Goal: Transaction & Acquisition: Purchase product/service

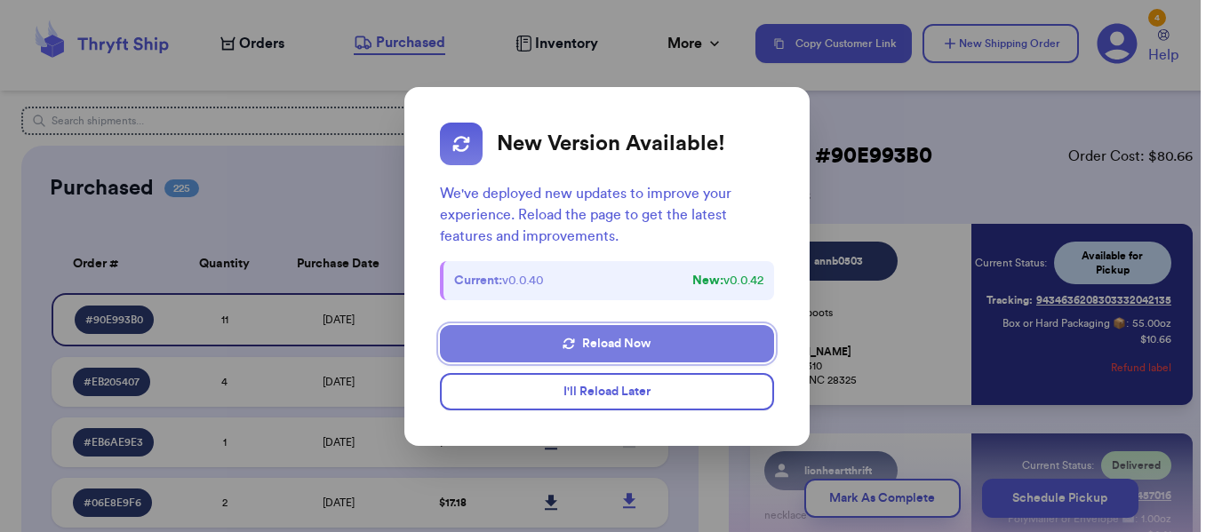
click at [690, 335] on button "Reload Now" at bounding box center [606, 343] width 333 height 37
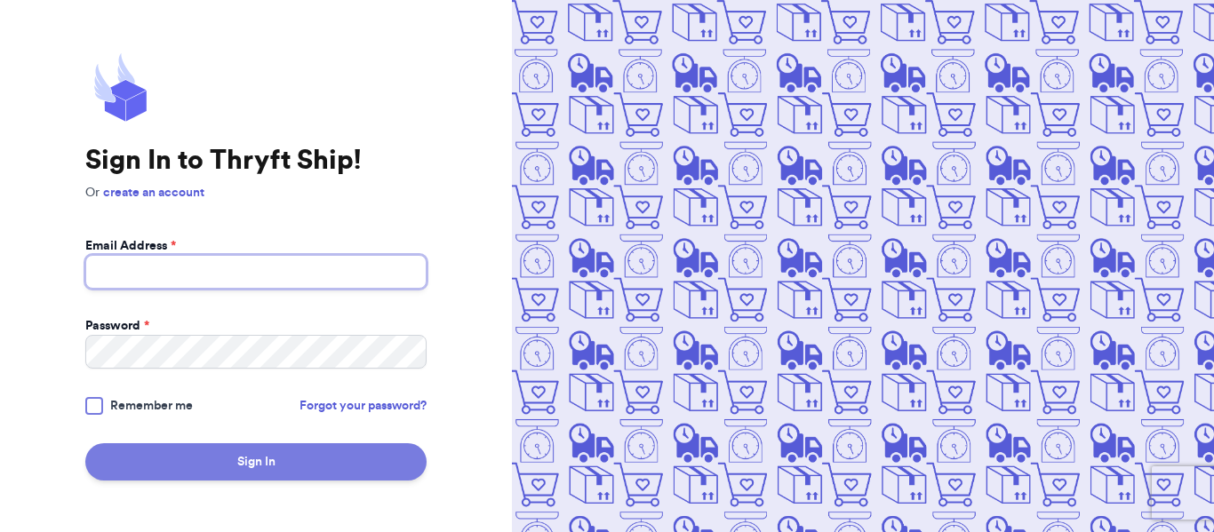
type input "[EMAIL_ADDRESS][DOMAIN_NAME]"
click at [257, 463] on button "Sign In" at bounding box center [255, 461] width 341 height 37
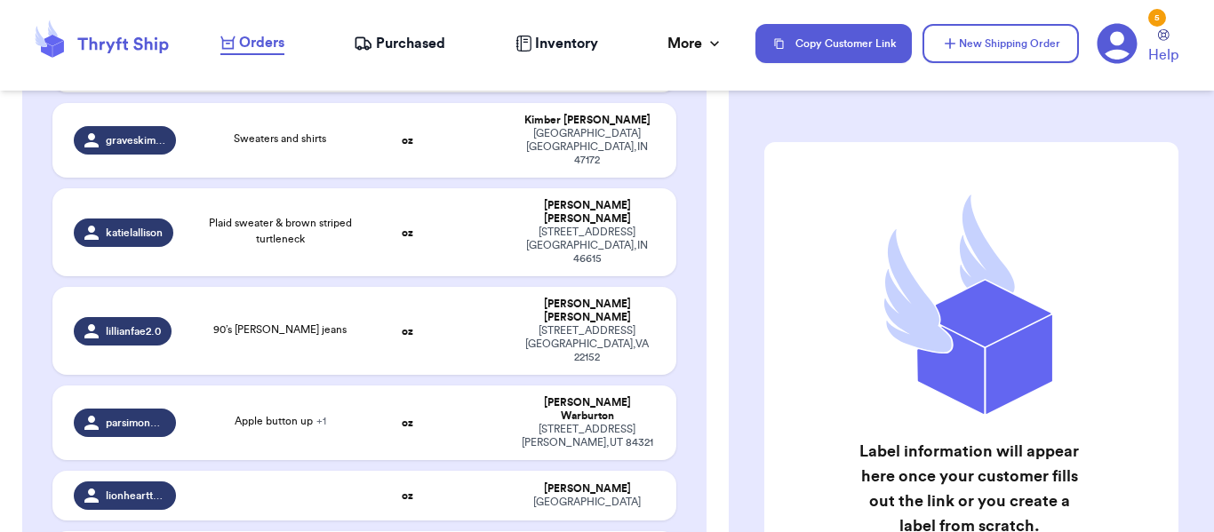
scroll to position [503, 0]
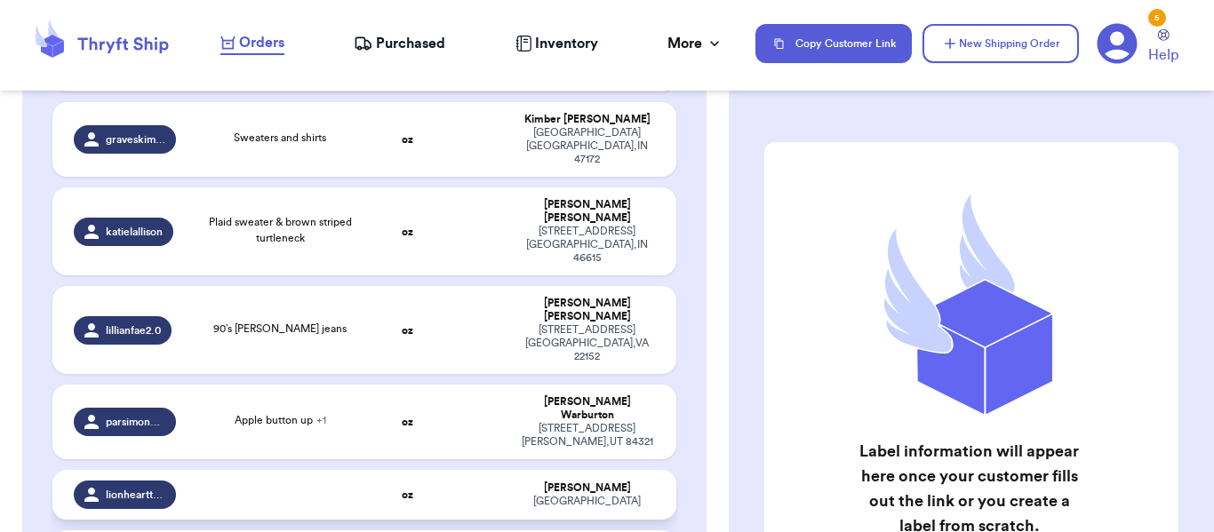
click at [551, 482] on div "[PERSON_NAME]" at bounding box center [587, 488] width 136 height 13
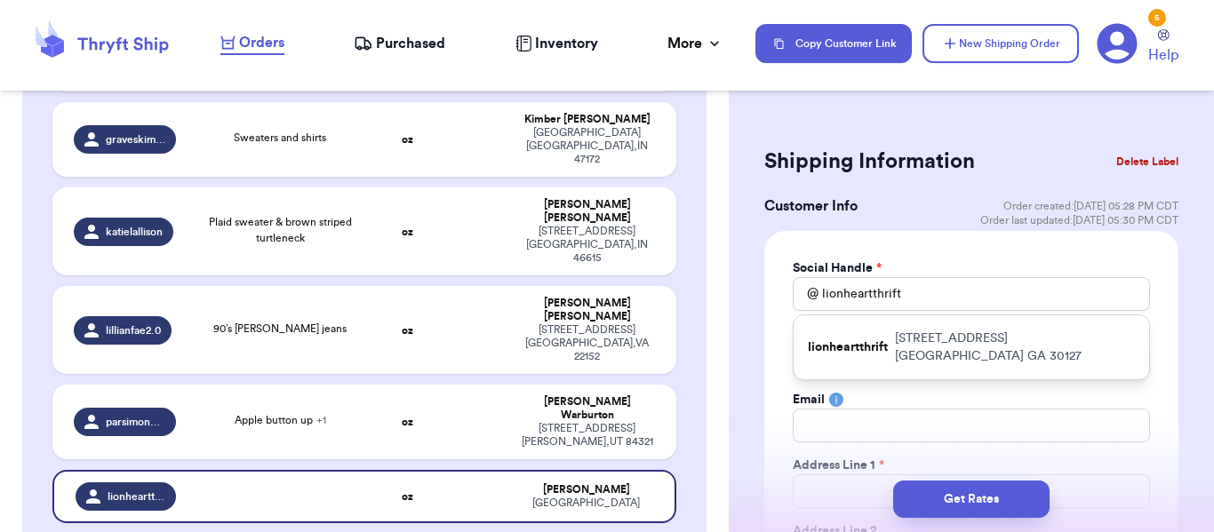
click at [1152, 156] on button "Delete Label" at bounding box center [1147, 161] width 76 height 39
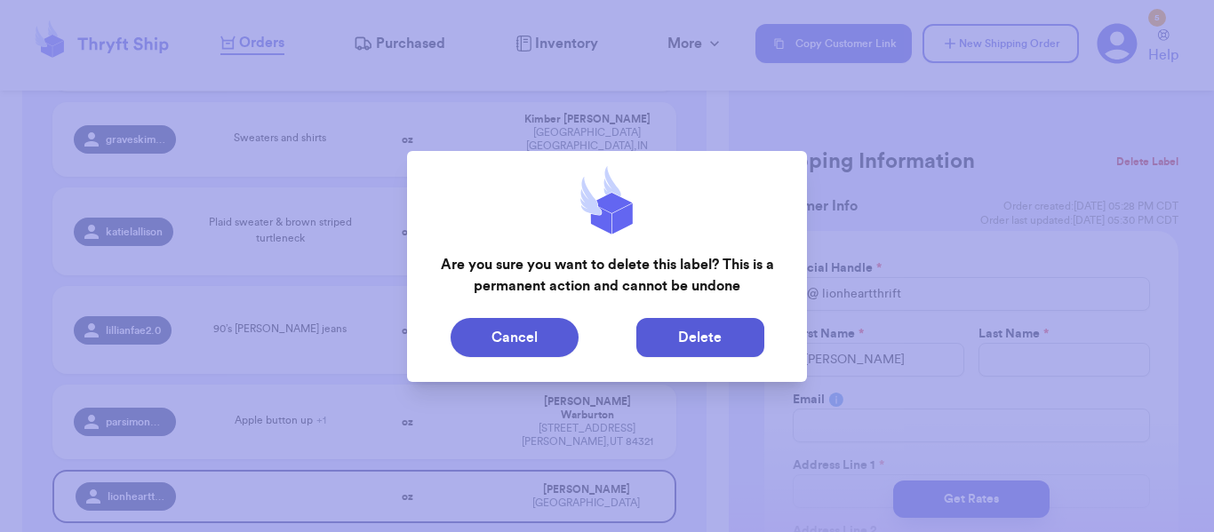
click at [712, 328] on button "Delete" at bounding box center [700, 337] width 128 height 39
type input "[PERSON_NAME]"
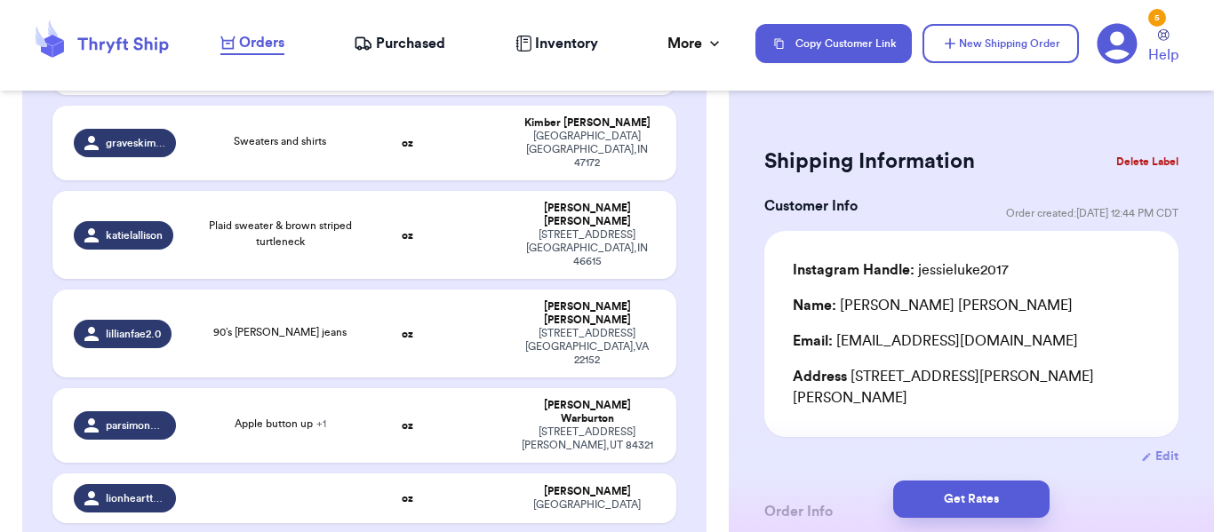
scroll to position [506, 0]
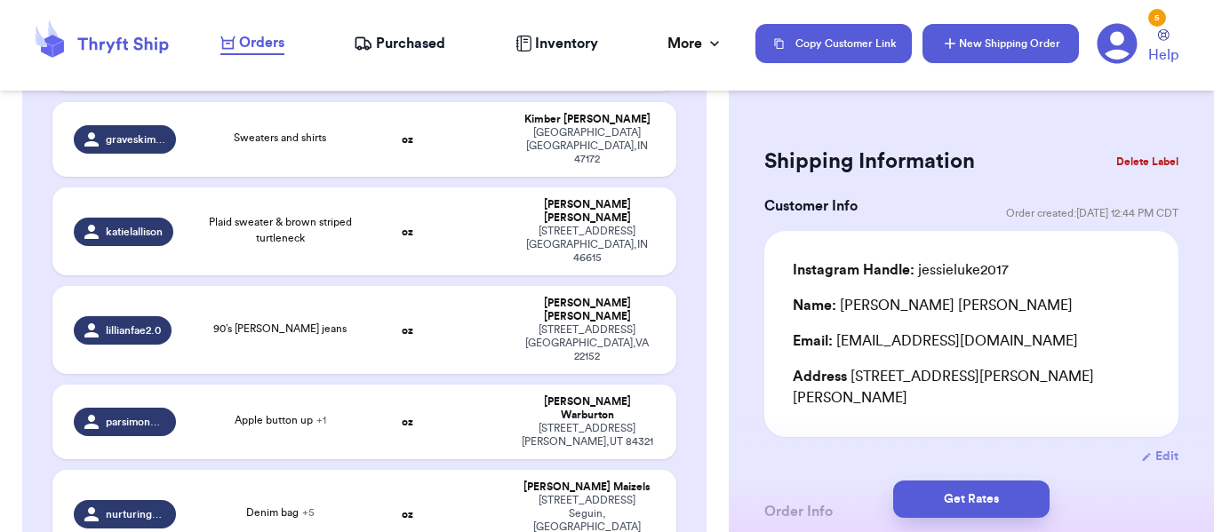
click at [1040, 33] on button "New Shipping Order" at bounding box center [1000, 43] width 156 height 39
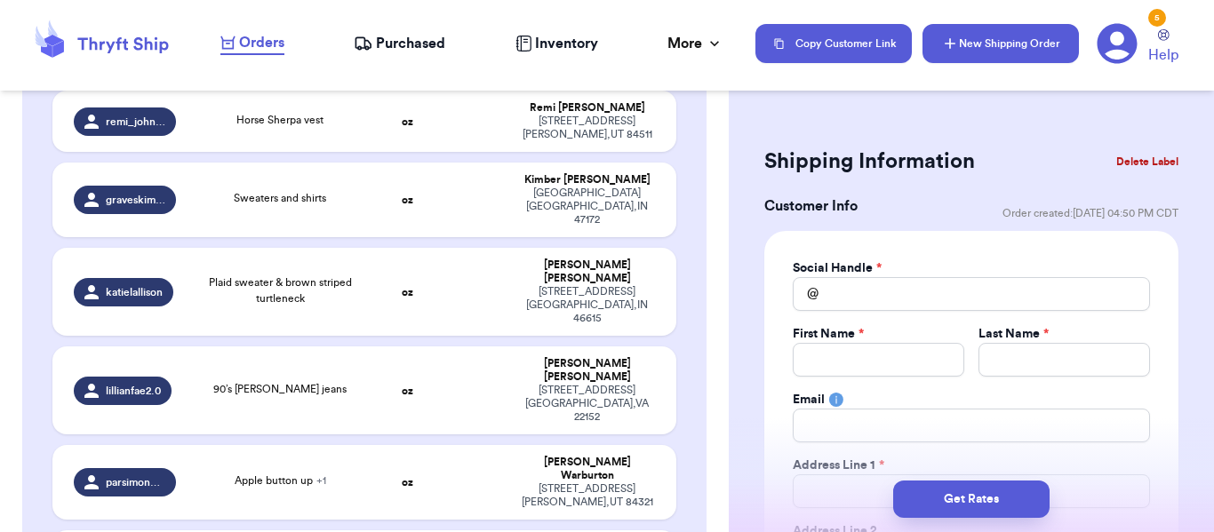
scroll to position [567, 0]
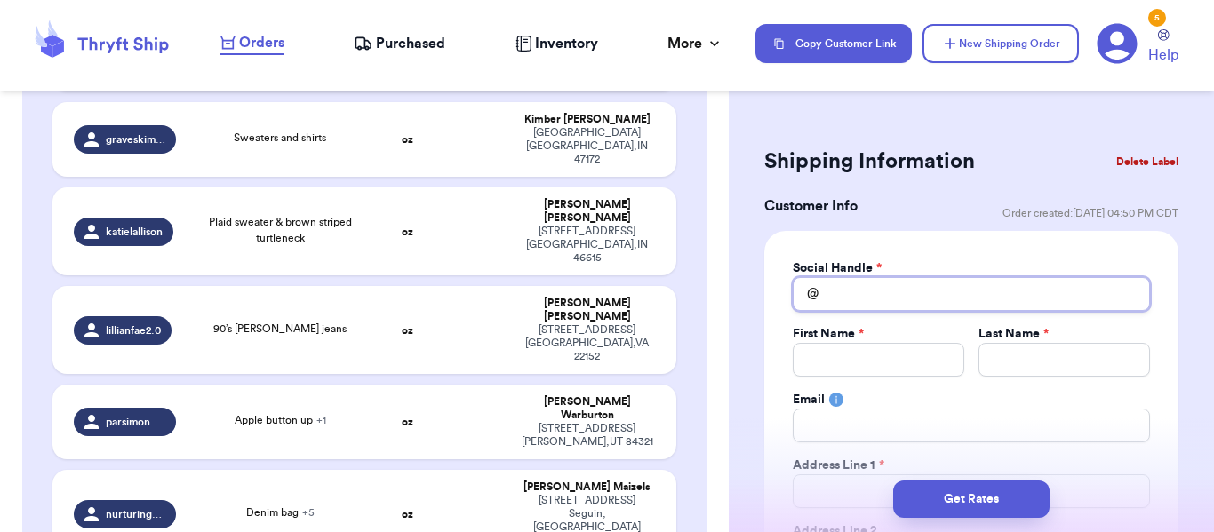
click at [959, 287] on input "Total Amount Paid" at bounding box center [971, 294] width 357 height 34
type input "l"
type input "li"
type input "lio"
type input "lion"
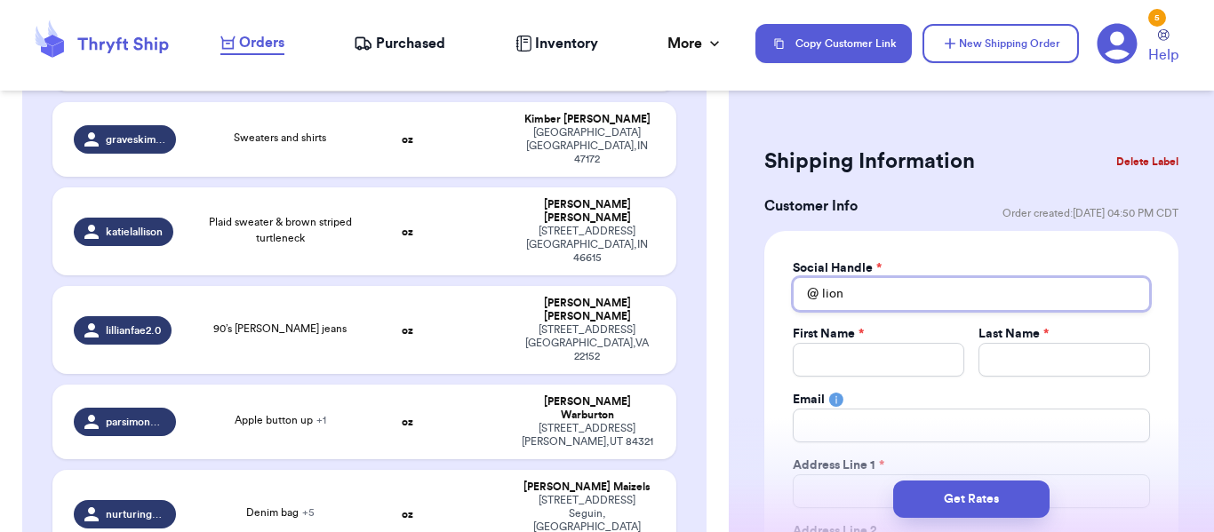
type input "lionh"
type input "lionhe"
type input "lionhea"
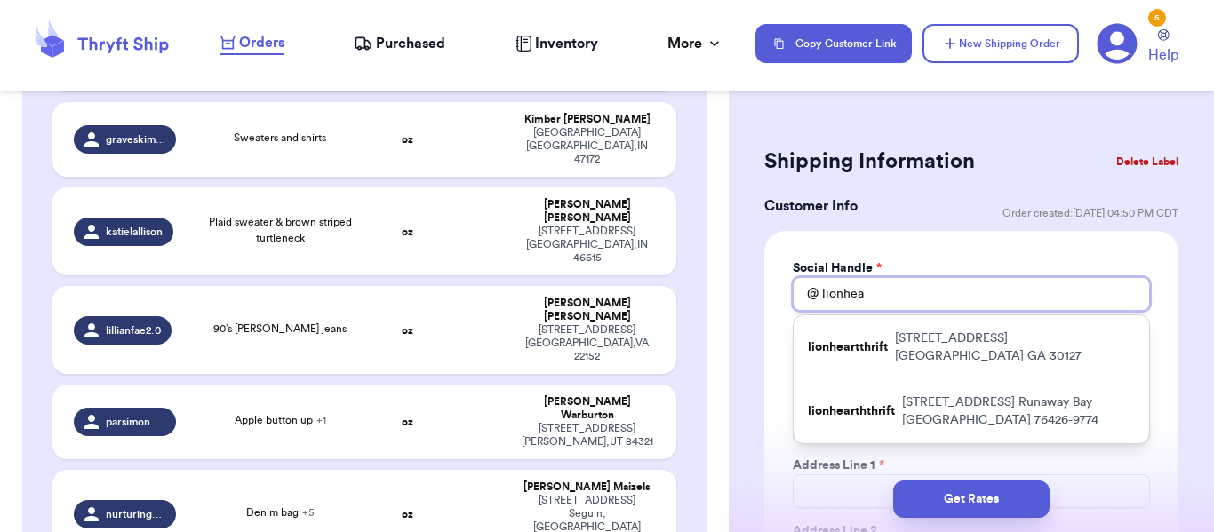
type input "lionhear"
type input "lionheart"
type input "lionhearth"
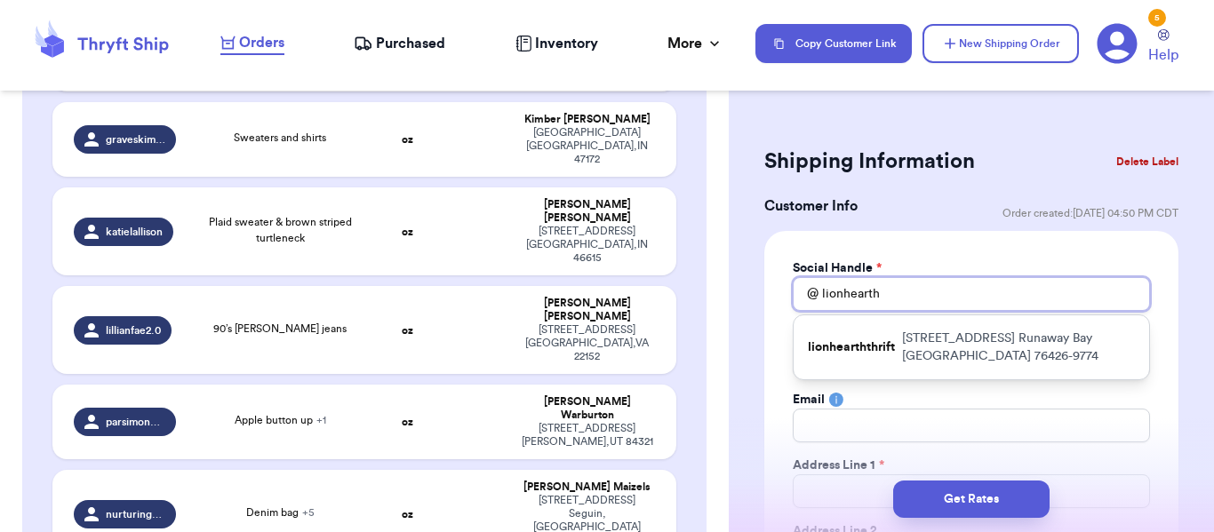
type input "lionhearthr"
type input "lionhearthri"
type input "lionhearthrif"
type input "lionhearthrift"
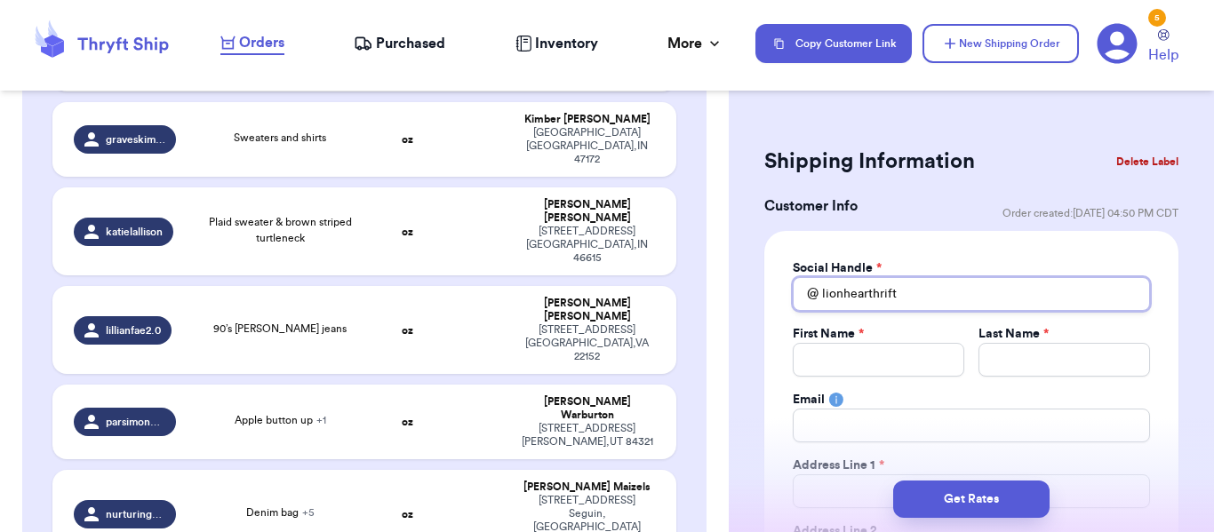
type input "lionhearthrift"
click at [861, 371] on input "Total Amount Paid" at bounding box center [878, 360] width 171 height 34
type input "E"
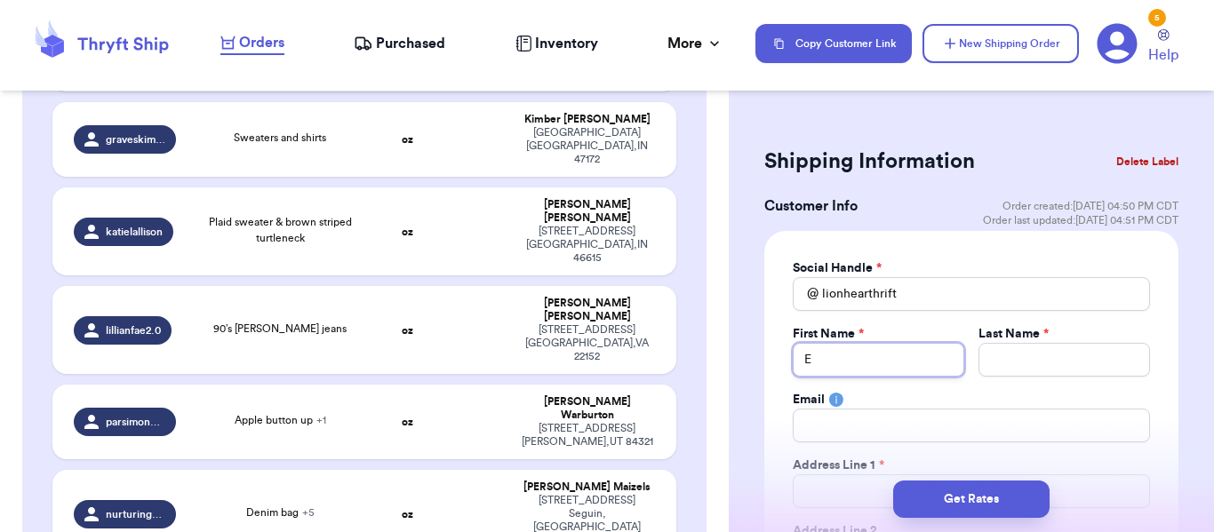
type input "Em"
type input "Emm"
type input "[PERSON_NAME]"
click at [1025, 364] on input "Total Amount Paid" at bounding box center [1063, 360] width 171 height 34
type input "Z"
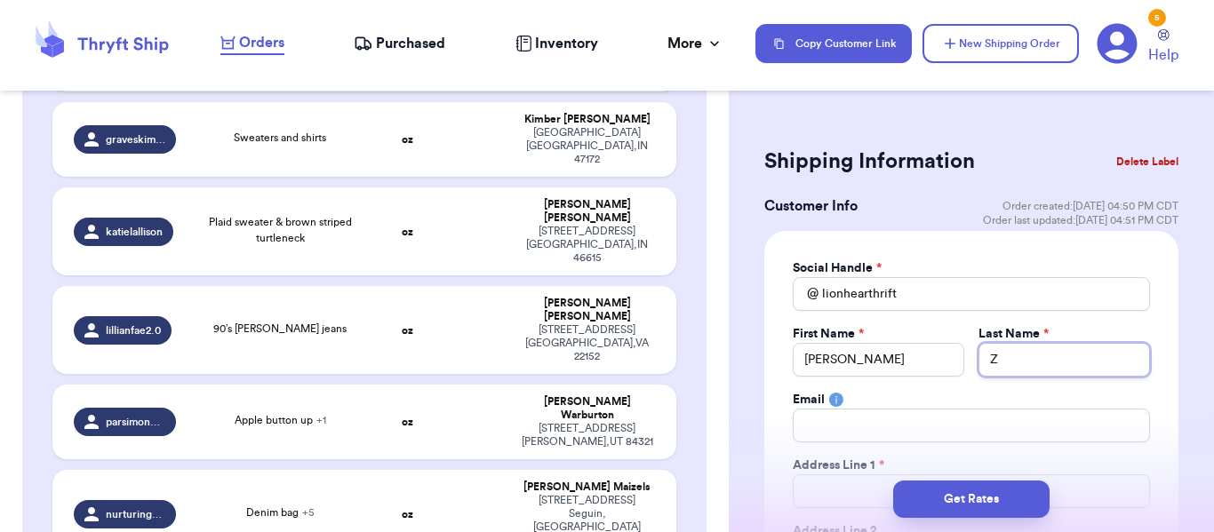
type input "Zh"
type input "[PERSON_NAME]"
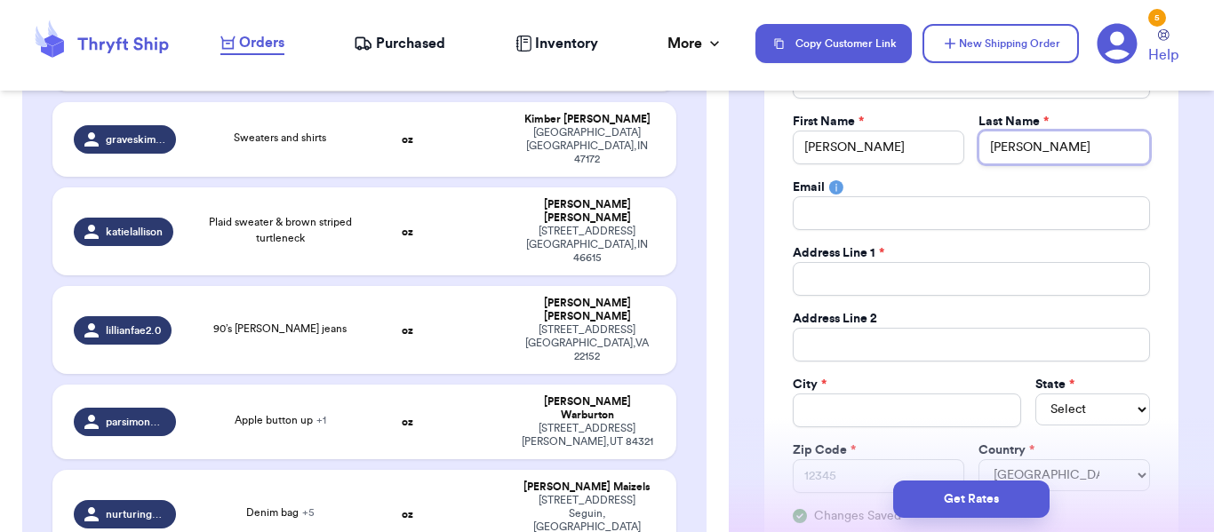
scroll to position [219, 0]
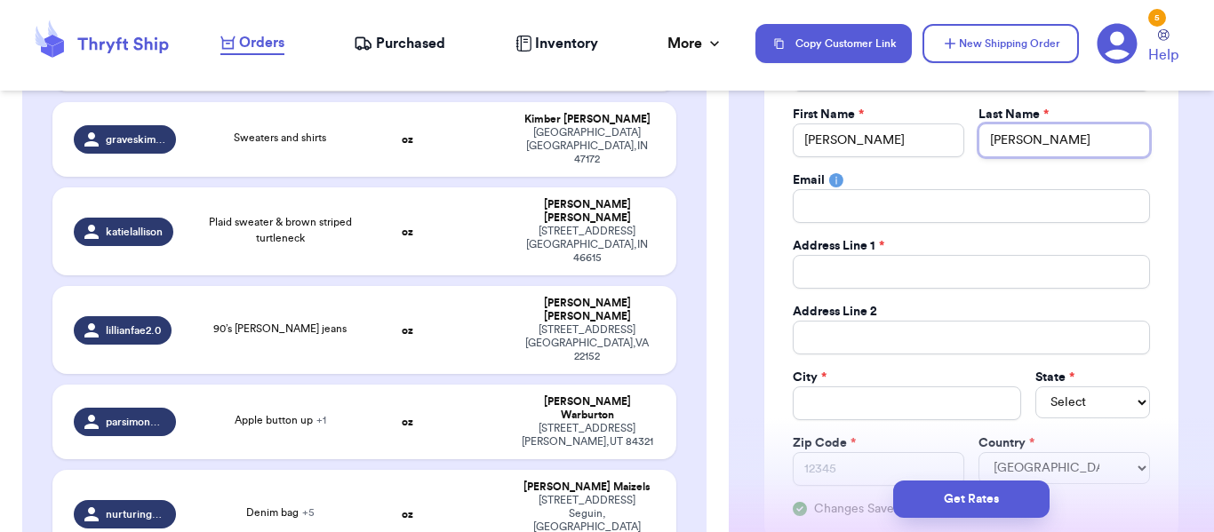
type input "[PERSON_NAME]"
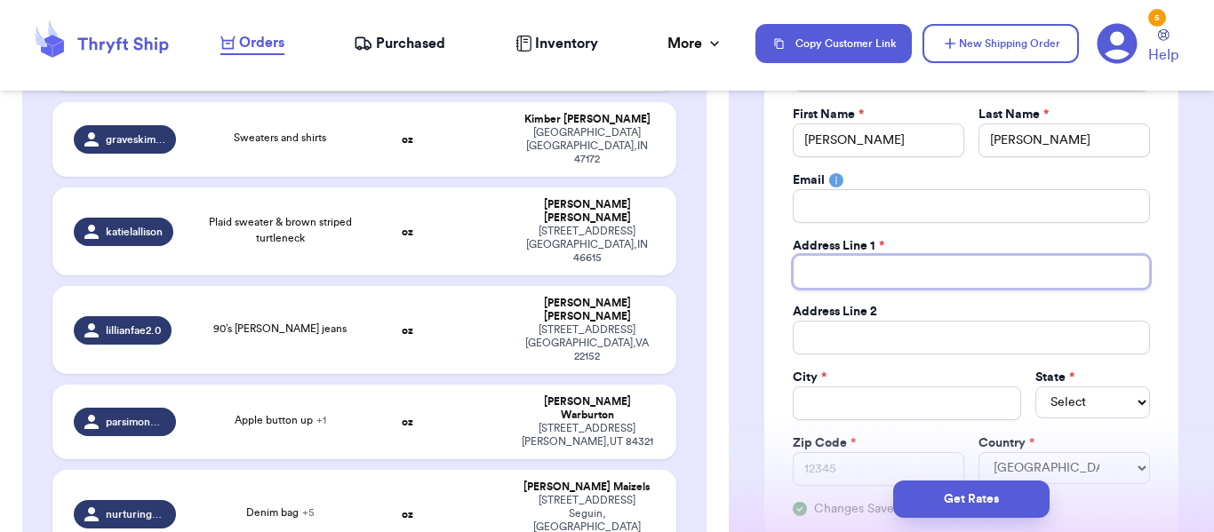
click at [923, 277] on input "Total Amount Paid" at bounding box center [971, 272] width 357 height 34
type input "C"
type input "CS"
type input "CSU"
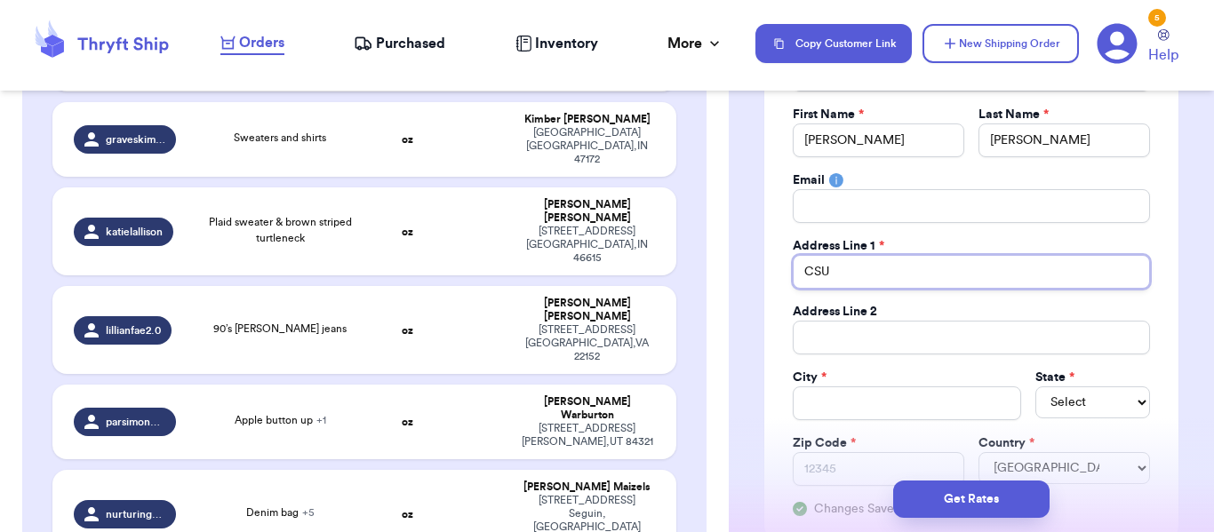
type input "CSU 4"
type input "CSU 47"
type input "CSU 471"
type input "CSU 4717"
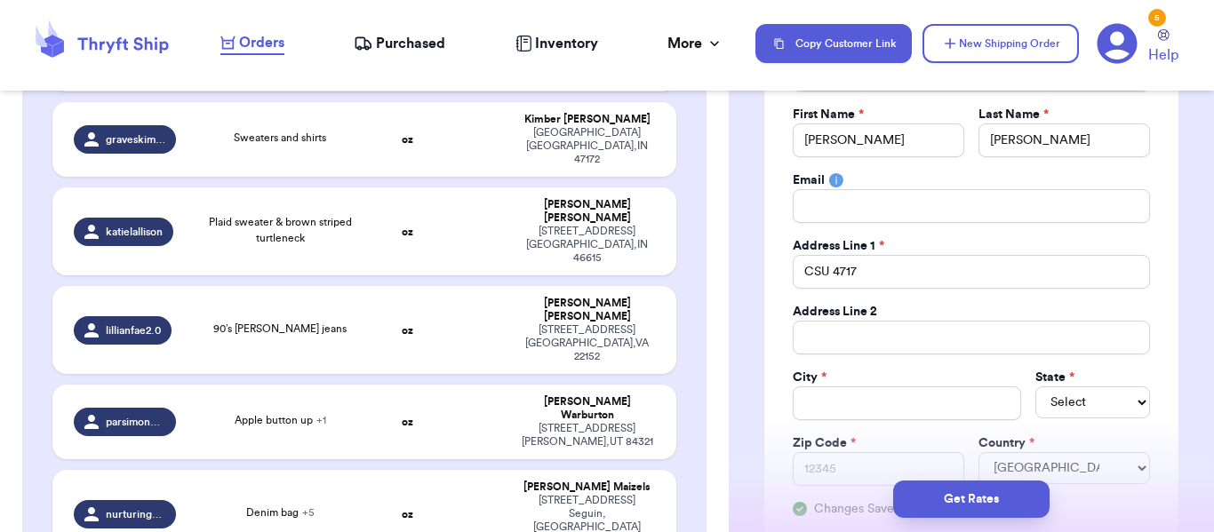
click at [845, 355] on div "Social Handle * @ lionhearthrift First Name * [PERSON_NAME] Last Name * [PERSON…" at bounding box center [971, 279] width 357 height 478
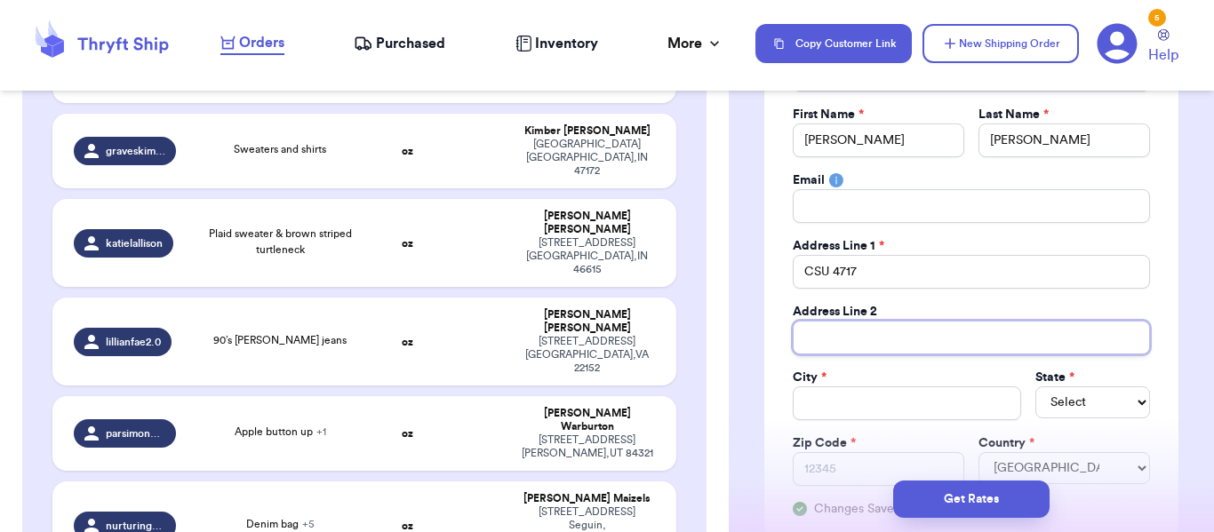
click at [857, 344] on input "Total Amount Paid" at bounding box center [971, 338] width 357 height 34
type input "P"
type input "PO"
type input "PO B"
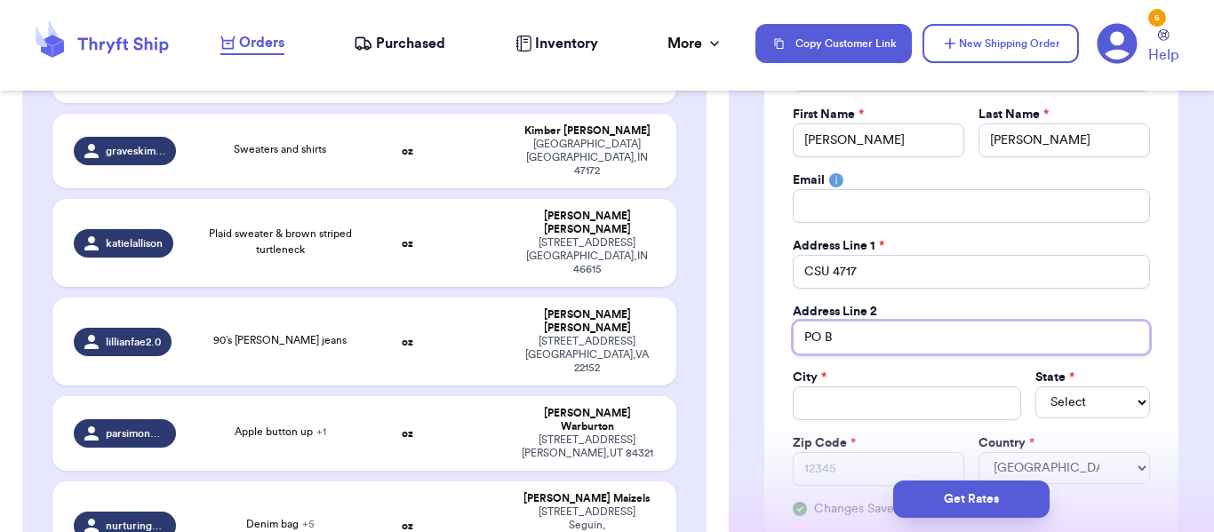
type input "PO Bo"
type input "PO Box"
type input "PO Box 8"
type input "PO Box 87"
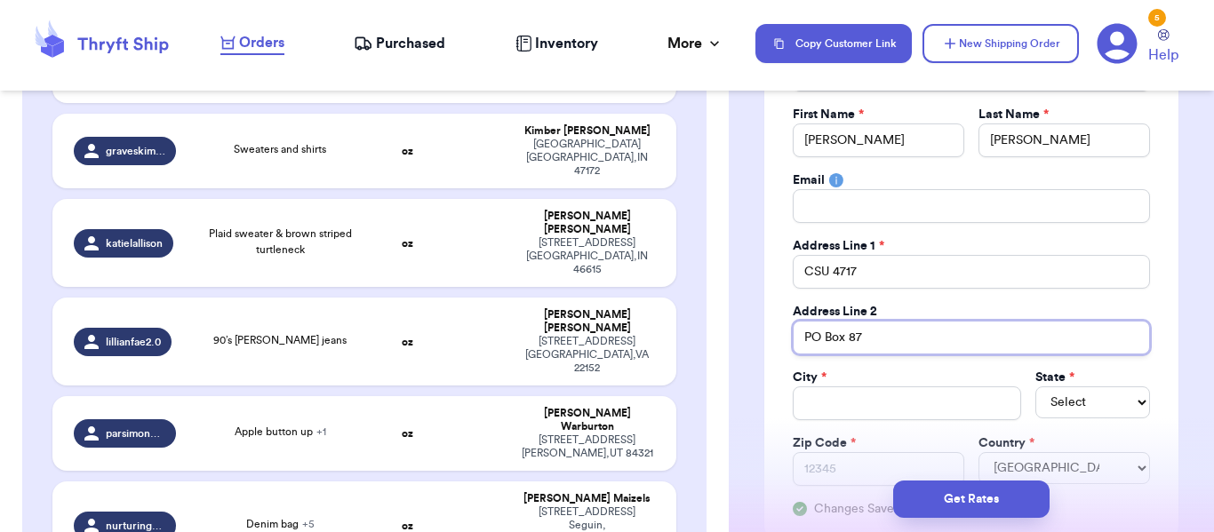
type input "PO Box 879"
type input "PO Box 8795"
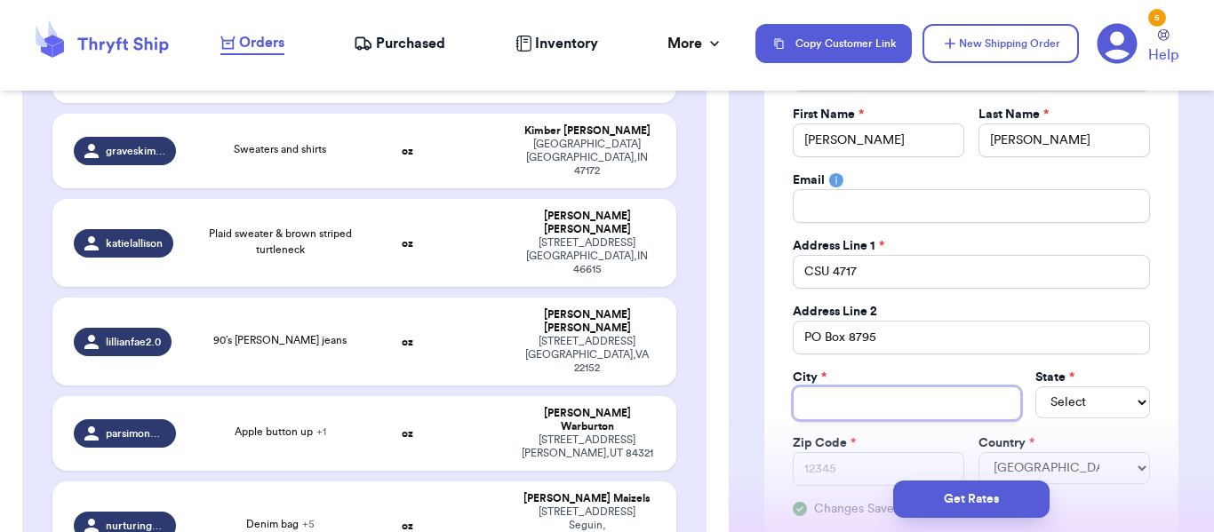
click at [826, 403] on input "Total Amount Paid" at bounding box center [907, 404] width 229 height 34
type input "W"
type input "Wi"
type input "Wil"
type input "Will"
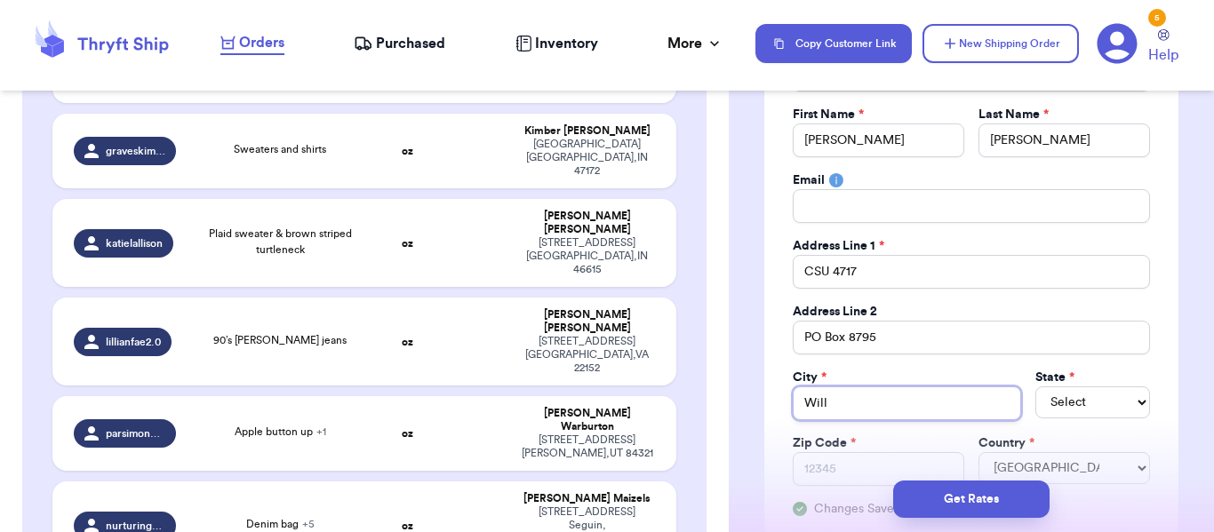
type input "[PERSON_NAME]"
type input "Williamsb"
type input "Williamsbu"
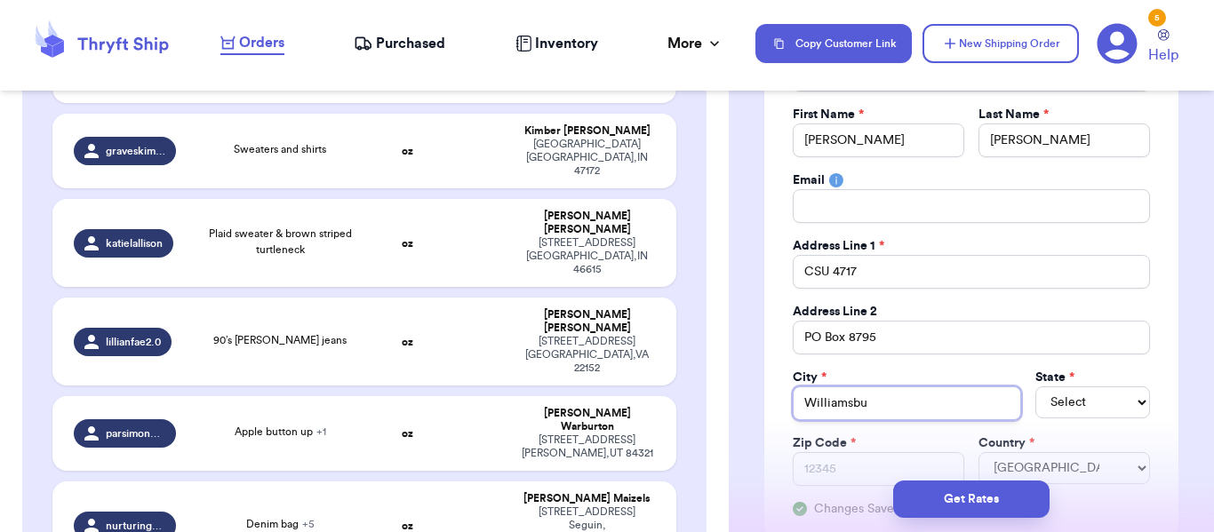
type input "Williamsbur"
type input "[GEOGRAPHIC_DATA]"
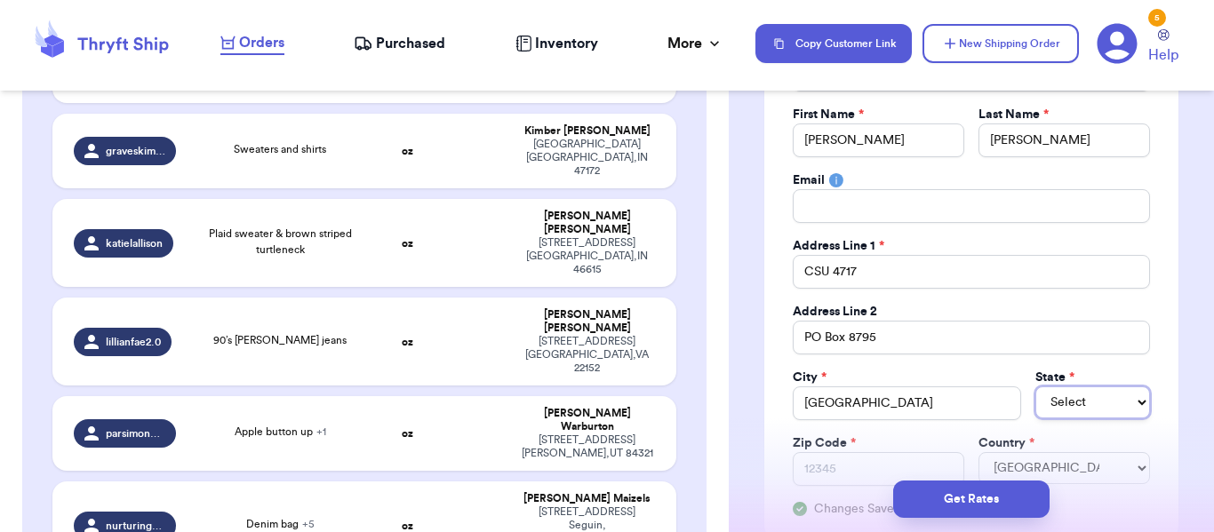
click at [1088, 393] on select "Select AL AK AZ AR CA CO [GEOGRAPHIC_DATA] DE DC [GEOGRAPHIC_DATA] [GEOGRAPHIC_…" at bounding box center [1092, 403] width 115 height 32
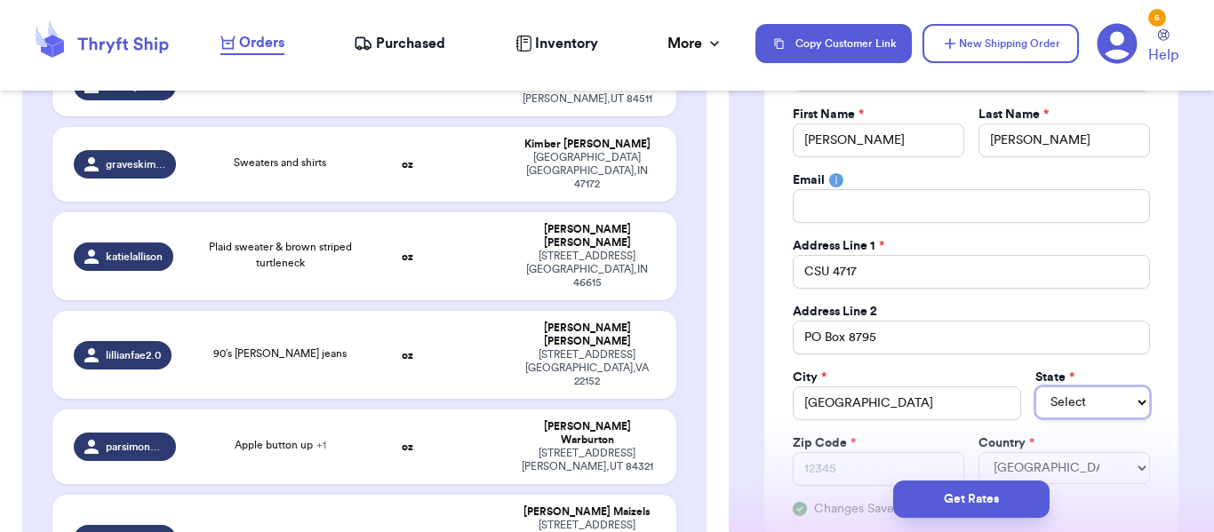
select select "VA"
click at [1035, 387] on select "Select AL AK AZ AR CA CO [GEOGRAPHIC_DATA] DE DC [GEOGRAPHIC_DATA] [GEOGRAPHIC_…" at bounding box center [1092, 403] width 115 height 32
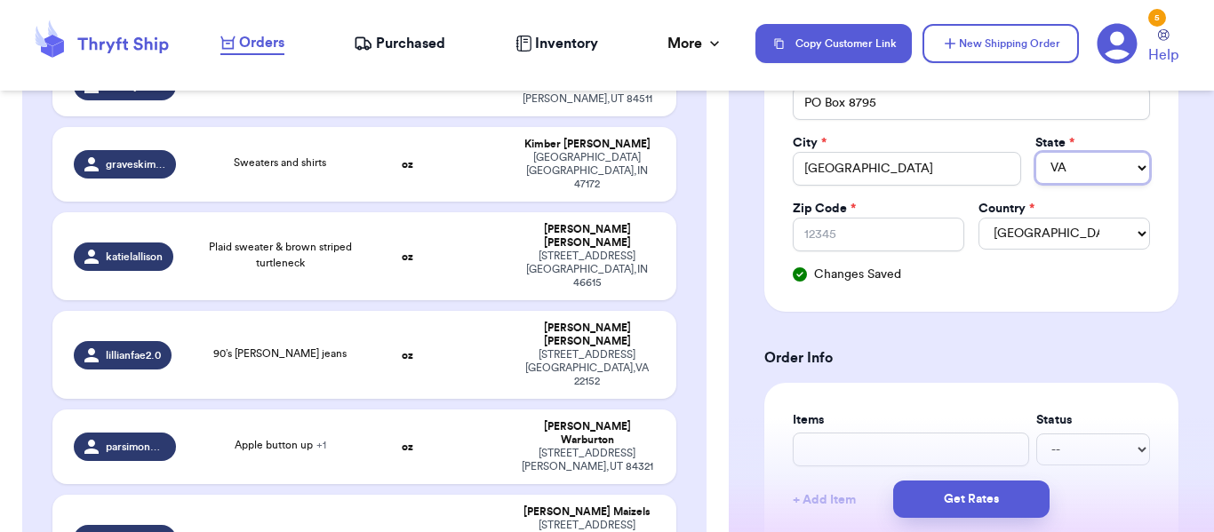
scroll to position [482, 0]
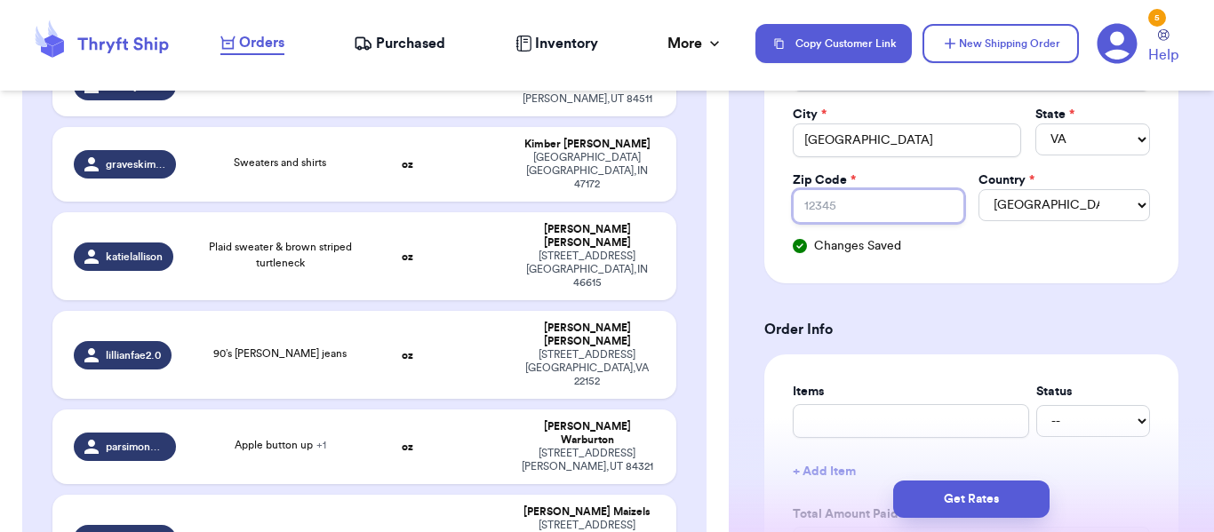
click at [885, 200] on input "Zip Code *" at bounding box center [878, 206] width 171 height 34
type input "2"
type input "23"
type input "231"
type input "2318"
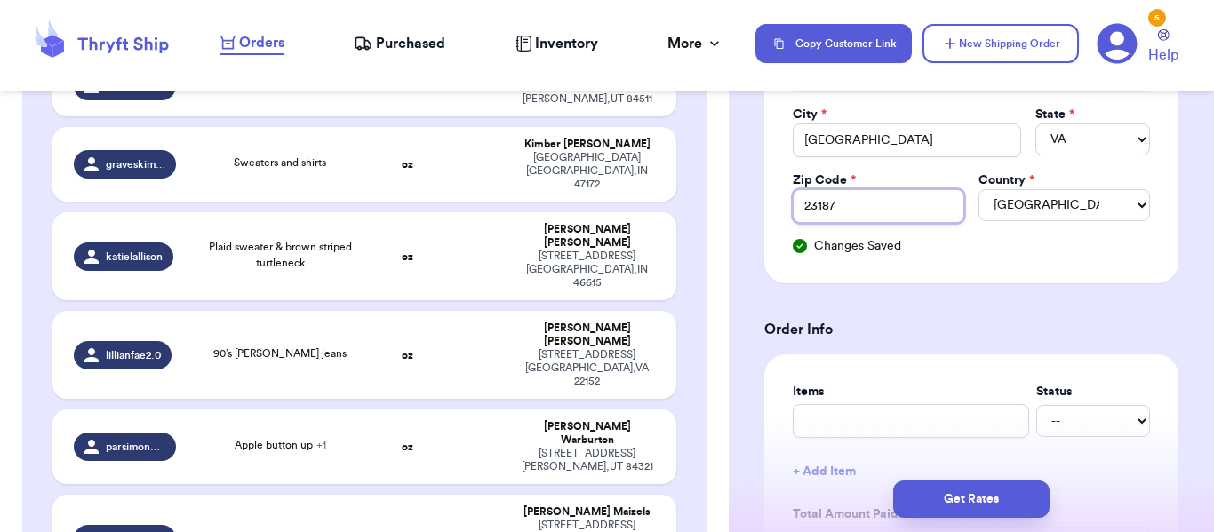
type input "23187"
click at [895, 417] on input "text" at bounding box center [911, 421] width 236 height 34
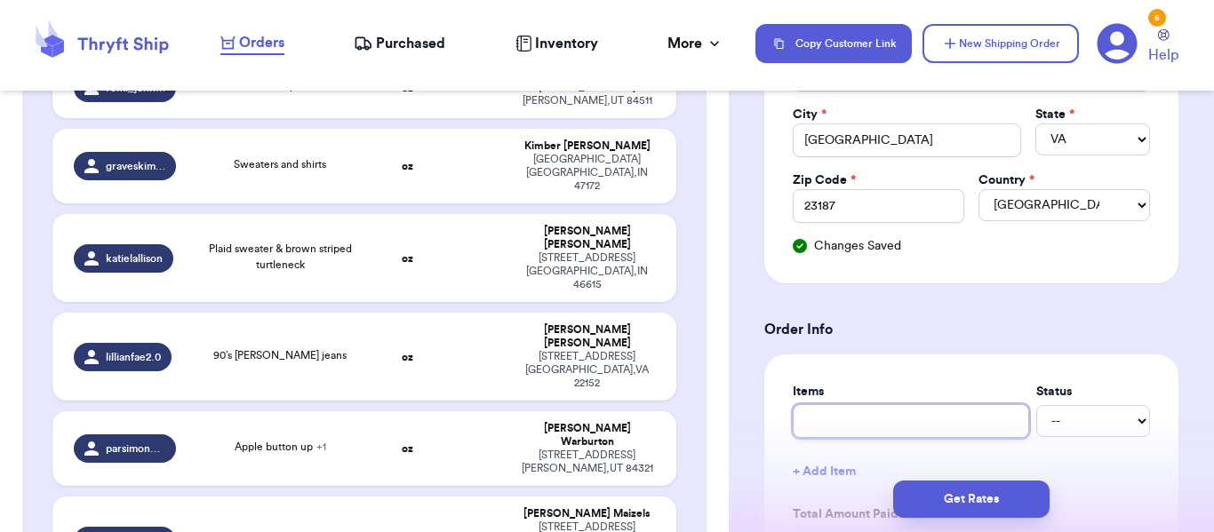
type input "d"
type input "de"
type input "dep"
type input "depo"
type input "depop"
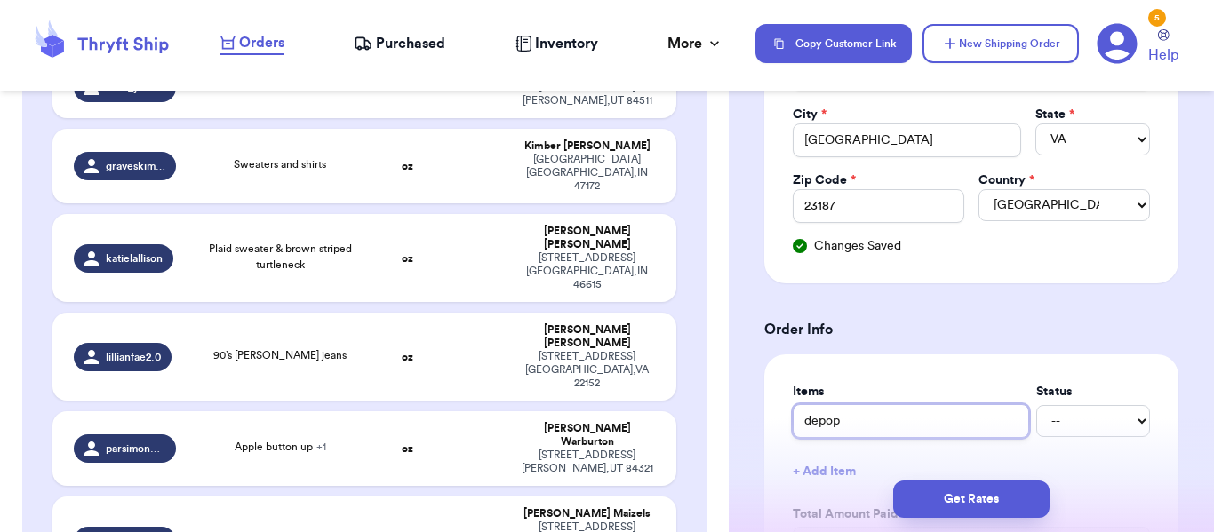
type input "depop"
type input "depop o"
type input "depop or"
type input "depop ord"
type input "depop orde"
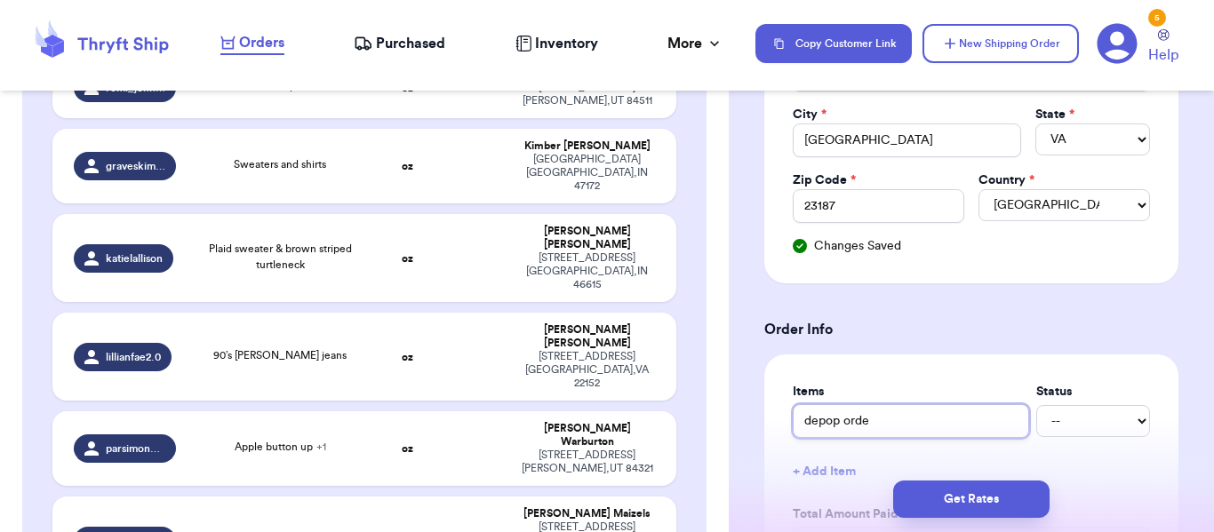
type input "depop order"
type input "depop order c"
type input "depop order co"
type input "depop order coa"
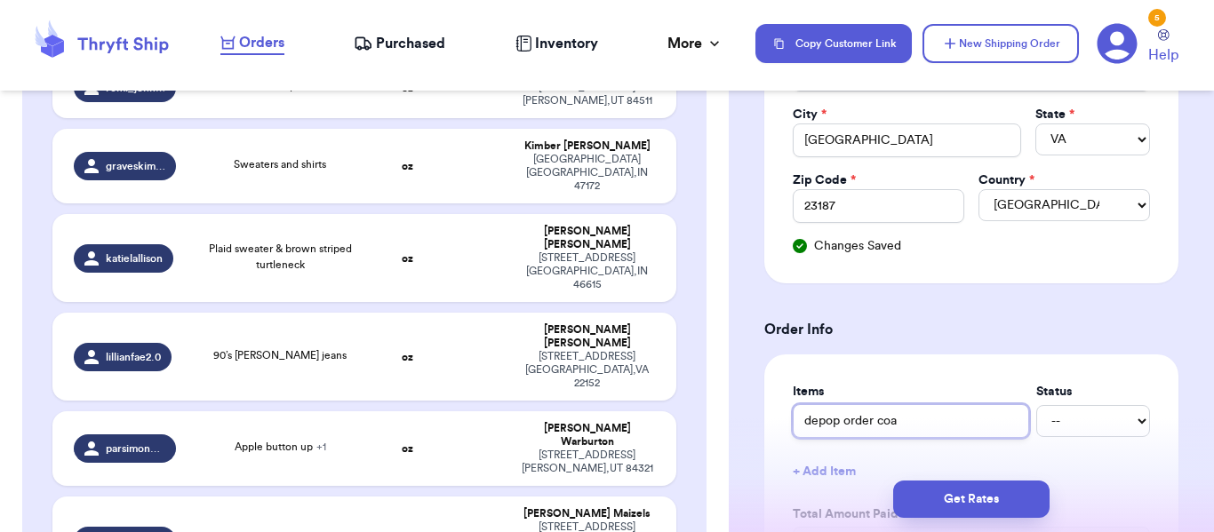
type input "depop order coat"
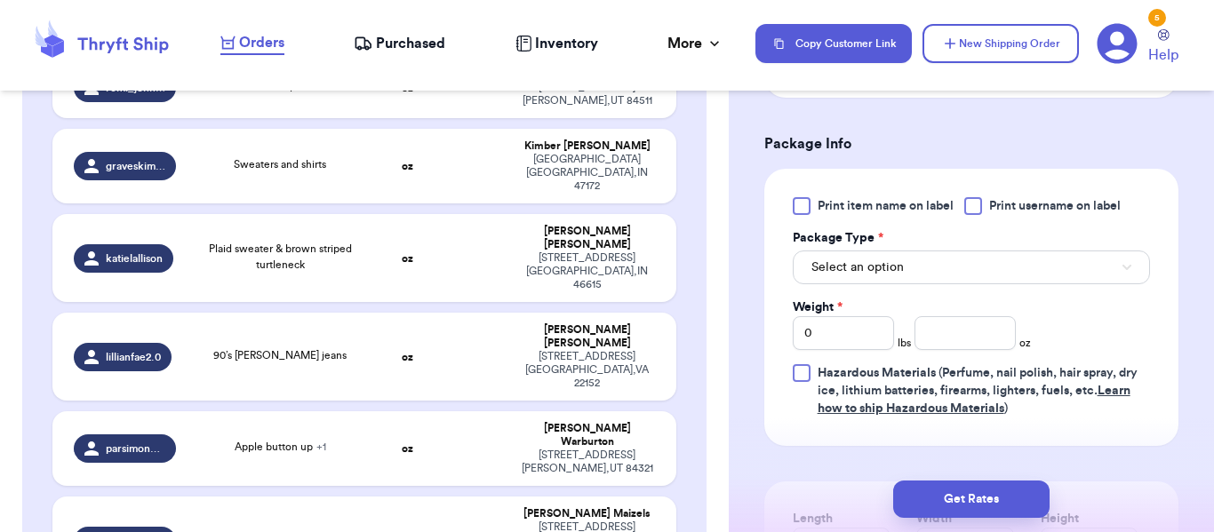
scroll to position [1077, 0]
type input "depop order coat"
click at [936, 203] on span "Print item name on label" at bounding box center [885, 204] width 136 height 18
click at [0, 0] on input "Print item name on label" at bounding box center [0, 0] width 0 height 0
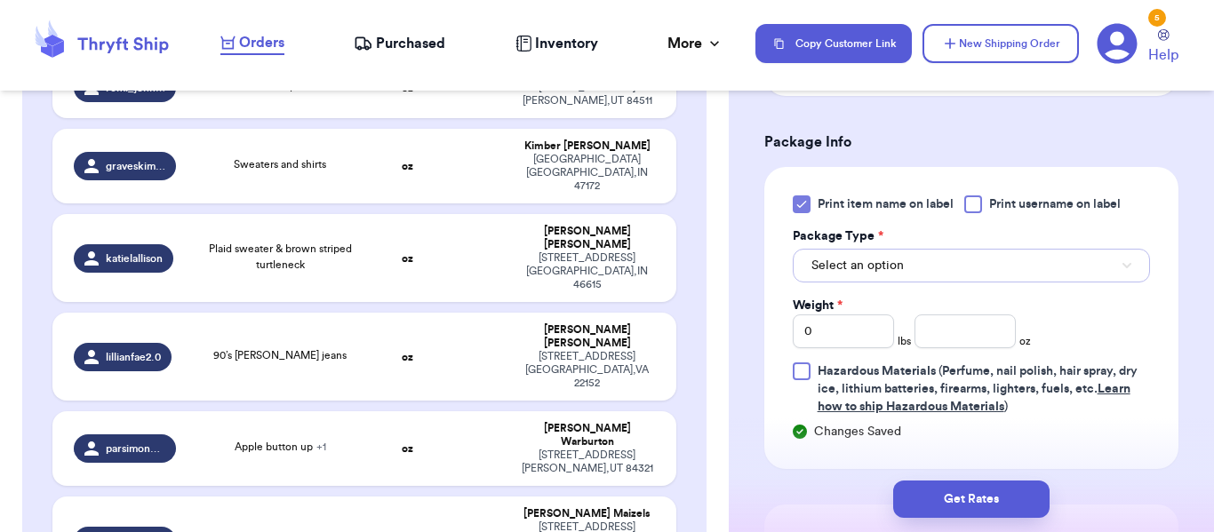
click at [1001, 260] on button "Select an option" at bounding box center [971, 266] width 357 height 34
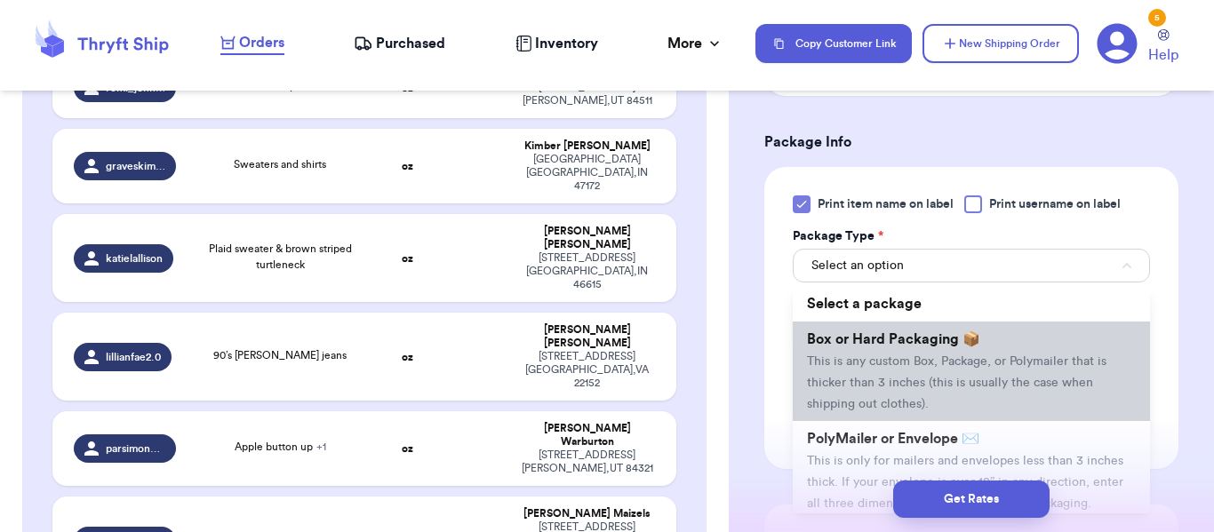
click at [1012, 342] on li "Box or Hard Packaging 📦 This is any custom Box, Package, or Polymailer that is …" at bounding box center [971, 372] width 357 height 100
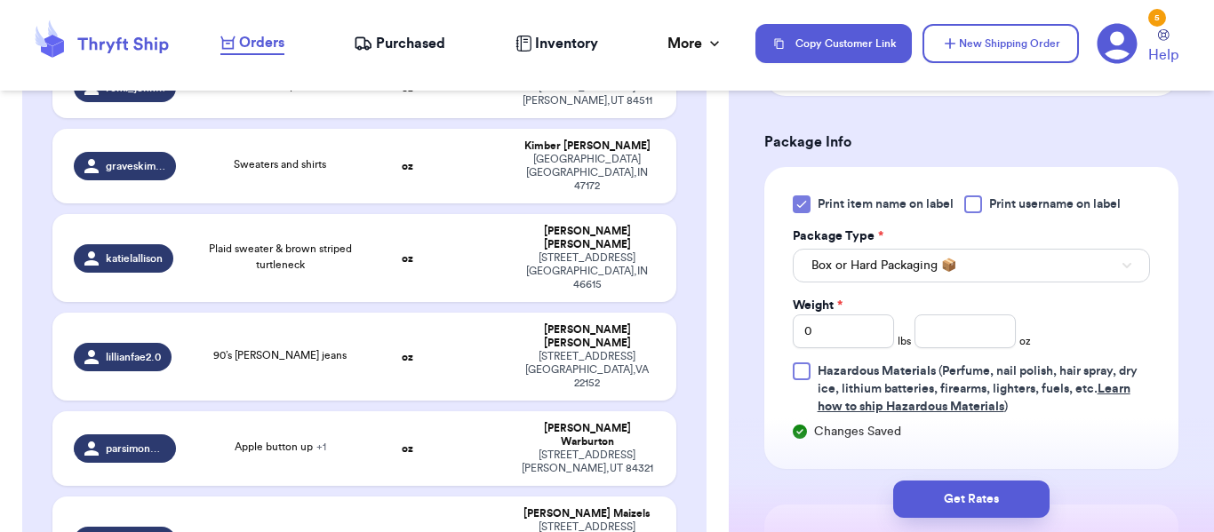
scroll to position [602, 0]
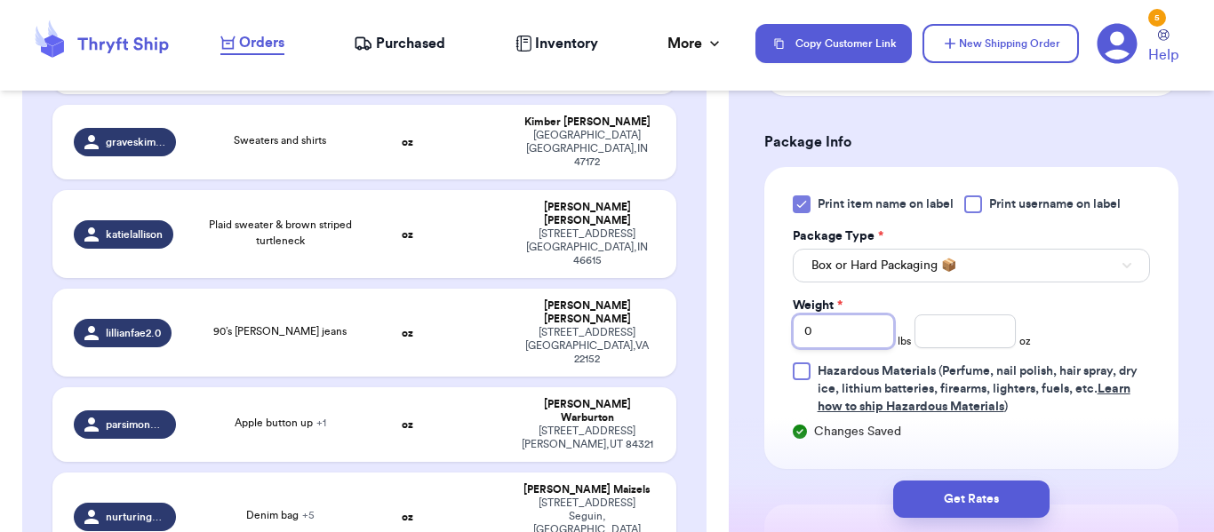
click at [878, 337] on input "0" at bounding box center [843, 332] width 101 height 34
type input "3"
click at [946, 323] on input "number" at bounding box center [964, 332] width 101 height 34
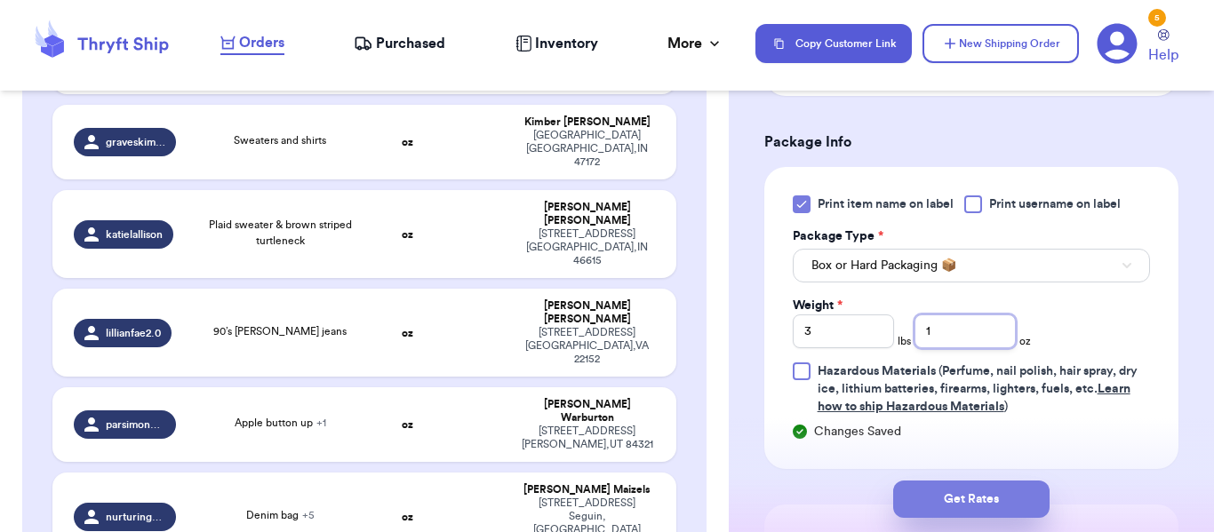
type input "1"
click at [965, 493] on button "Get Rates" at bounding box center [971, 499] width 156 height 37
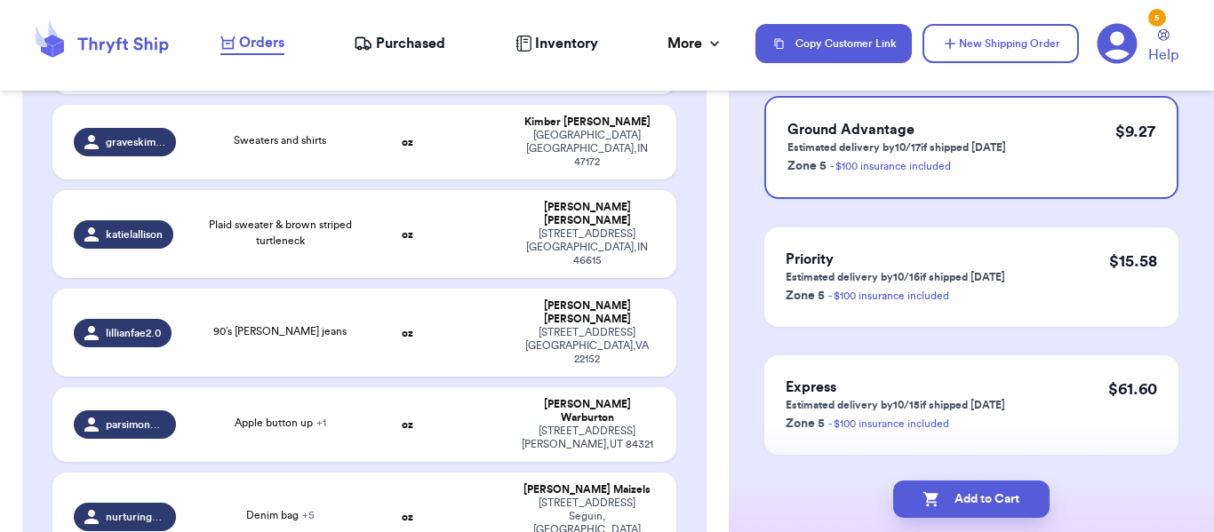
scroll to position [190, 0]
click at [1116, 164] on div "$ 9.27" at bounding box center [1135, 145] width 40 height 57
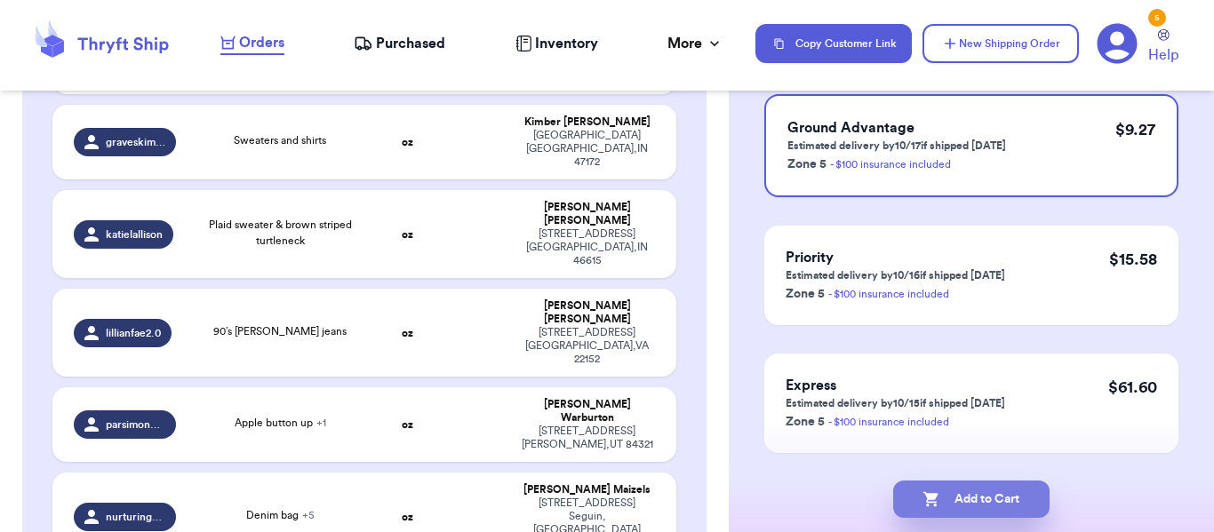
click at [983, 489] on button "Add to Cart" at bounding box center [971, 499] width 156 height 37
checkbox input "true"
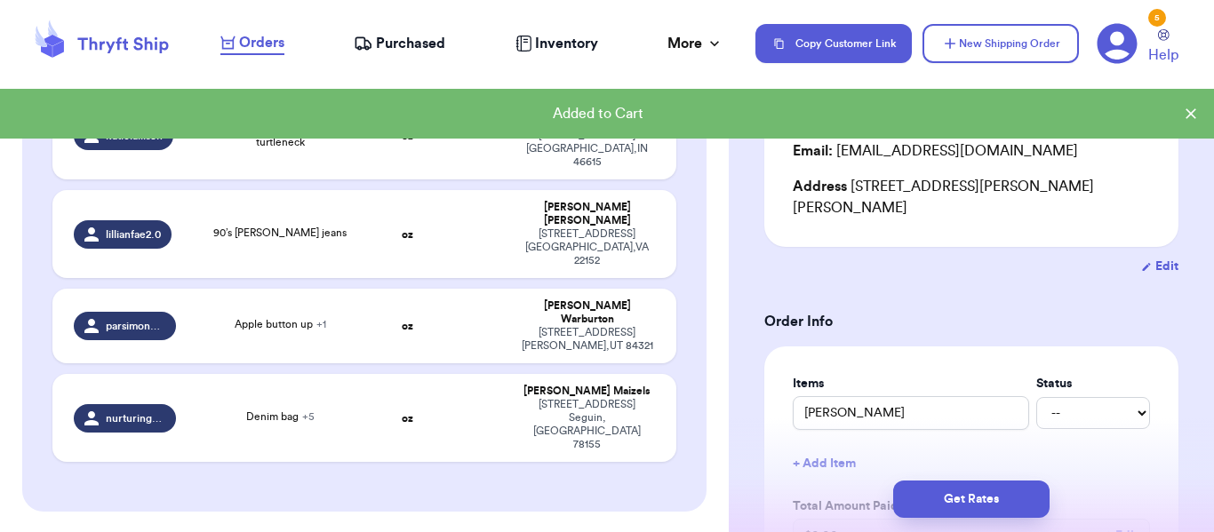
scroll to position [506, 0]
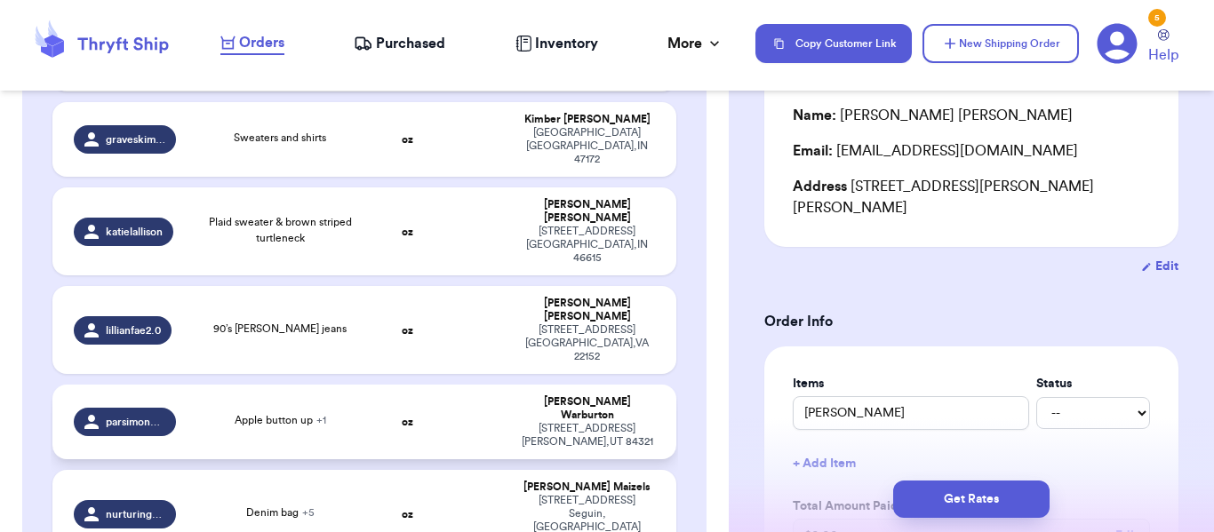
click at [401, 385] on td "oz" at bounding box center [408, 422] width 68 height 75
type input "Apple button up"
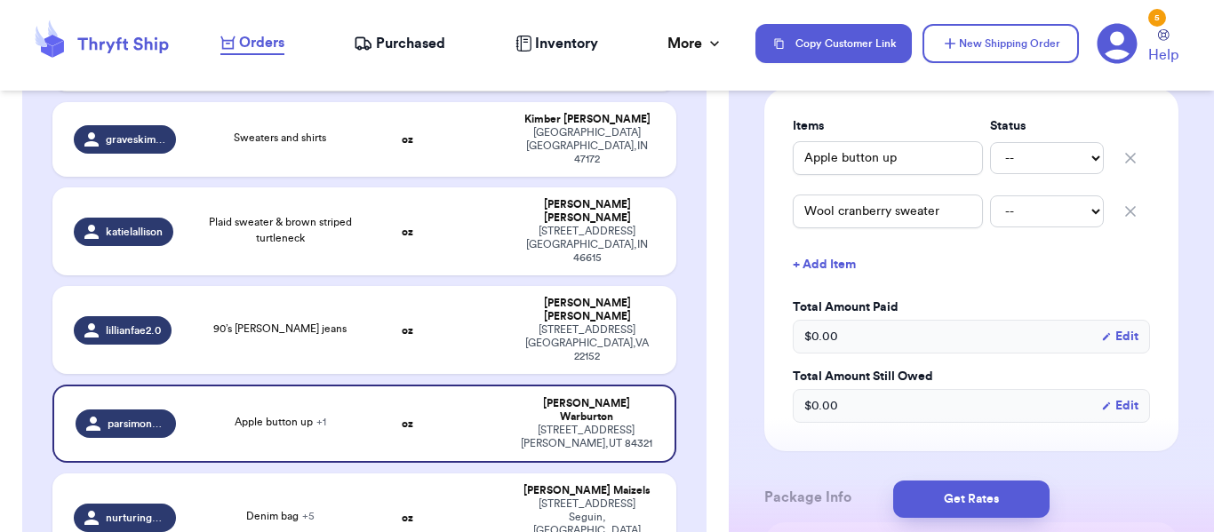
scroll to position [427, 0]
click at [1134, 212] on icon "button" at bounding box center [1130, 211] width 18 height 18
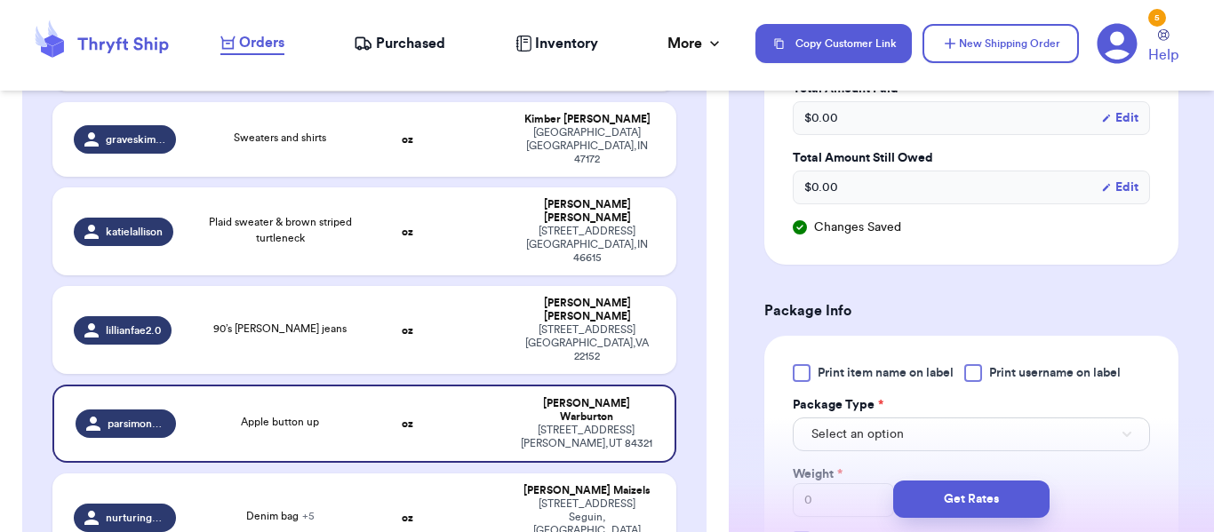
scroll to position [588, 0]
click at [900, 363] on span "Print item name on label" at bounding box center [885, 372] width 136 height 18
click at [0, 0] on input "Print item name on label" at bounding box center [0, 0] width 0 height 0
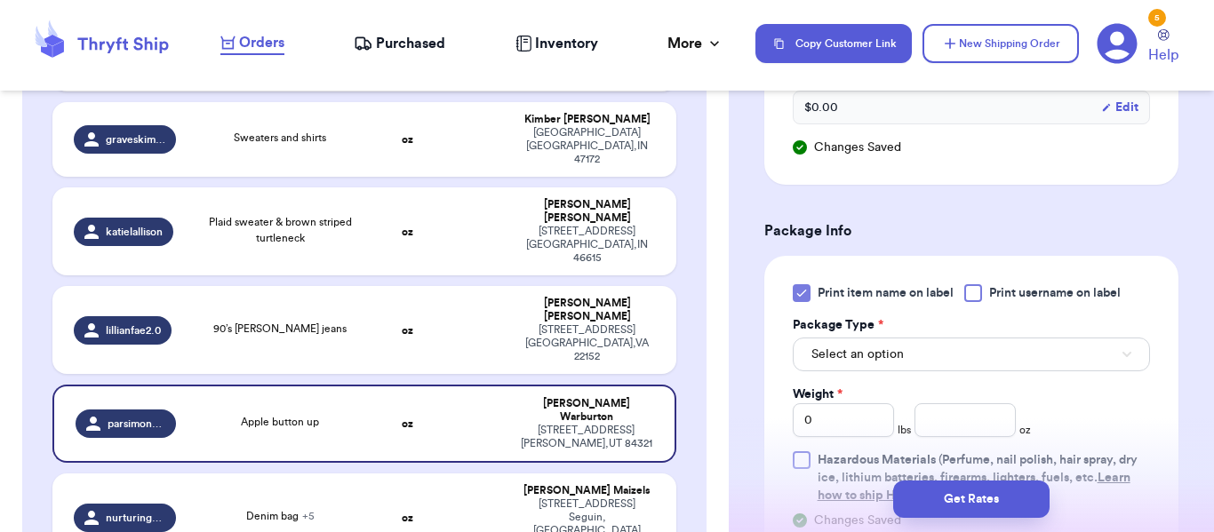
scroll to position [671, 0]
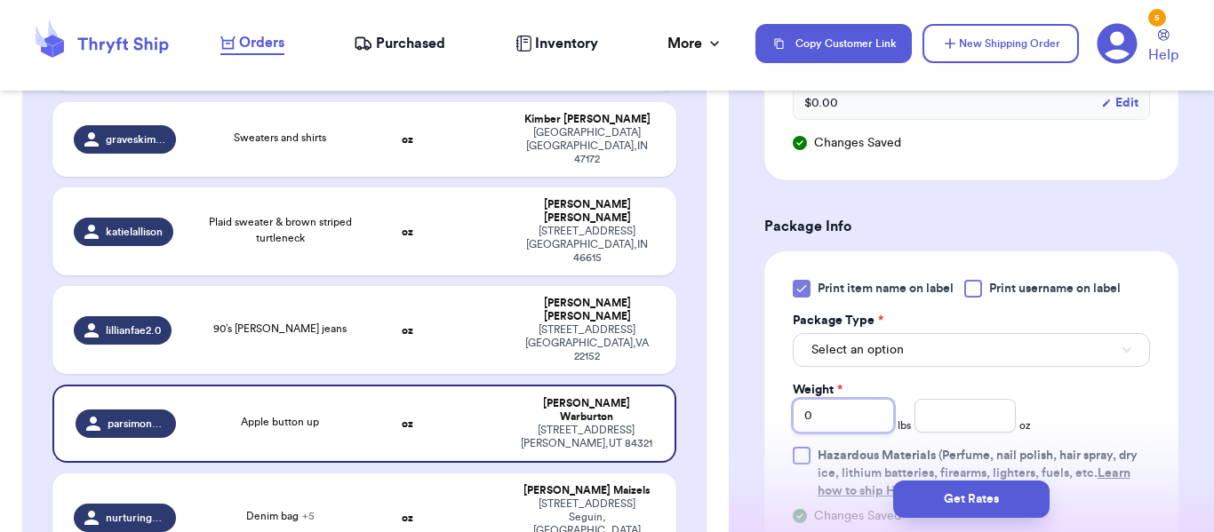
click at [859, 414] on input "0" at bounding box center [843, 416] width 101 height 34
type input "1"
click at [943, 408] on input "number" at bounding box center [964, 416] width 101 height 34
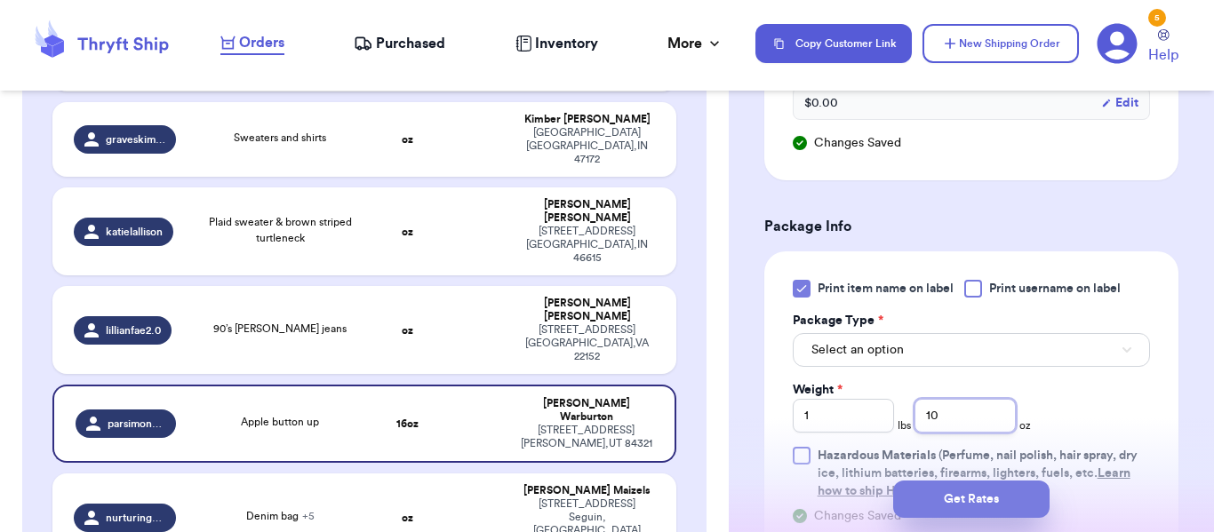
type input "10"
click at [949, 495] on button "Get Rates" at bounding box center [971, 499] width 156 height 37
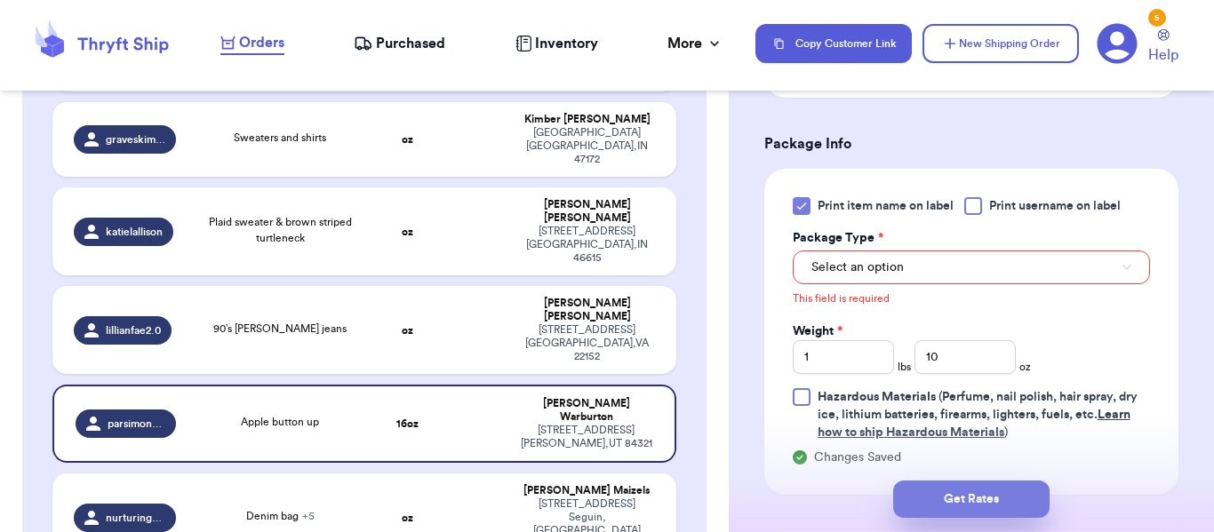
scroll to position [756, 0]
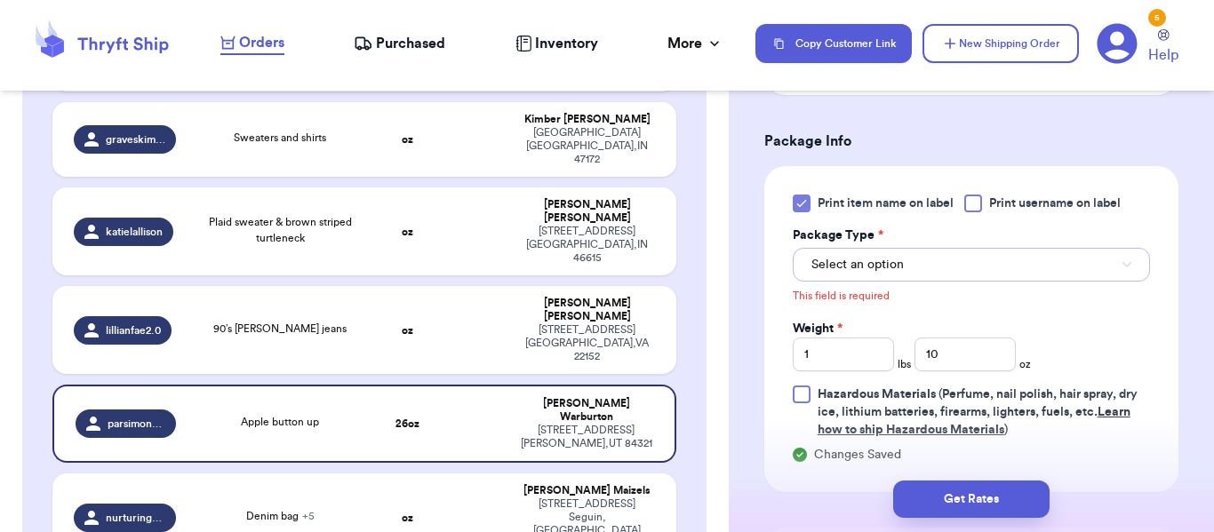
click at [1059, 276] on button "Select an option" at bounding box center [971, 265] width 357 height 34
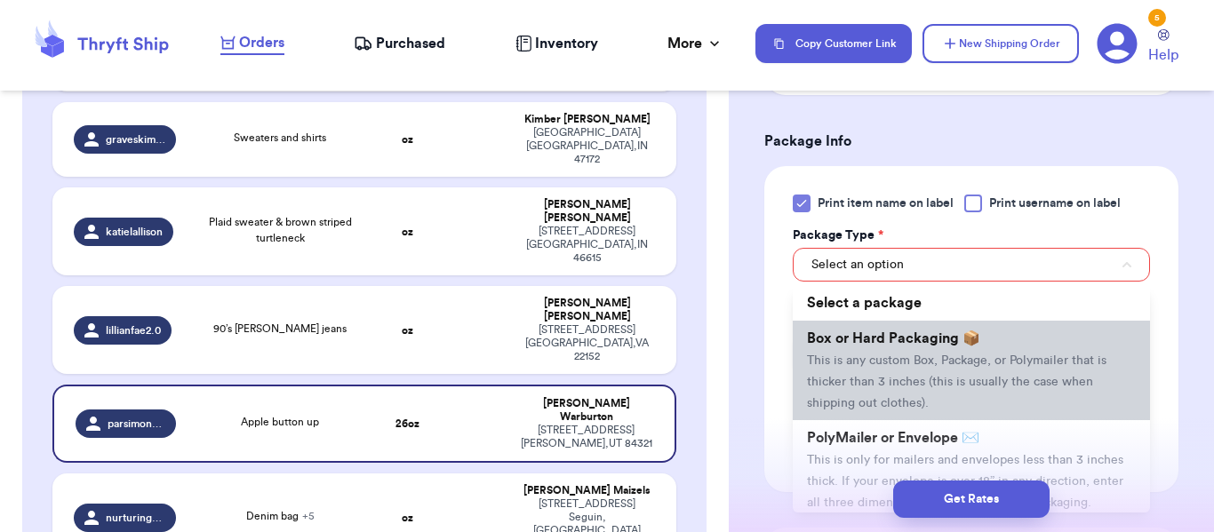
click at [1044, 339] on li "Box or Hard Packaging 📦 This is any custom Box, Package, or Polymailer that is …" at bounding box center [971, 371] width 357 height 100
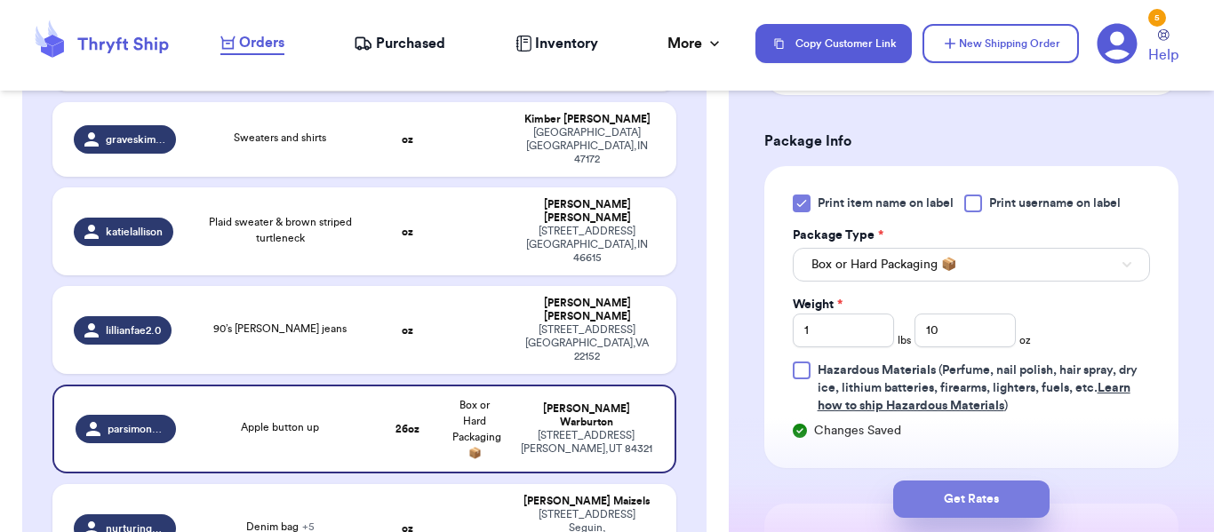
click at [961, 504] on button "Get Rates" at bounding box center [971, 499] width 156 height 37
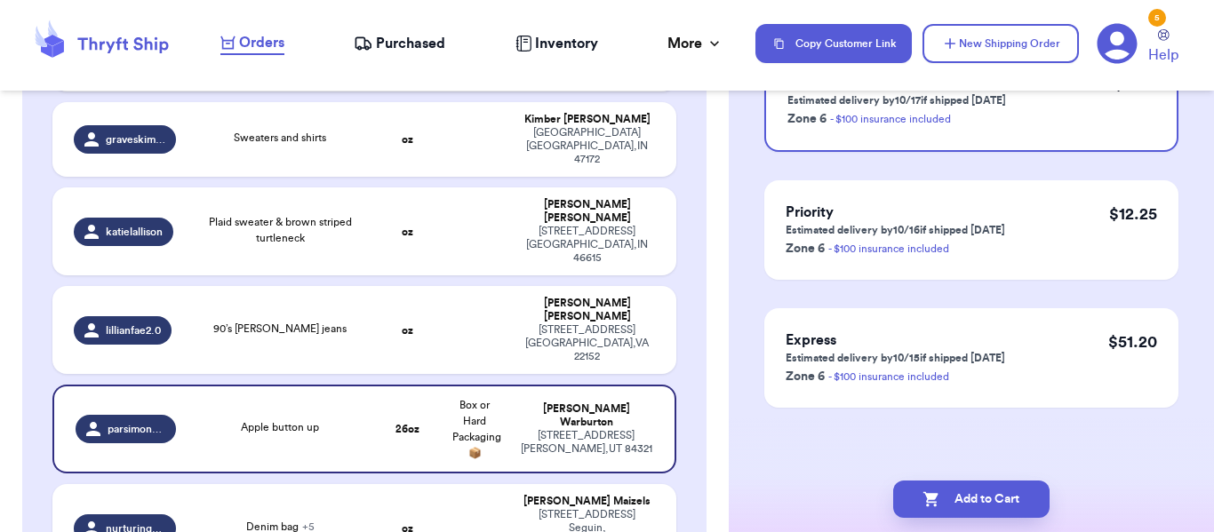
scroll to position [0, 0]
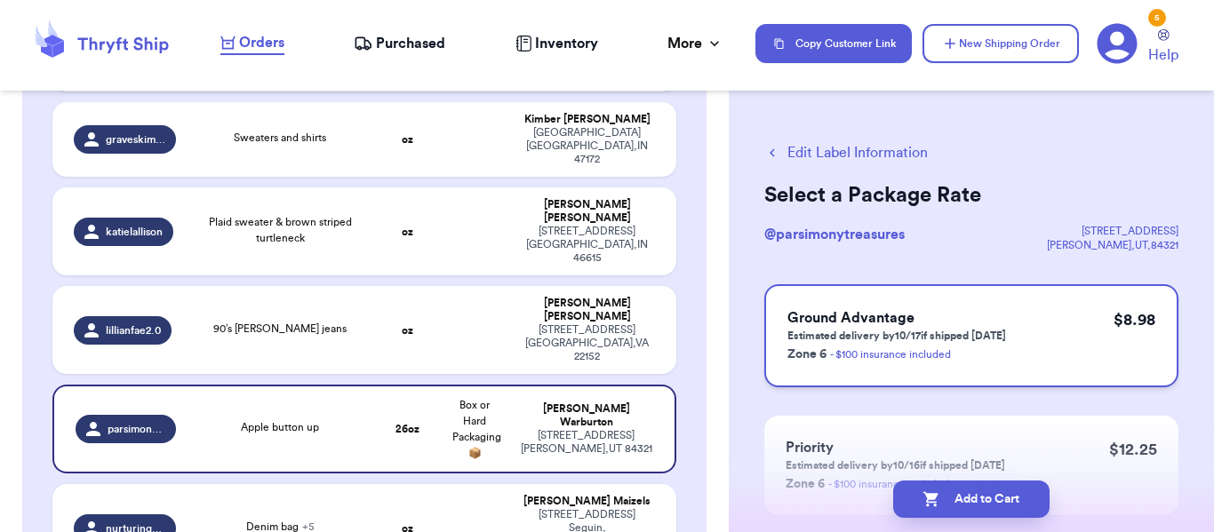
click at [1107, 308] on div "Ground Advantage Estimated delivery by 10/17 if shipped [DATE] Zone 6 - $100 in…" at bounding box center [971, 335] width 414 height 103
click at [963, 509] on button "Add to Cart" at bounding box center [971, 499] width 156 height 37
checkbox input "true"
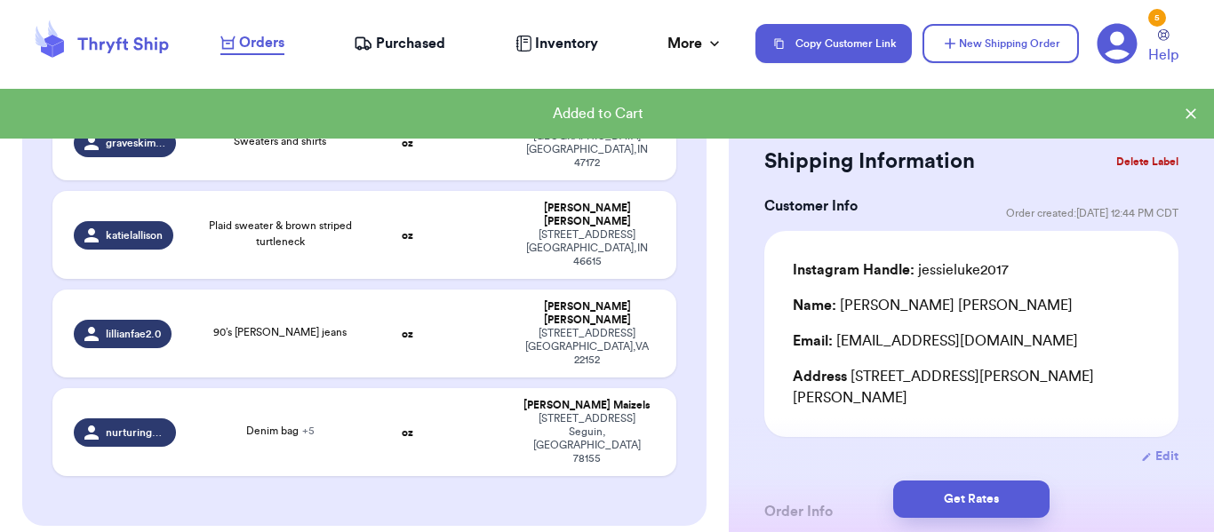
scroll to position [506, 0]
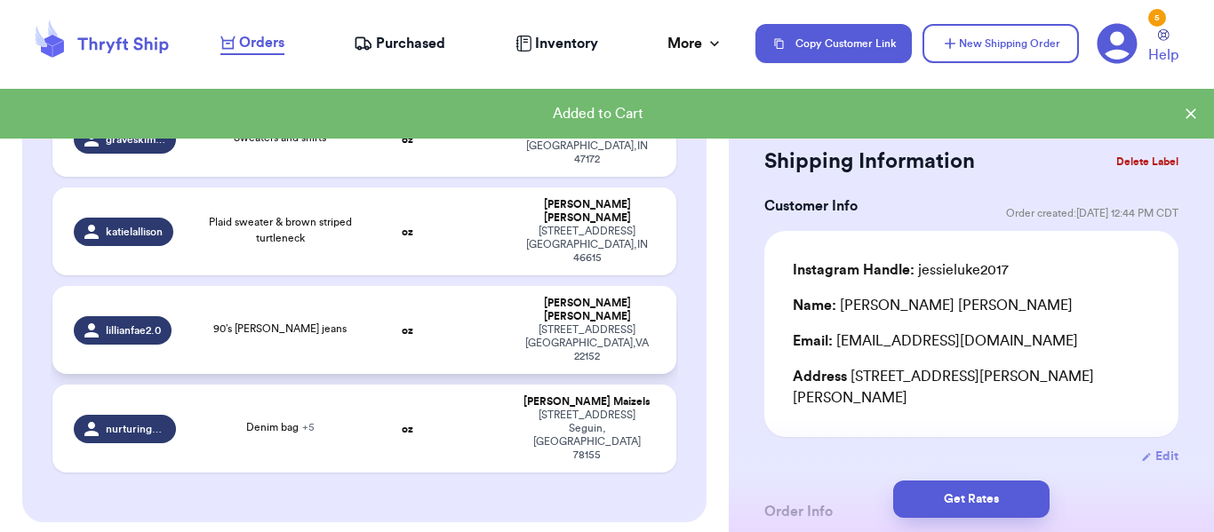
click at [511, 286] on td "[PERSON_NAME] [STREET_ADDRESS]" at bounding box center [592, 330] width 168 height 88
type input "90’s [PERSON_NAME] jeans"
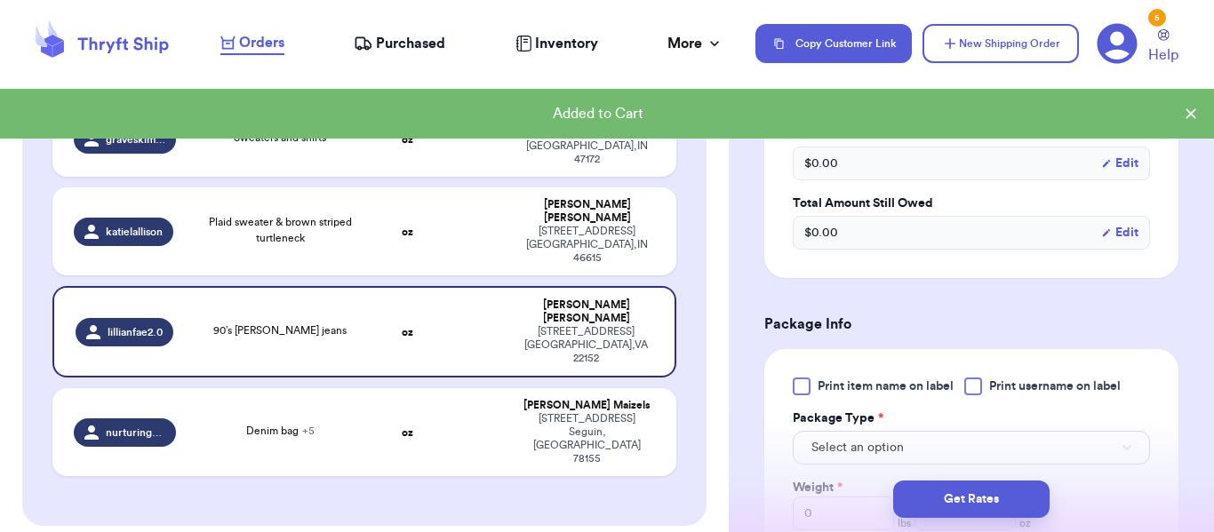
scroll to position [543, 0]
click at [929, 380] on span "Print item name on label" at bounding box center [885, 385] width 136 height 18
click at [0, 0] on input "Print item name on label" at bounding box center [0, 0] width 0 height 0
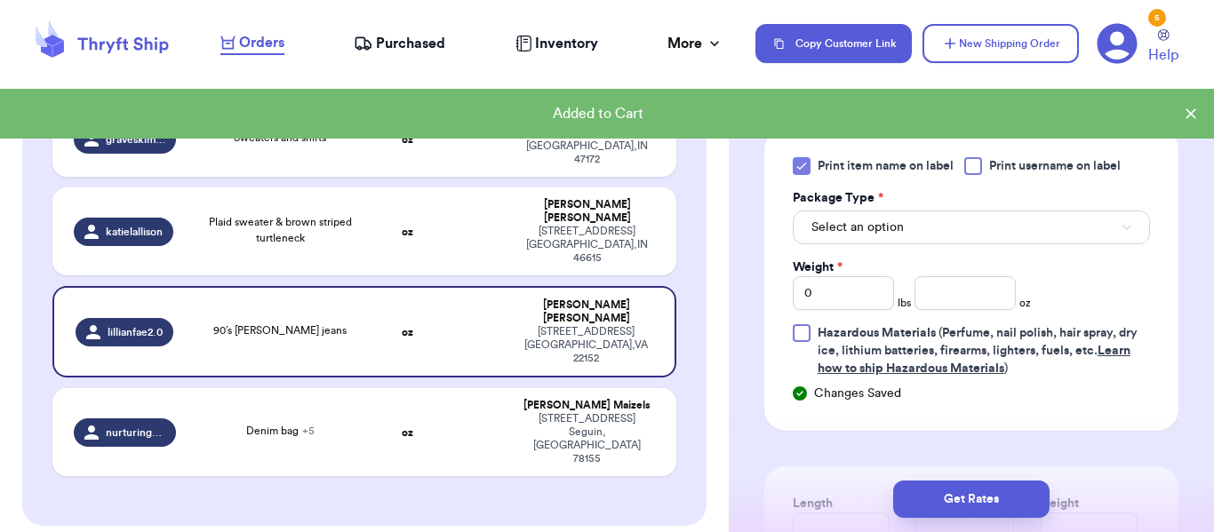
scroll to position [767, 0]
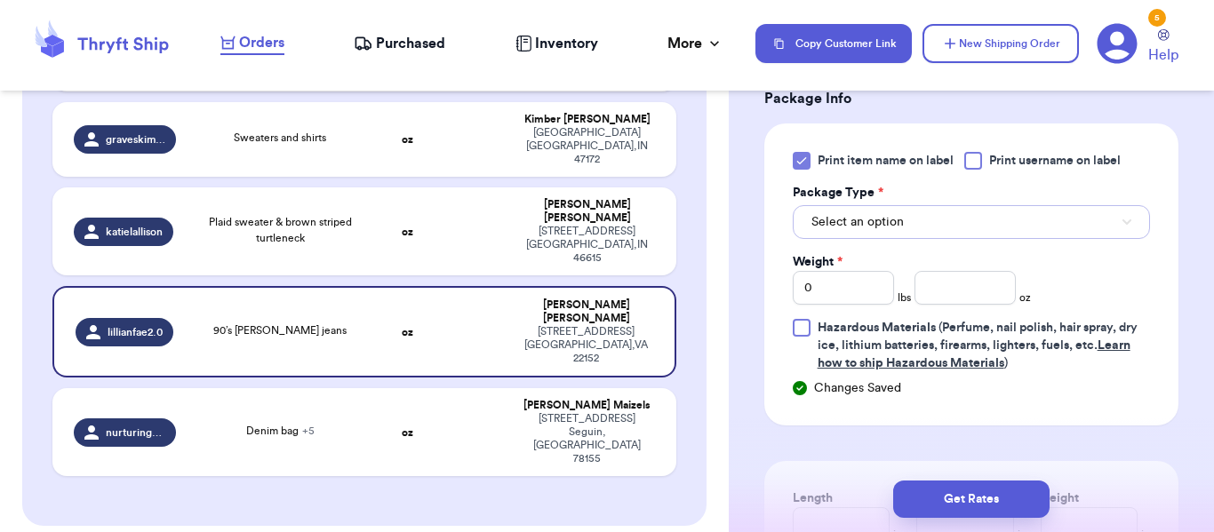
click at [1088, 218] on button "Select an option" at bounding box center [971, 222] width 357 height 34
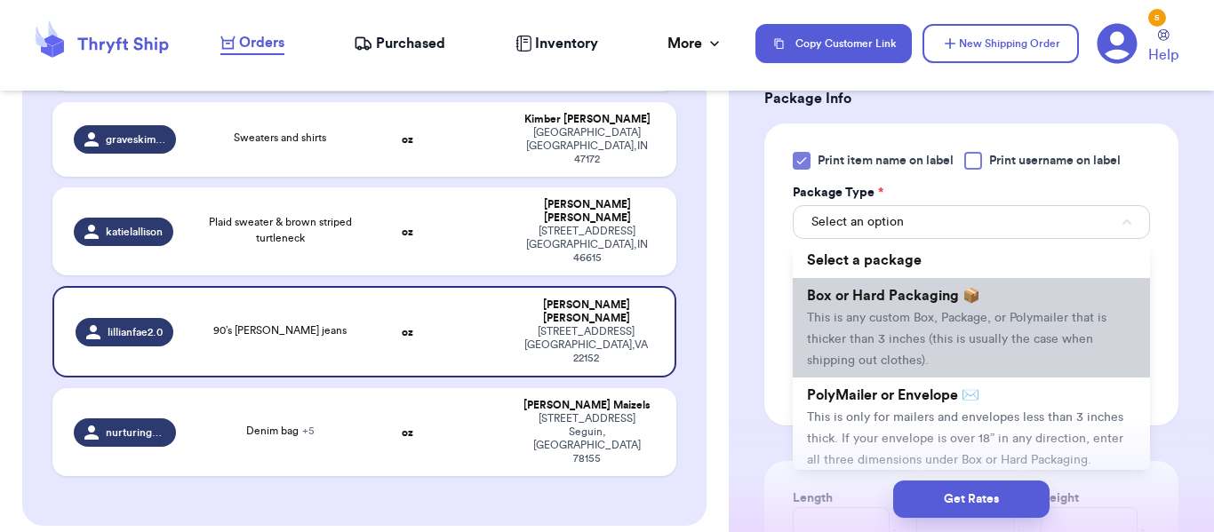
click at [1040, 317] on span "This is any custom Box, Package, or Polymailer that is thicker than 3 inches (t…" at bounding box center [956, 339] width 299 height 55
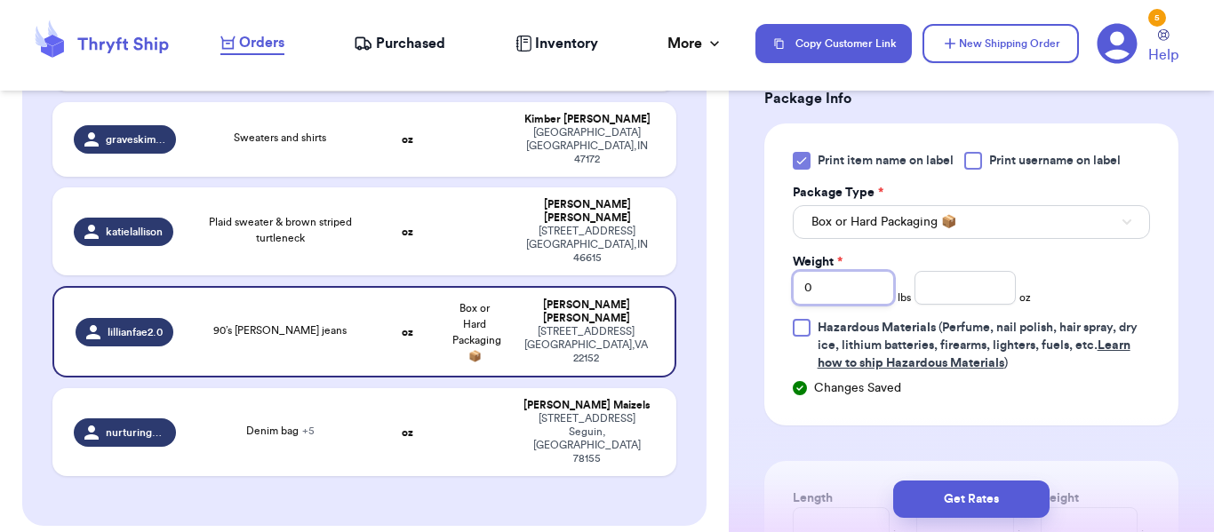
click at [830, 290] on input "0" at bounding box center [843, 288] width 101 height 34
type input "1"
click at [920, 289] on input "number" at bounding box center [964, 288] width 101 height 34
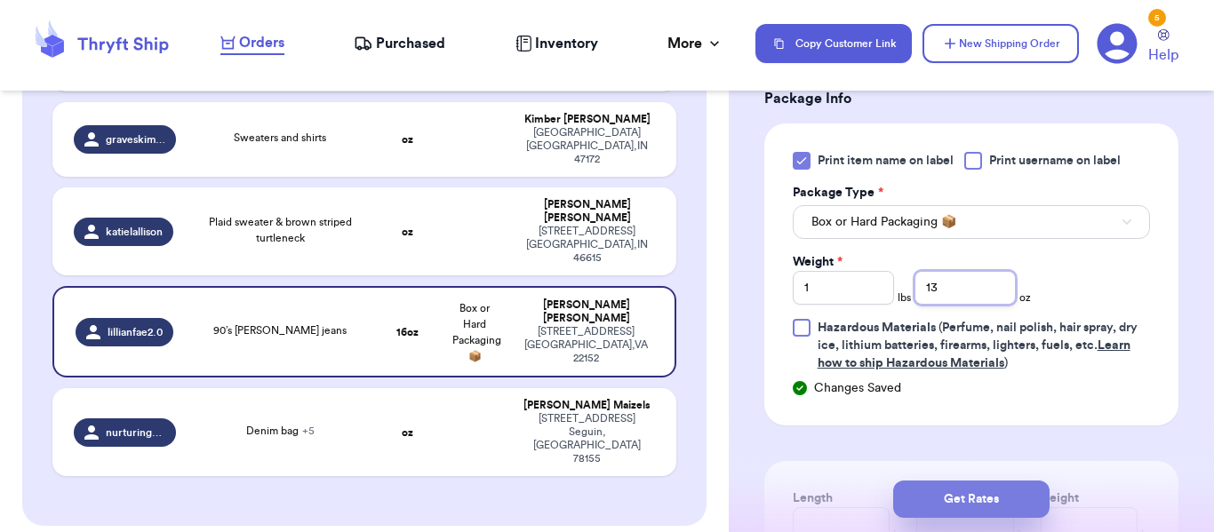
type input "13"
click at [975, 481] on button "Get Rates" at bounding box center [971, 499] width 156 height 37
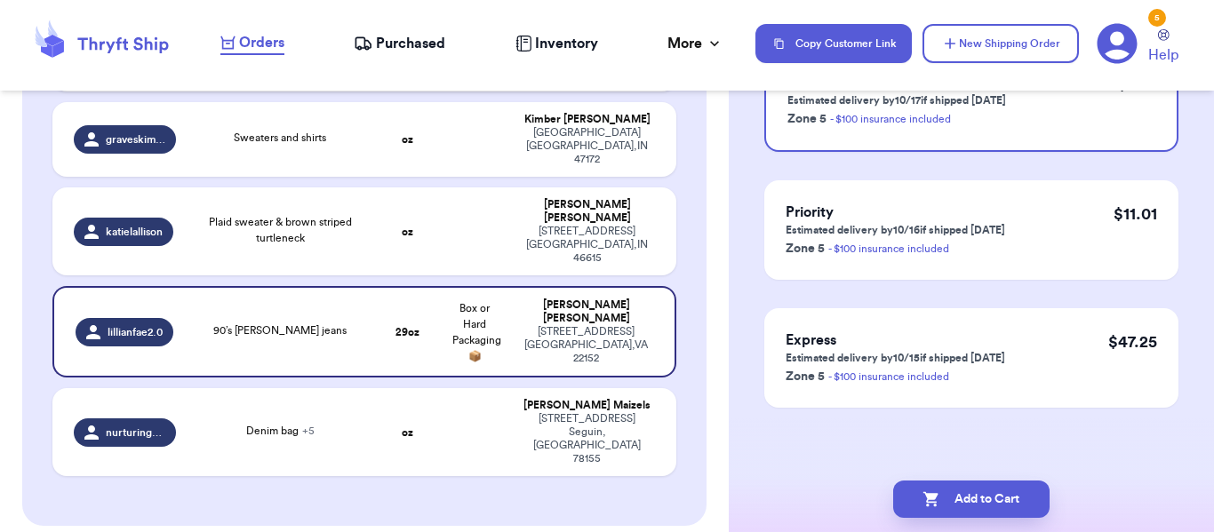
scroll to position [0, 0]
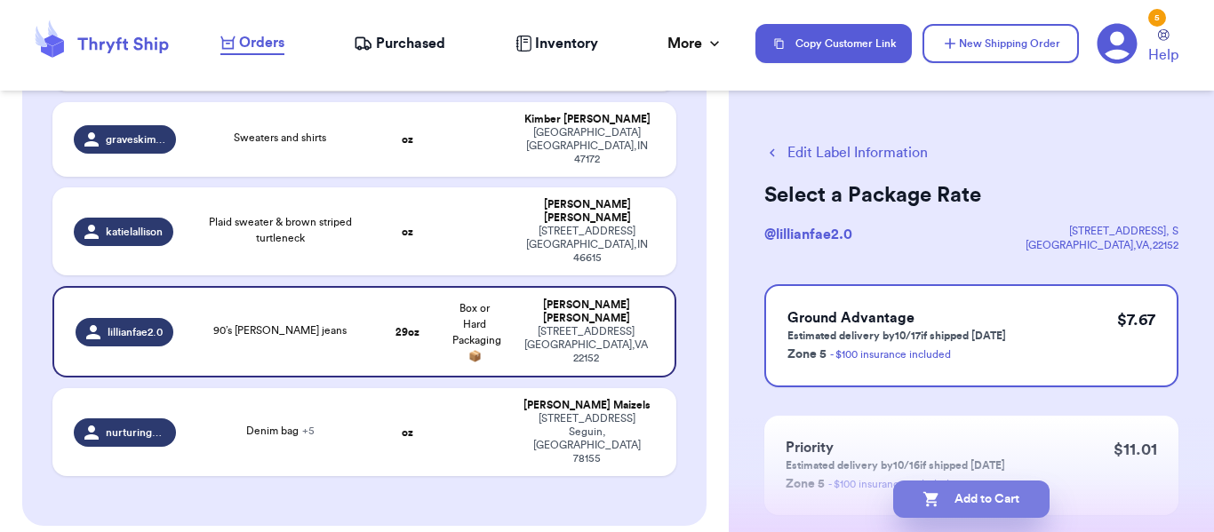
click at [996, 498] on button "Add to Cart" at bounding box center [971, 499] width 156 height 37
checkbox input "true"
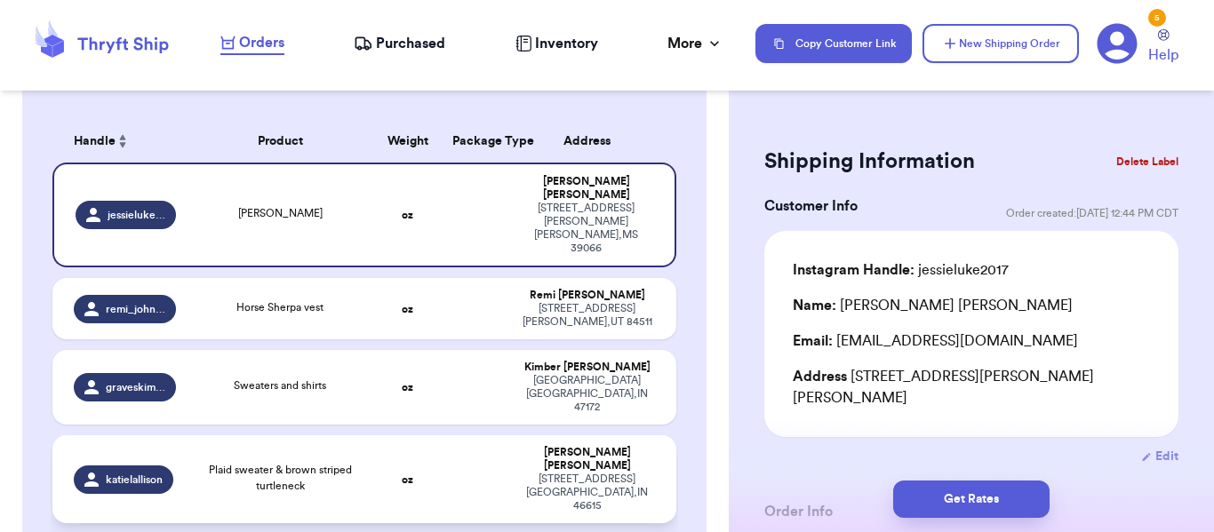
scroll to position [258, 0]
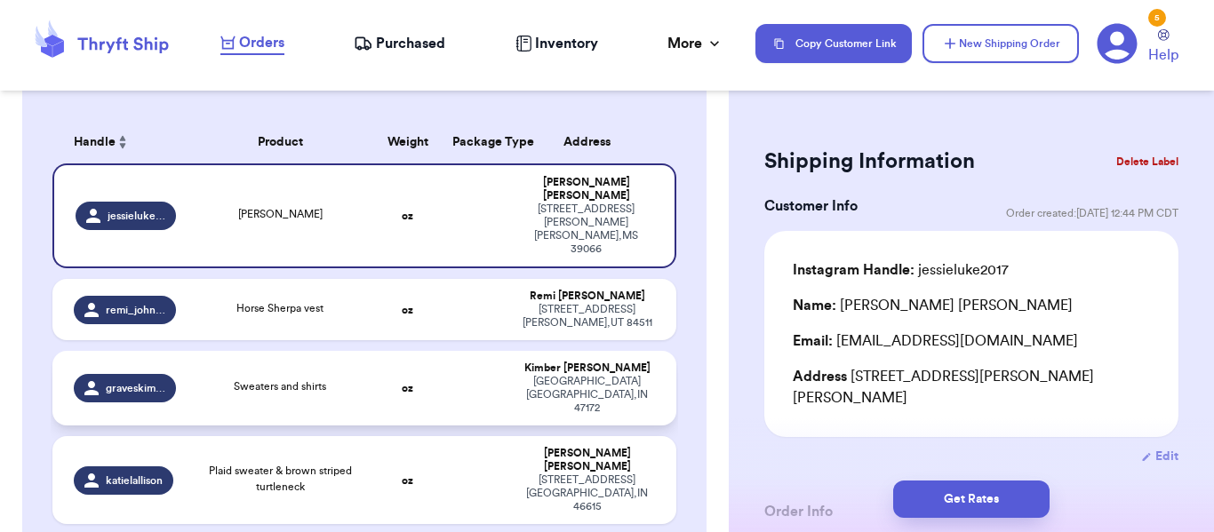
click at [374, 351] on td "oz" at bounding box center [408, 388] width 68 height 75
type input "Sweaters and shirts"
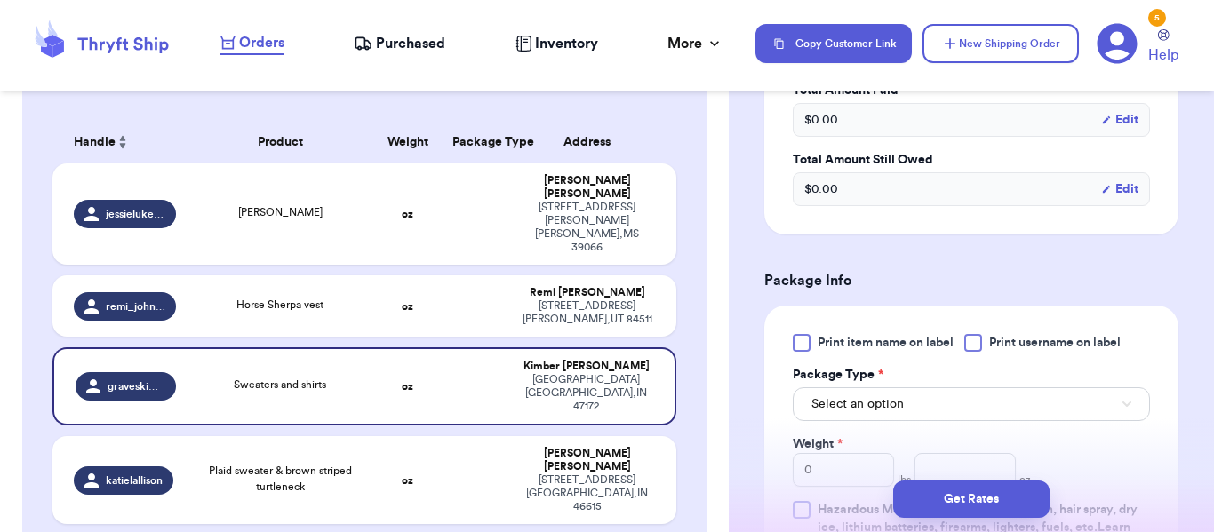
scroll to position [615, 0]
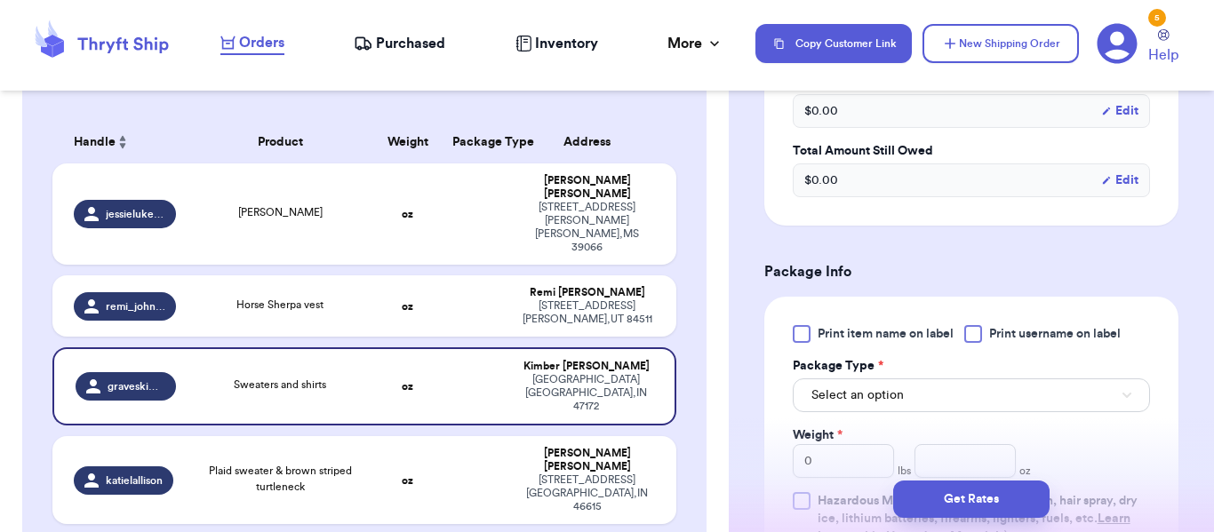
click at [821, 332] on span "Print item name on label" at bounding box center [885, 334] width 136 height 18
click at [0, 0] on input "Print item name on label" at bounding box center [0, 0] width 0 height 0
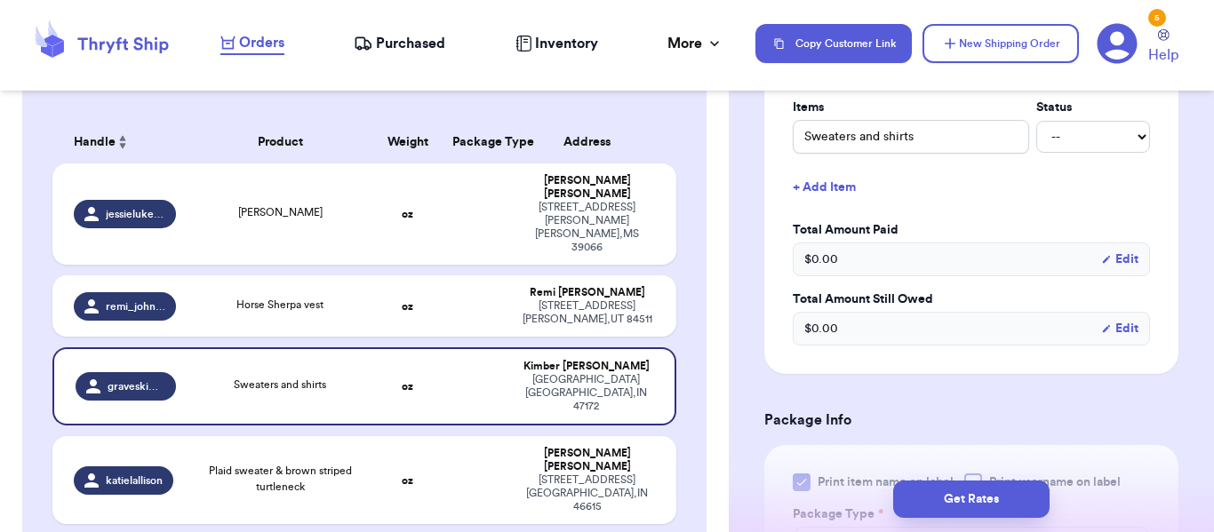
scroll to position [458, 0]
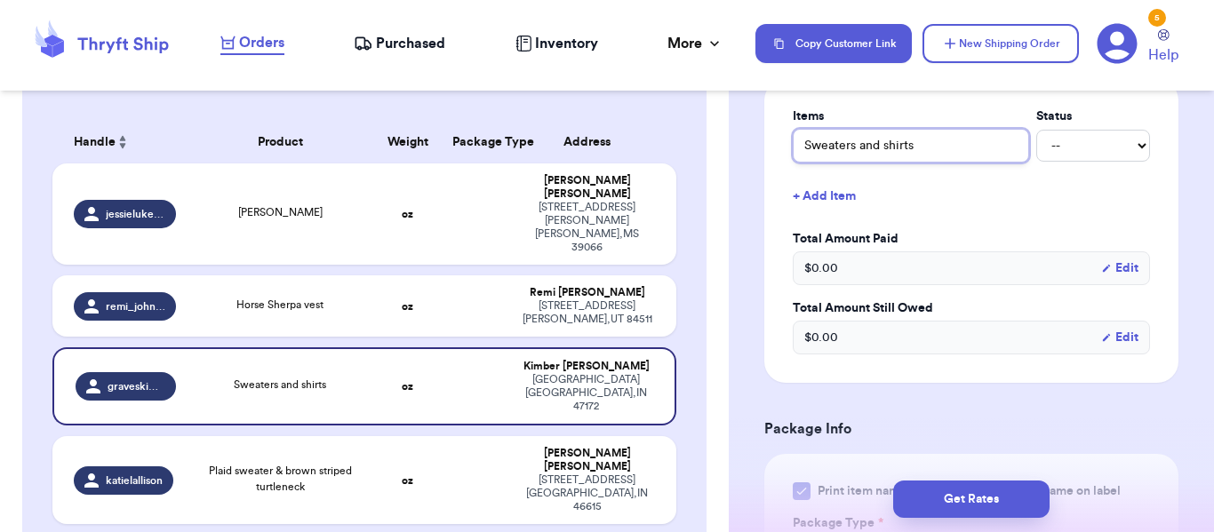
click at [857, 149] on input "Sweaters and shirts" at bounding box center [911, 146] width 236 height 34
type input "m"
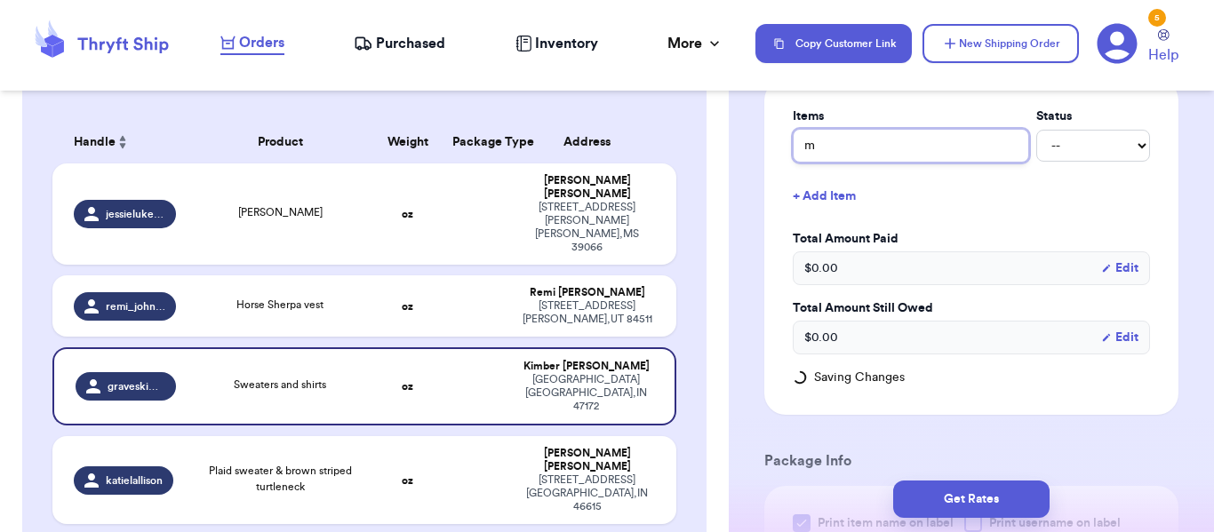
type input "ma"
type input "mad"
type input "made"
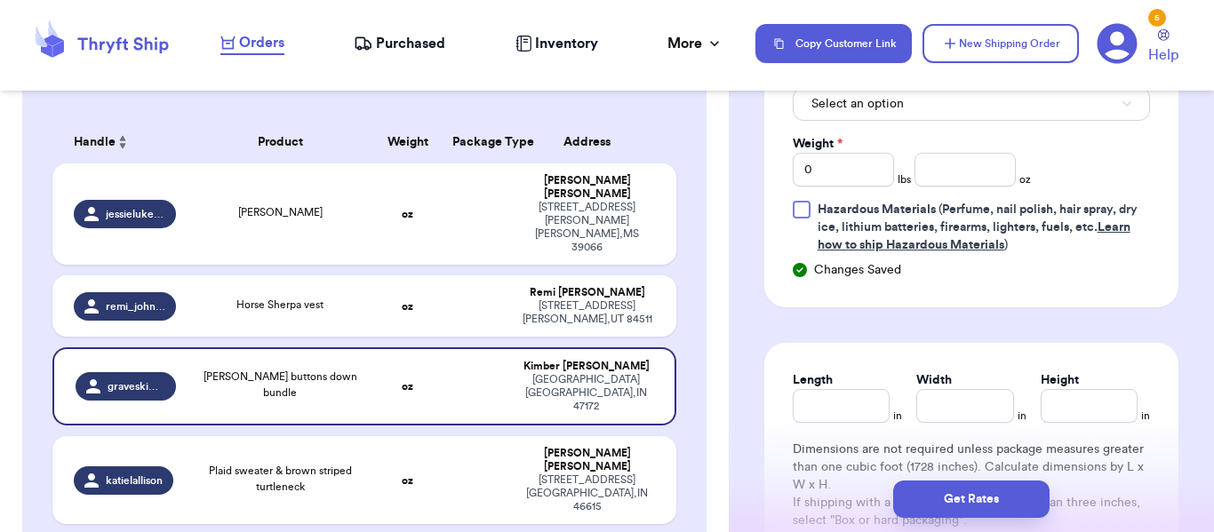
scroll to position [939, 0]
click at [1073, 113] on button "Select an option" at bounding box center [971, 103] width 357 height 34
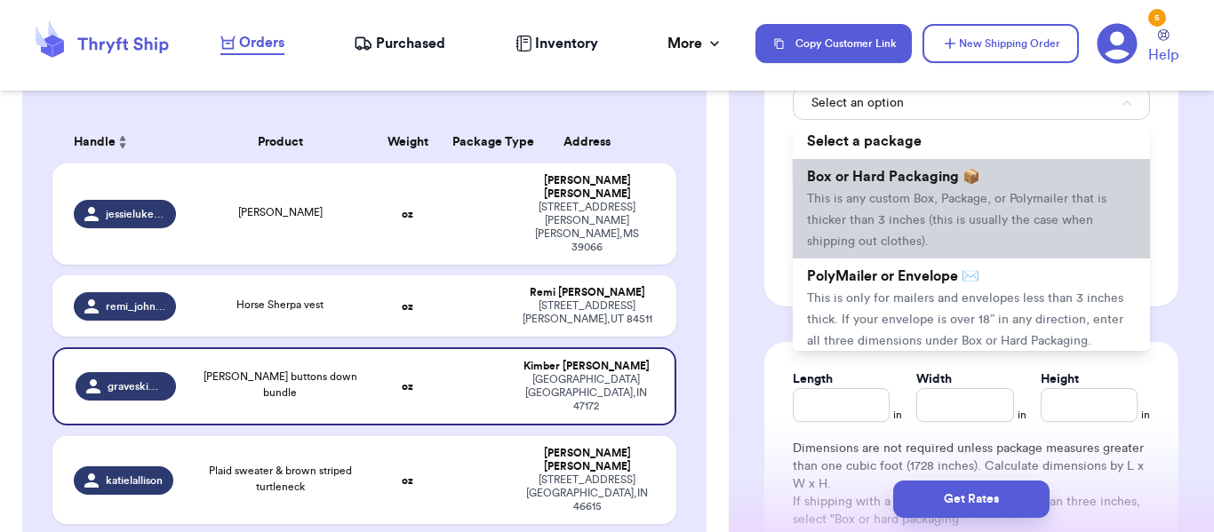
click at [1047, 195] on span "This is any custom Box, Package, or Polymailer that is thicker than 3 inches (t…" at bounding box center [956, 220] width 299 height 55
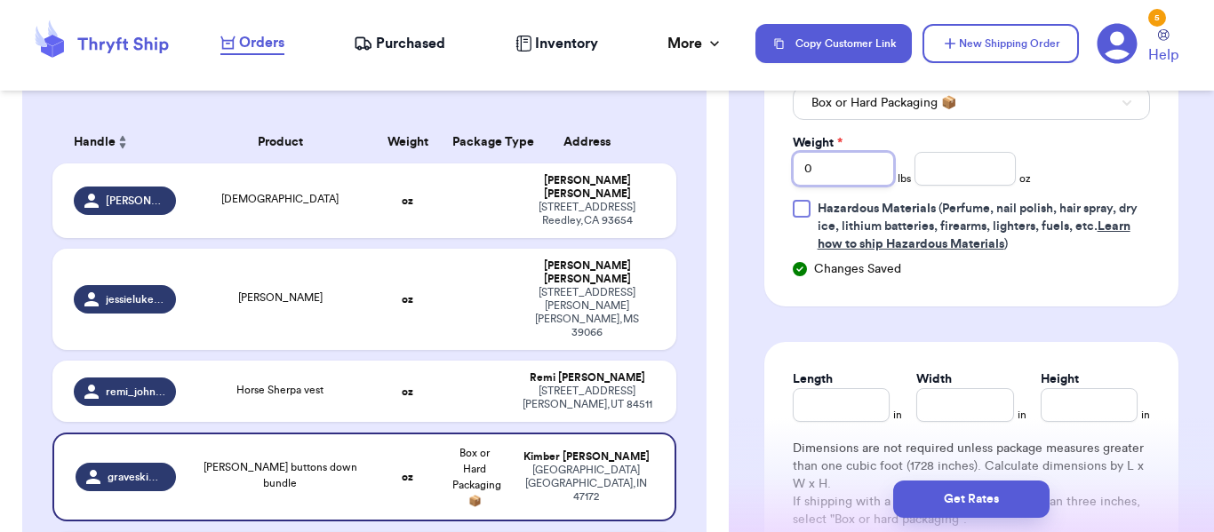
click at [848, 173] on input "0" at bounding box center [843, 169] width 101 height 34
click at [990, 170] on input "number" at bounding box center [964, 169] width 101 height 34
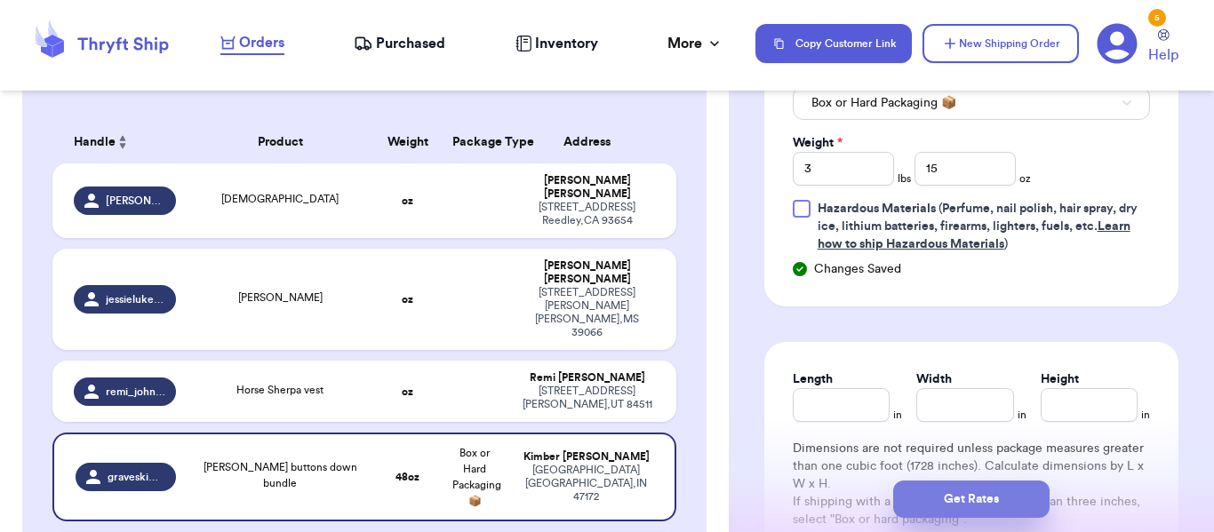
click at [987, 505] on button "Get Rates" at bounding box center [971, 499] width 156 height 37
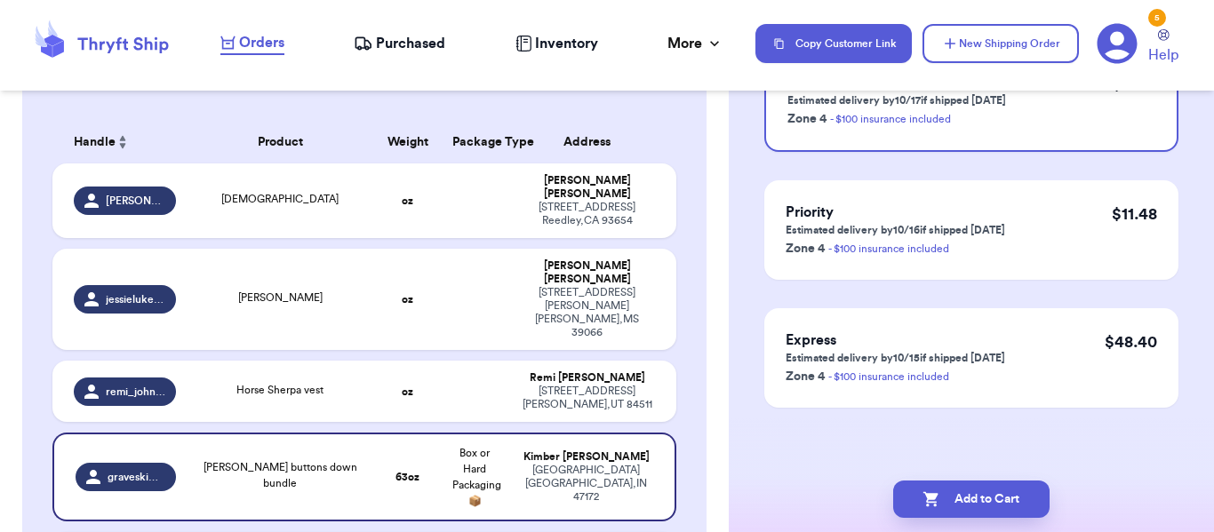
scroll to position [0, 0]
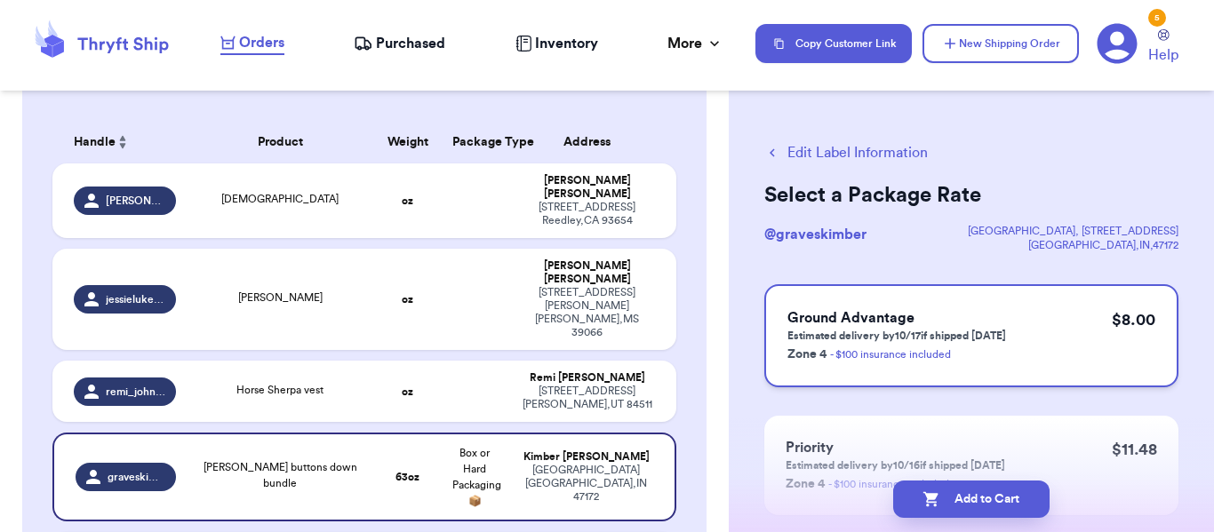
click at [1016, 333] on div "Ground Advantage Estimated delivery by 10/17 if shipped [DATE] Zone 4 - $100 in…" at bounding box center [971, 335] width 414 height 103
click at [993, 502] on button "Add to Cart" at bounding box center [971, 499] width 156 height 37
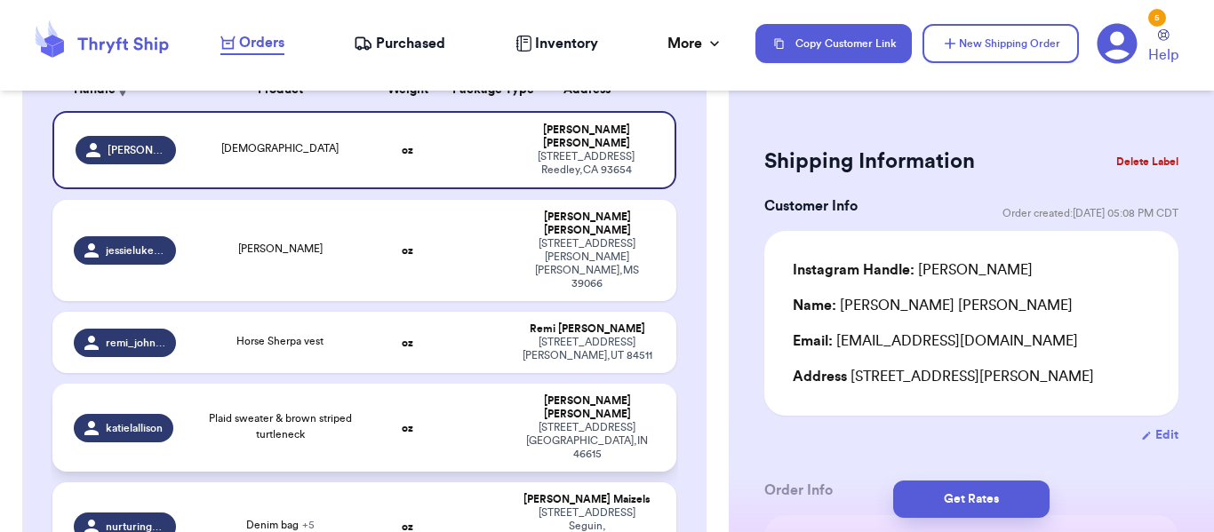
scroll to position [311, 0]
click at [472, 383] on td at bounding box center [476, 427] width 68 height 88
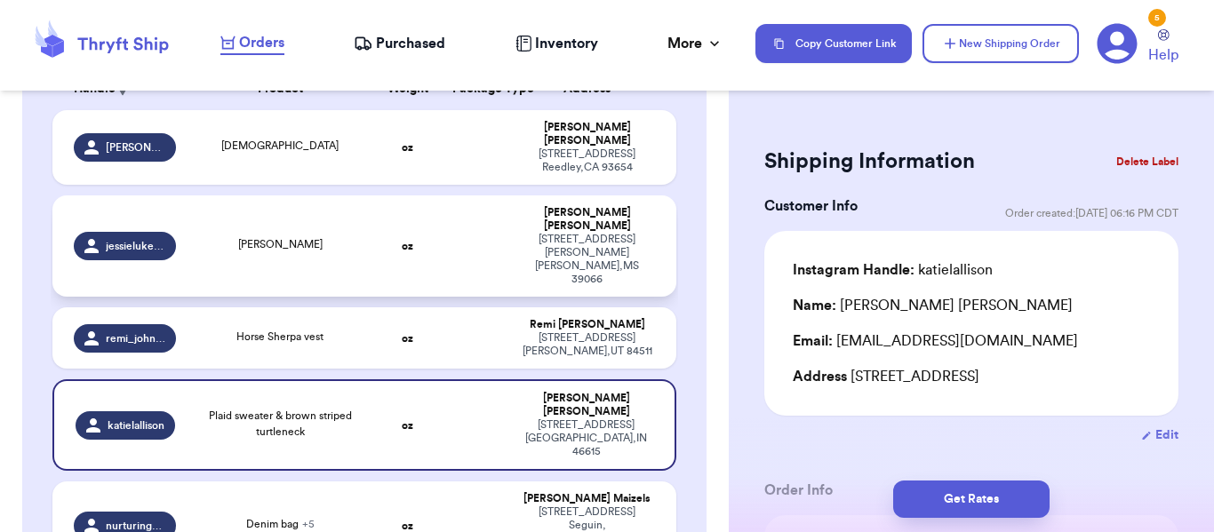
click at [530, 195] on td "[PERSON_NAME] [STREET_ADDRESS][PERSON_NAME][PERSON_NAME]" at bounding box center [592, 245] width 168 height 101
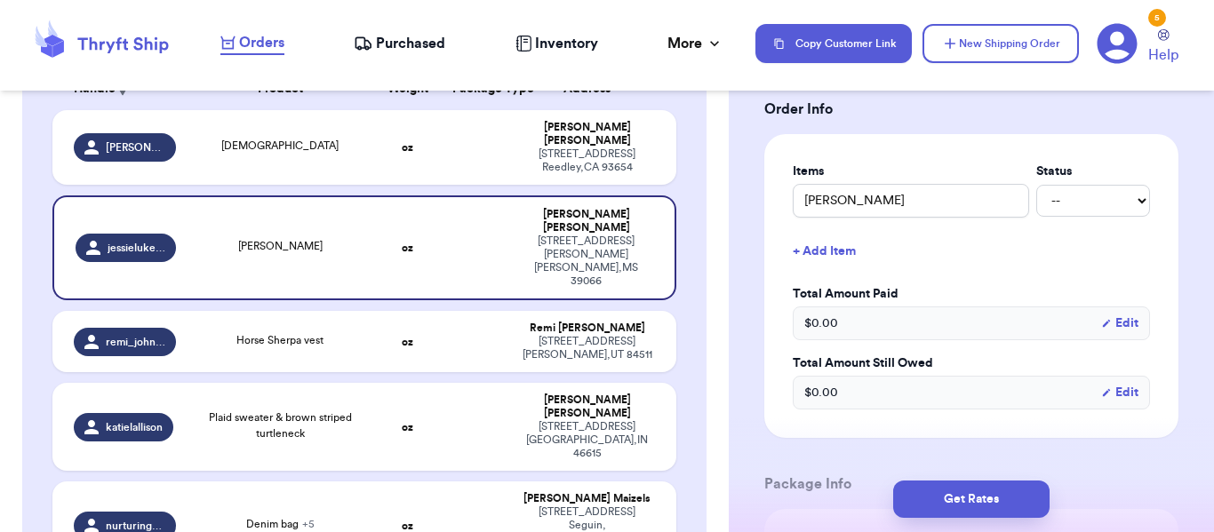
scroll to position [668, 0]
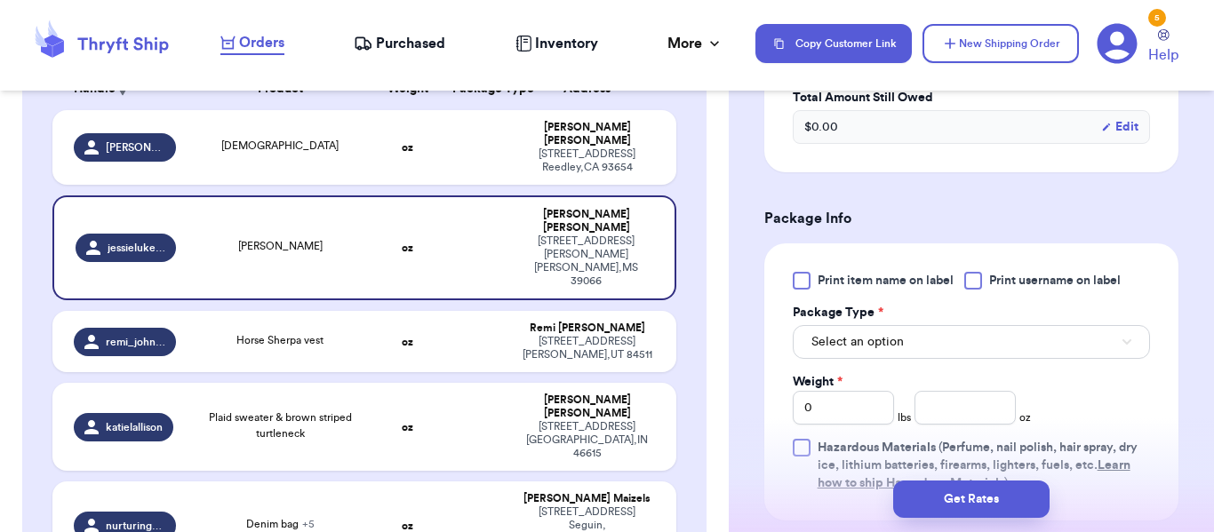
click at [905, 272] on span "Print item name on label" at bounding box center [885, 281] width 136 height 18
click at [0, 0] on input "Print item name on label" at bounding box center [0, 0] width 0 height 0
click at [1058, 338] on div "Print item name on label Print username on label Package Type * Select an optio…" at bounding box center [971, 382] width 357 height 220
click at [1075, 331] on button "Select an option" at bounding box center [971, 342] width 357 height 34
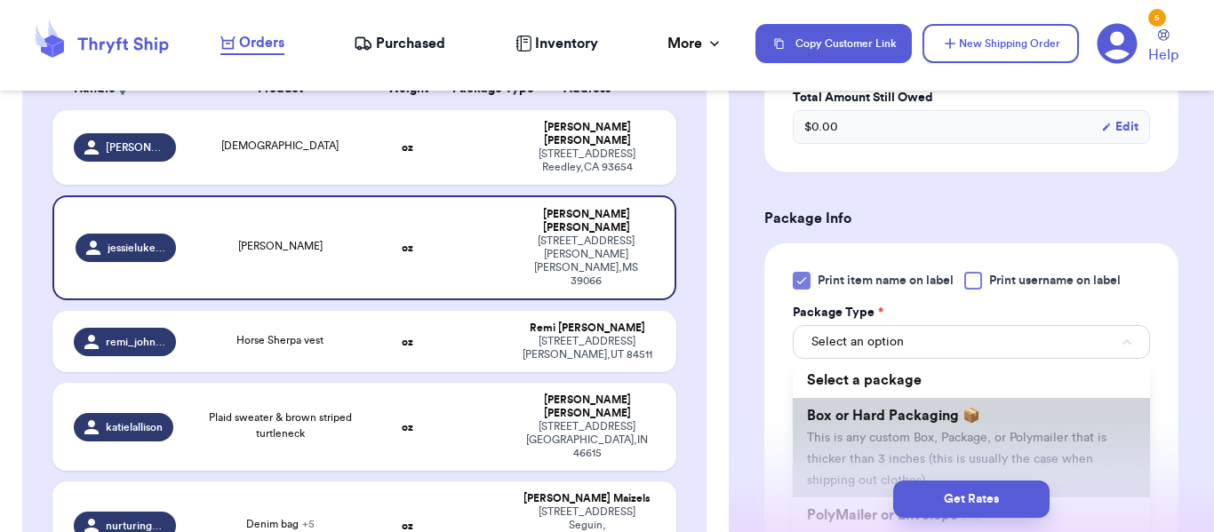
click at [1083, 398] on li "Box or Hard Packaging 📦 This is any custom Box, Package, or Polymailer that is …" at bounding box center [971, 448] width 357 height 100
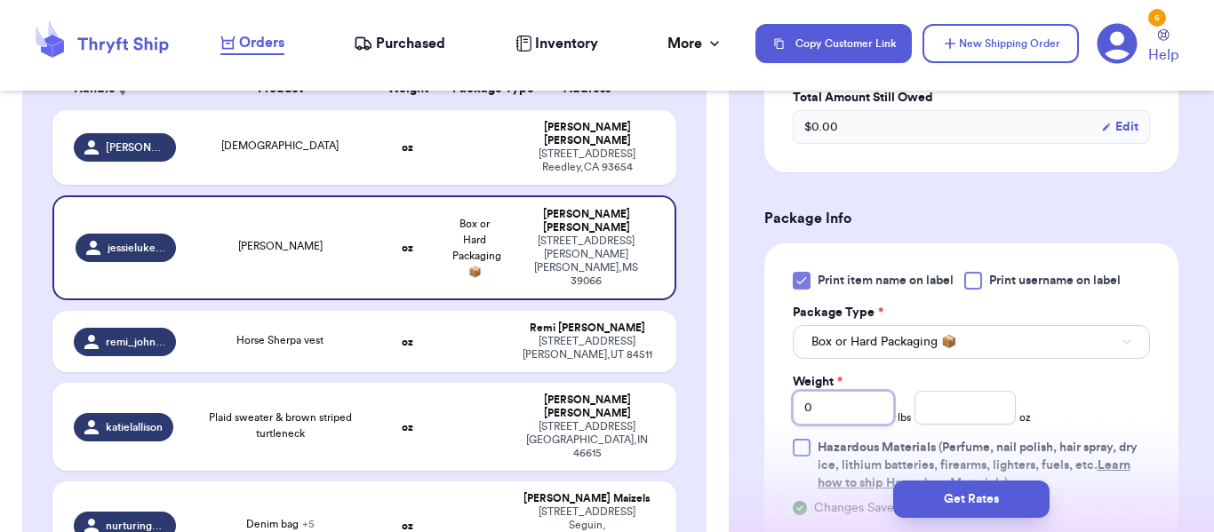
click at [872, 391] on input "0" at bounding box center [843, 408] width 101 height 34
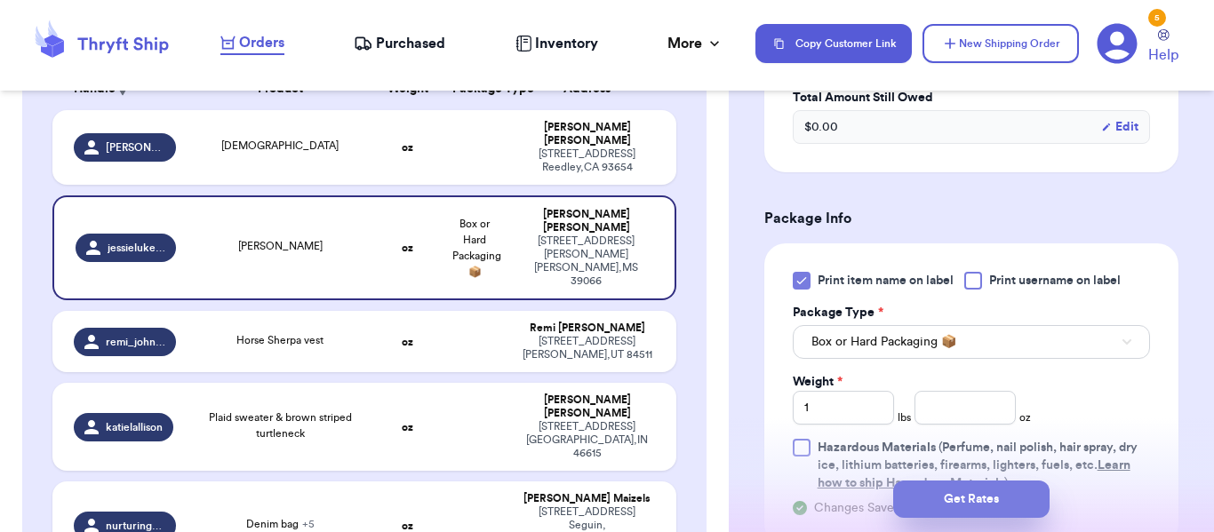
click at [1014, 505] on button "Get Rates" at bounding box center [971, 499] width 156 height 37
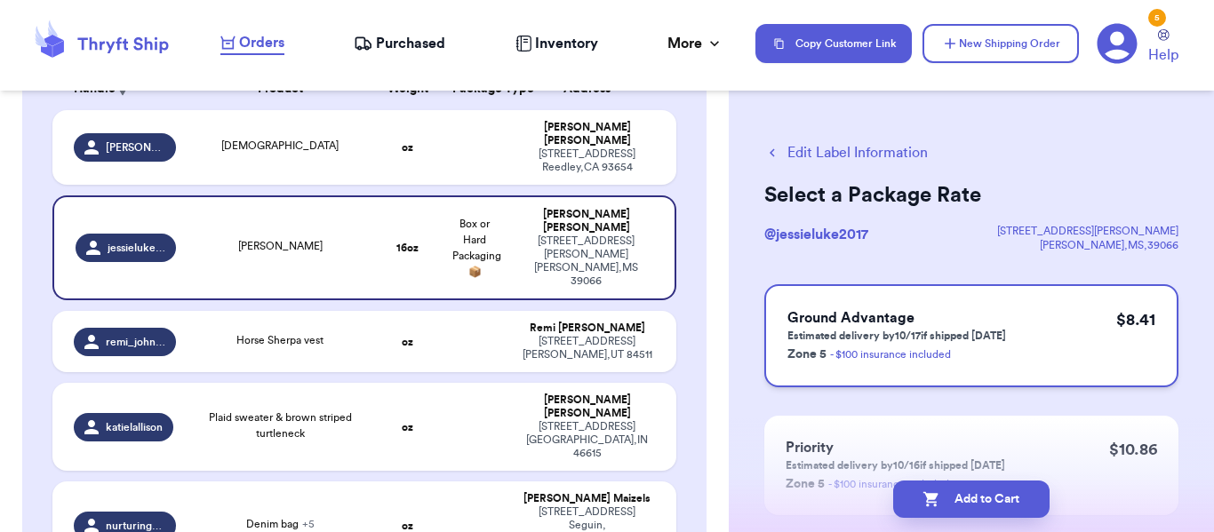
click at [1072, 332] on div "Ground Advantage Estimated delivery by 10/17 if shipped [DATE] Zone 5 - $100 in…" at bounding box center [971, 335] width 414 height 103
click at [941, 490] on button "Add to Cart" at bounding box center [971, 499] width 156 height 37
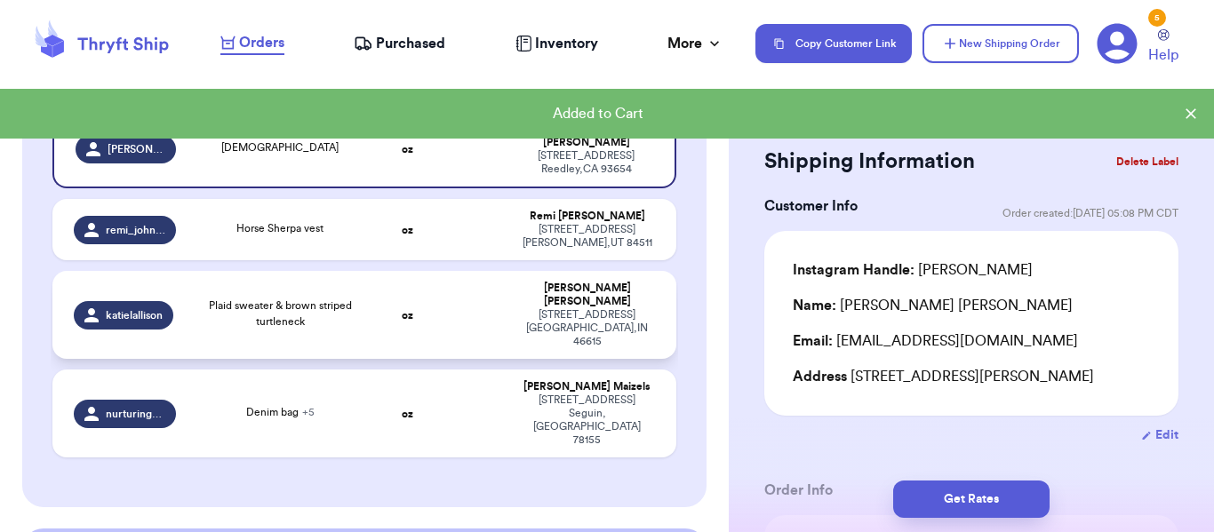
click at [476, 271] on td at bounding box center [476, 315] width 68 height 88
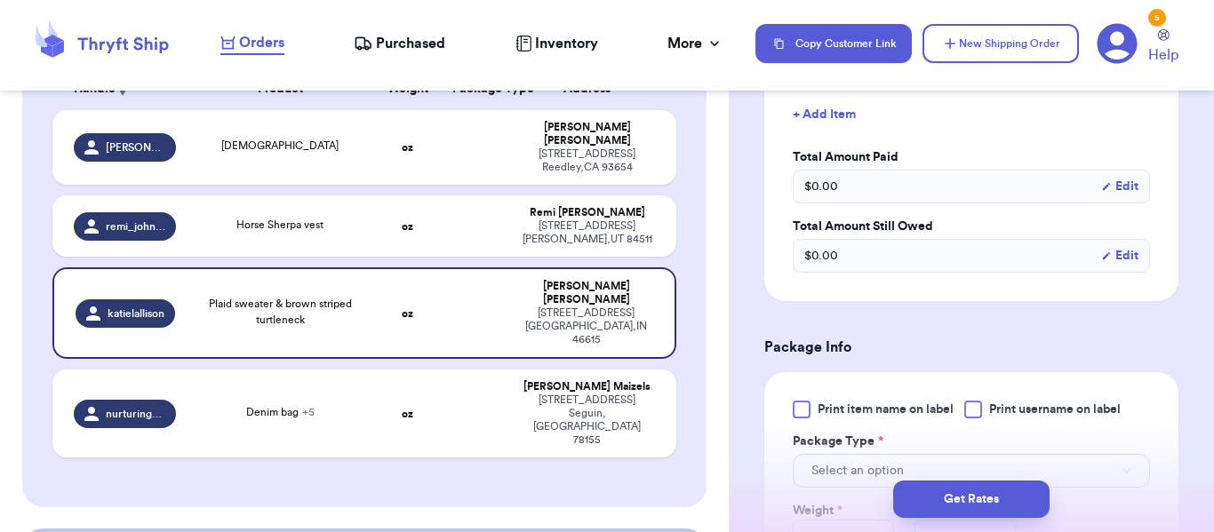
scroll to position [519, 0]
click at [922, 405] on span "Print item name on label" at bounding box center [885, 409] width 136 height 18
click at [0, 0] on input "Print item name on label" at bounding box center [0, 0] width 0 height 0
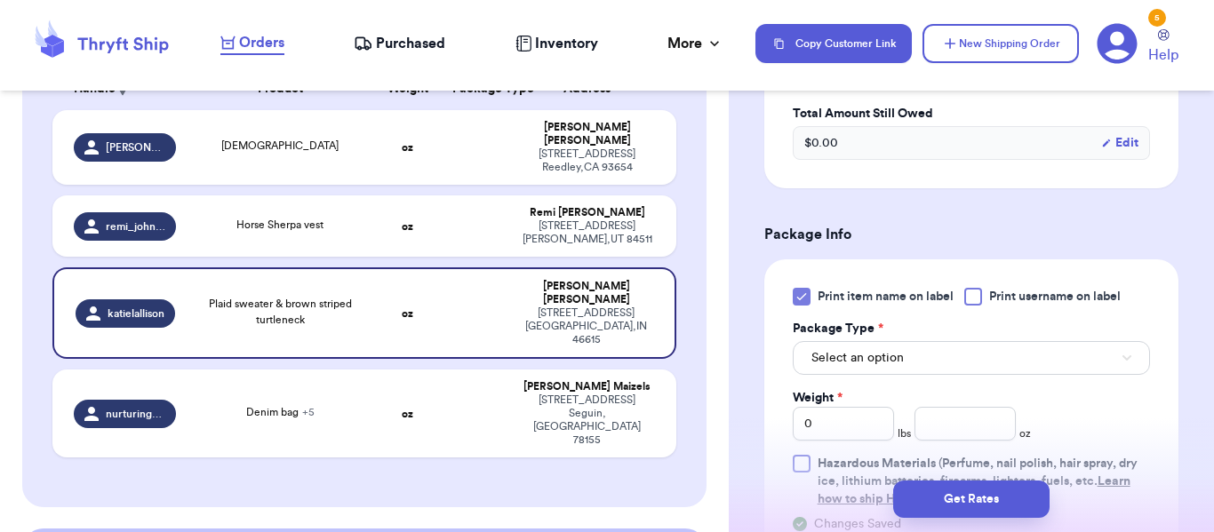
scroll to position [650, 0]
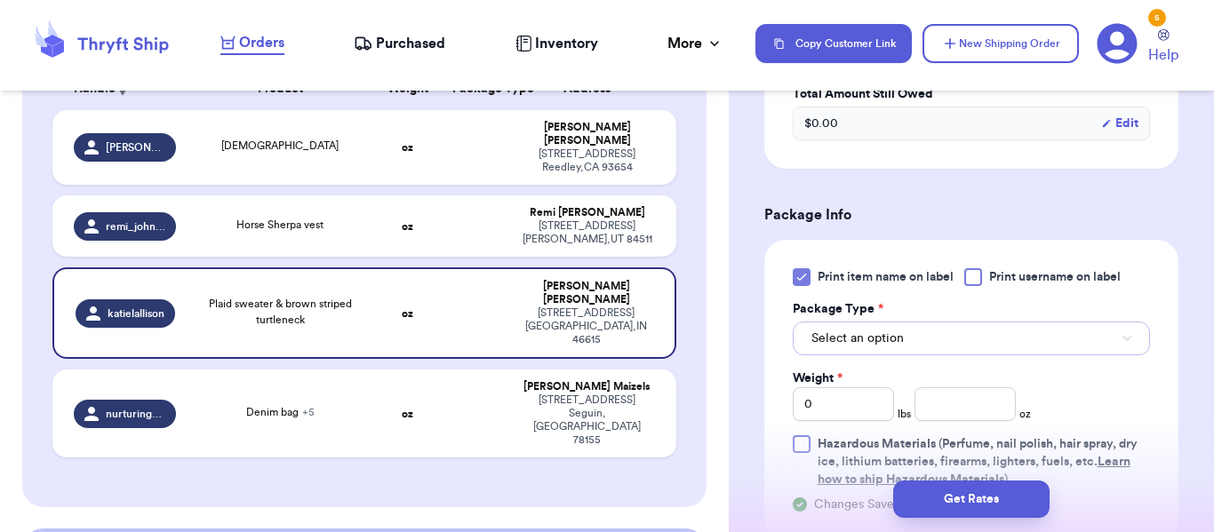
click at [997, 353] on button "Select an option" at bounding box center [971, 339] width 357 height 34
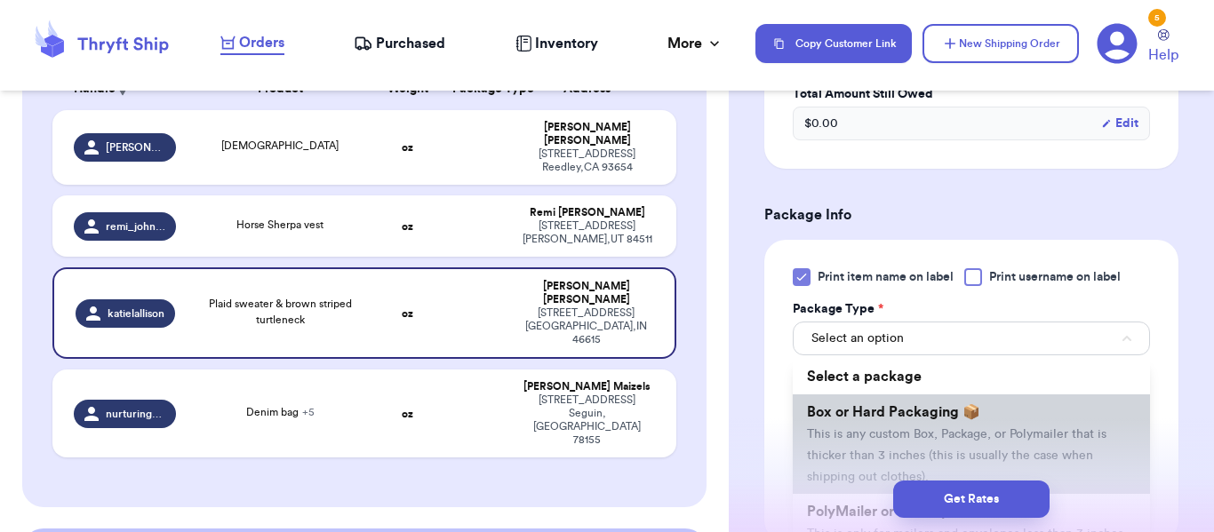
click at [999, 406] on li "Box or Hard Packaging 📦 This is any custom Box, Package, or Polymailer that is …" at bounding box center [971, 445] width 357 height 100
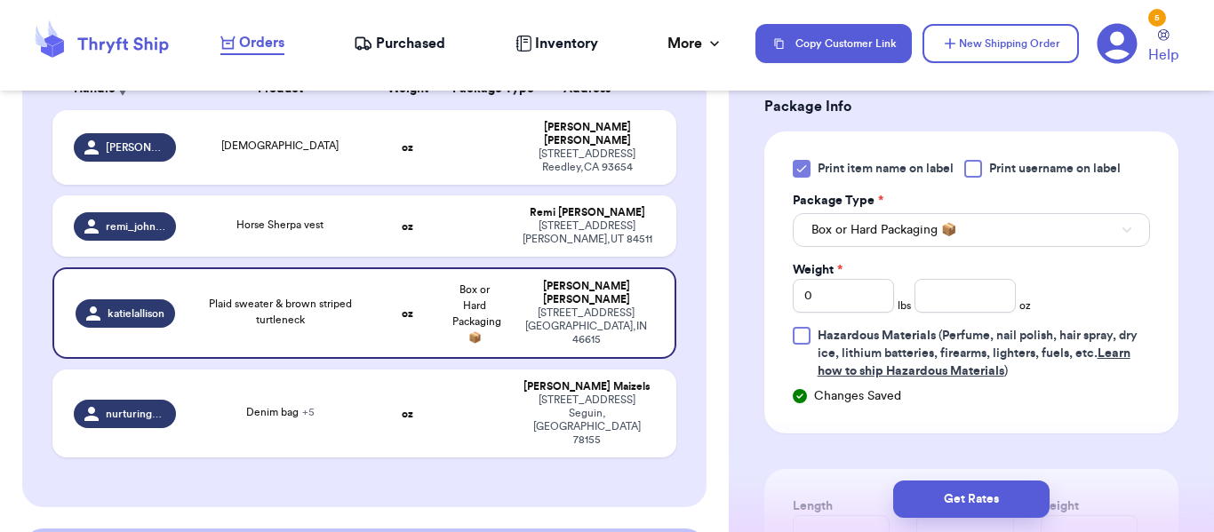
scroll to position [790, 0]
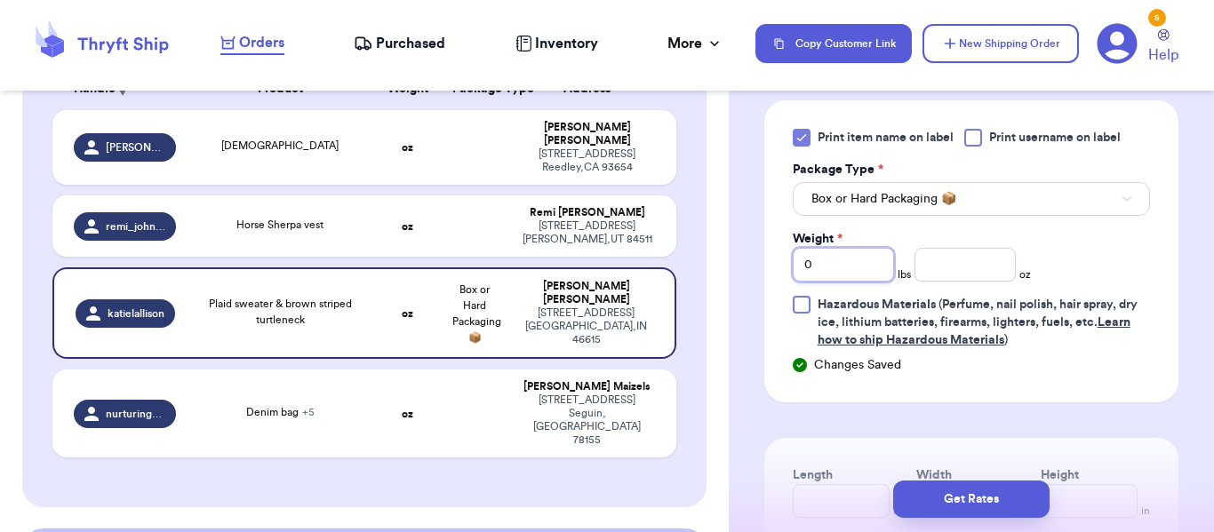
click at [859, 261] on input "0" at bounding box center [843, 265] width 101 height 34
click at [940, 260] on input "number" at bounding box center [964, 265] width 101 height 34
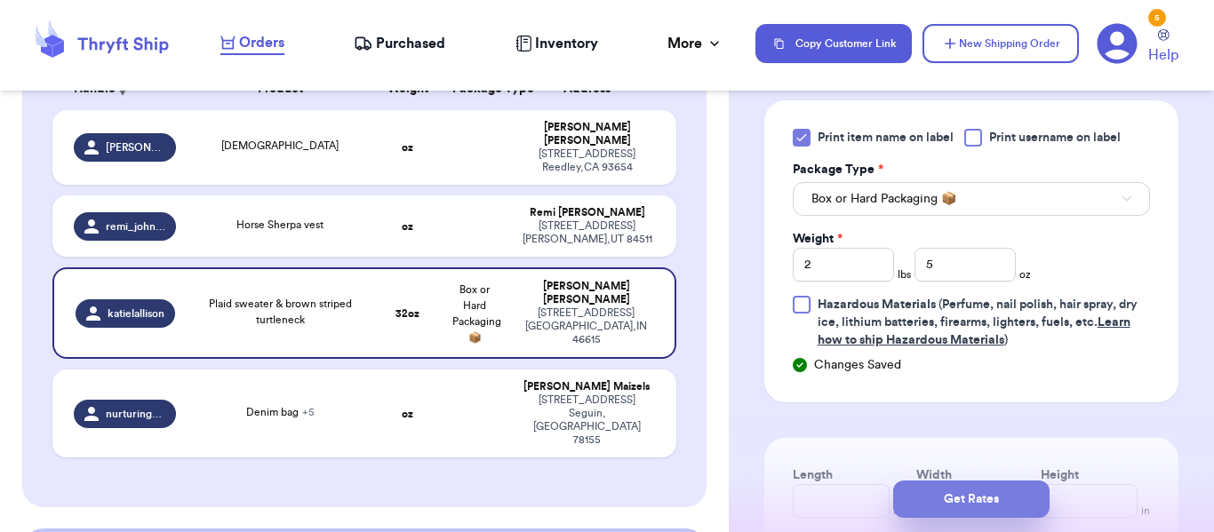
click at [975, 493] on button "Get Rates" at bounding box center [971, 499] width 156 height 37
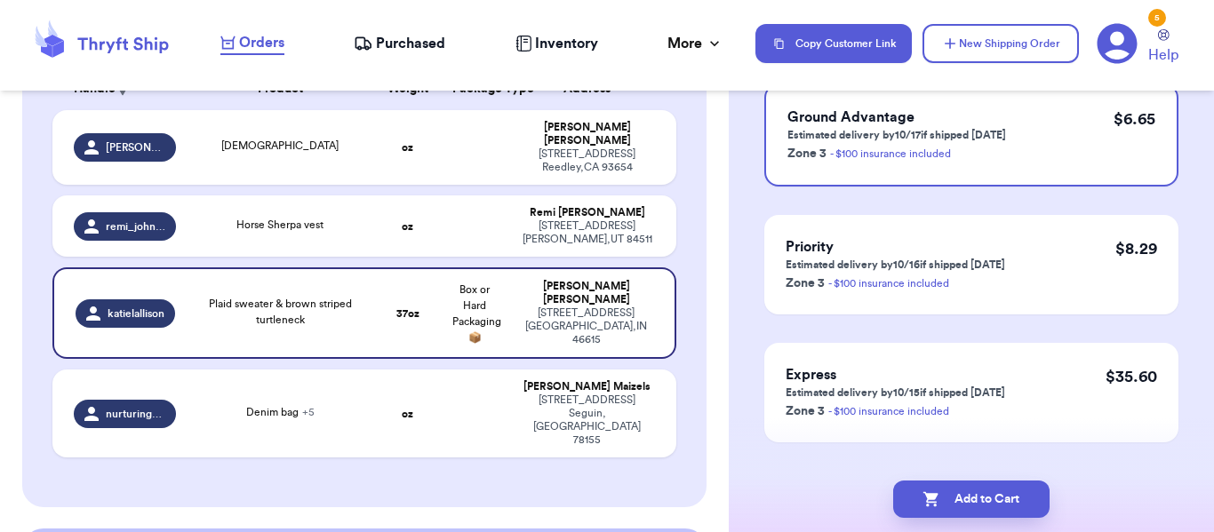
scroll to position [203, 0]
click at [1102, 160] on div "Ground Advantage Estimated delivery by 10/17 if shipped [DATE] Zone 3 - $100 in…" at bounding box center [971, 133] width 414 height 103
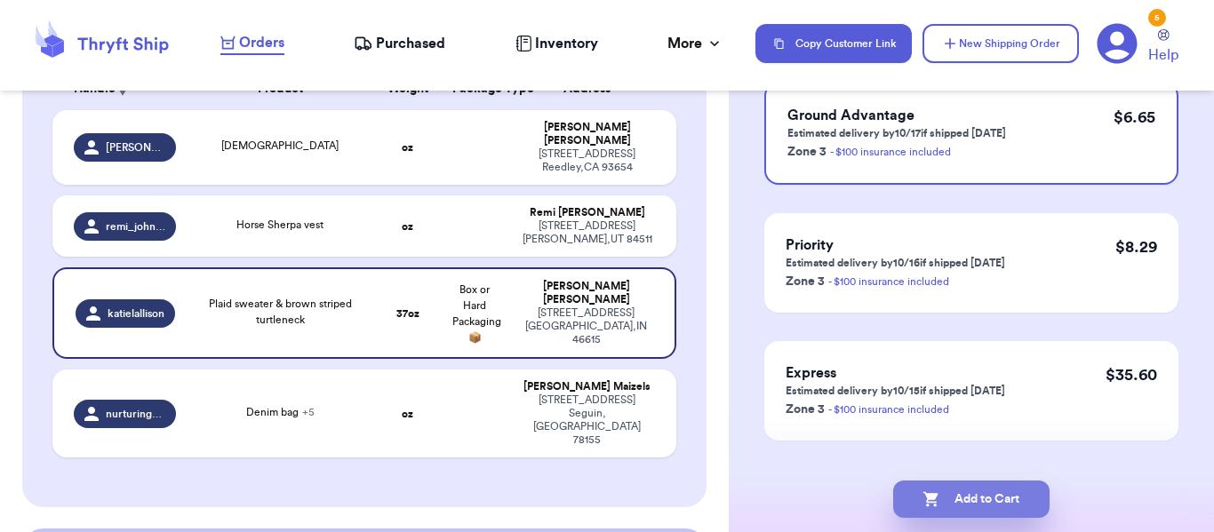
click at [980, 502] on button "Add to Cart" at bounding box center [971, 499] width 156 height 37
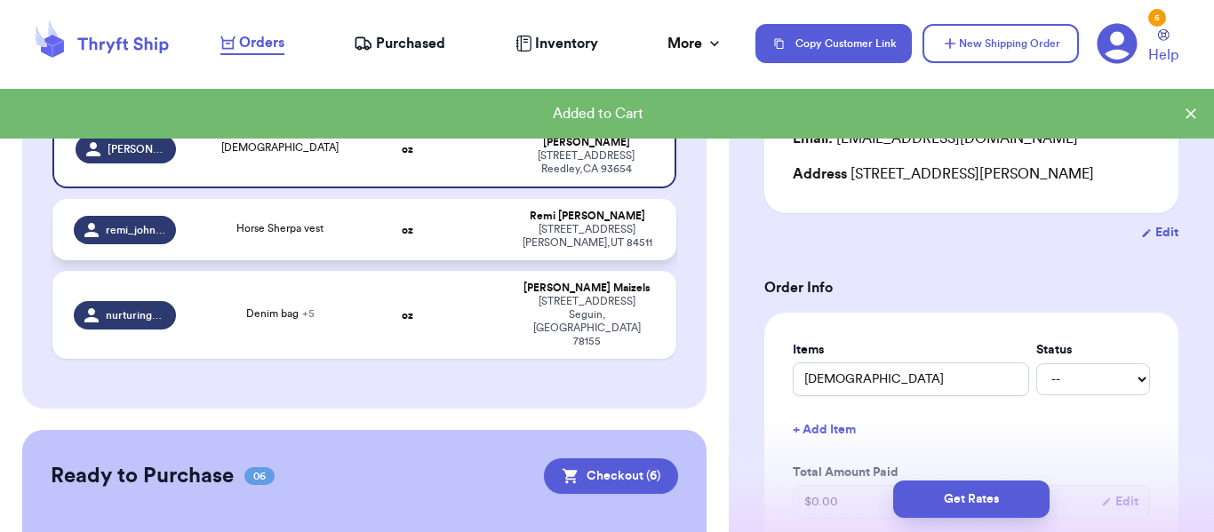
click at [583, 210] on div "[PERSON_NAME]" at bounding box center [587, 216] width 136 height 13
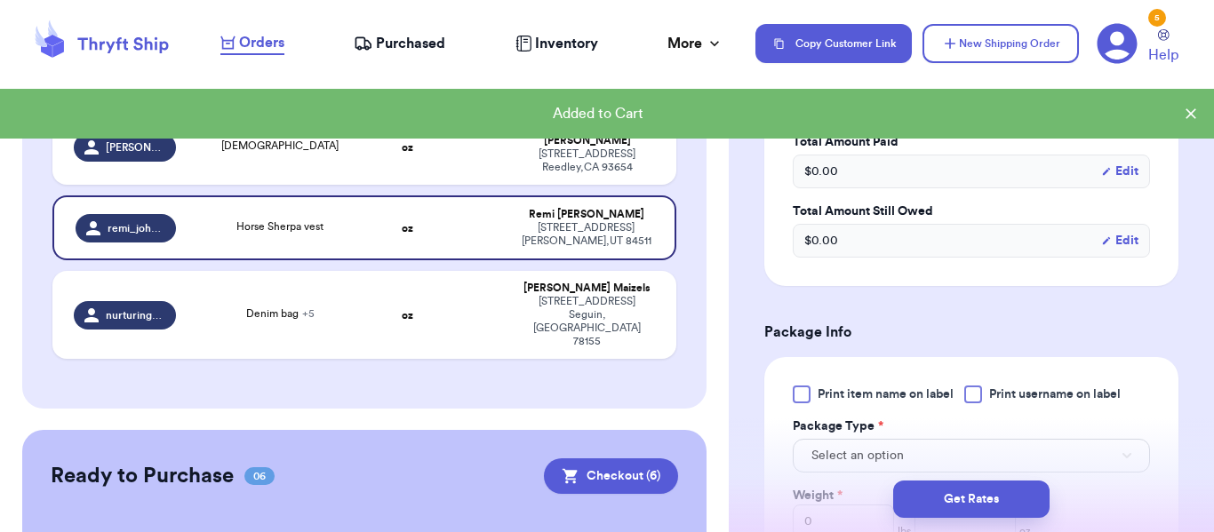
scroll to position [535, 0]
click at [931, 392] on span "Print item name on label" at bounding box center [885, 393] width 136 height 18
click at [0, 0] on input "Print item name on label" at bounding box center [0, 0] width 0 height 0
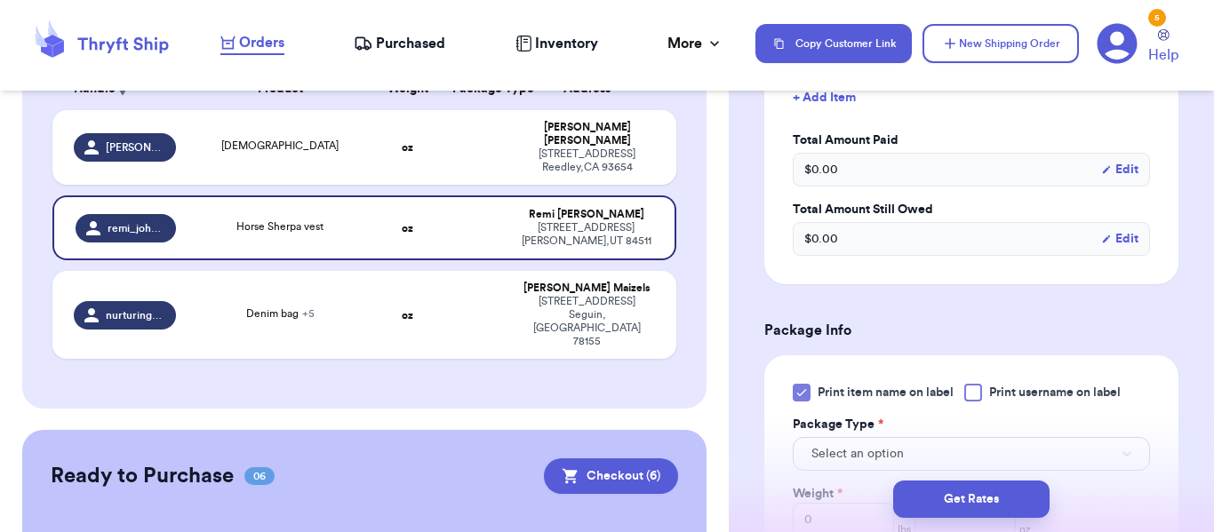
scroll to position [663, 0]
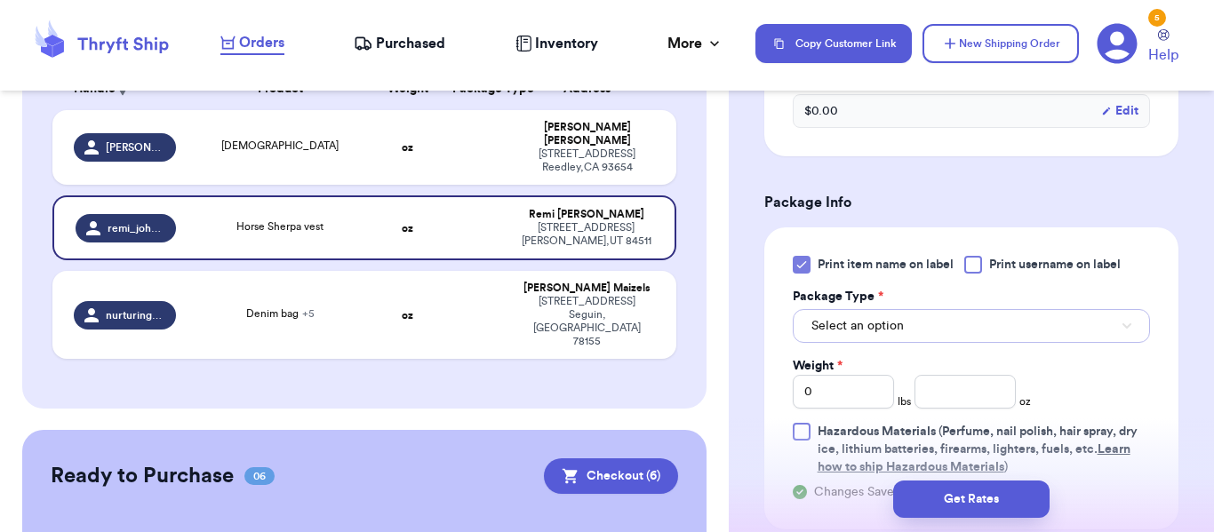
click at [1076, 319] on button "Select an option" at bounding box center [971, 326] width 357 height 34
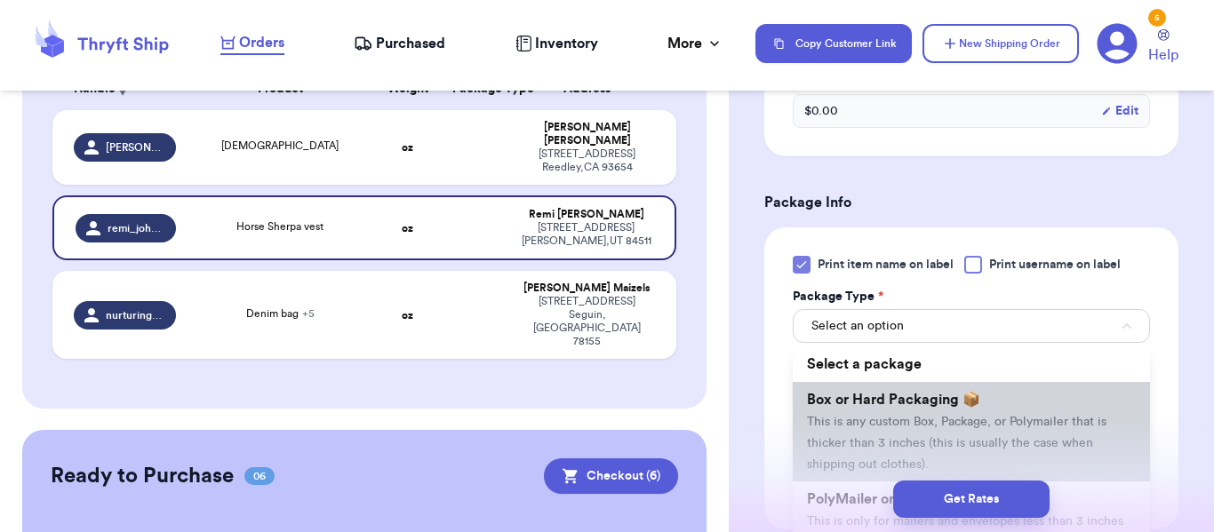
click at [1017, 401] on li "Box or Hard Packaging 📦 This is any custom Box, Package, or Polymailer that is …" at bounding box center [971, 432] width 357 height 100
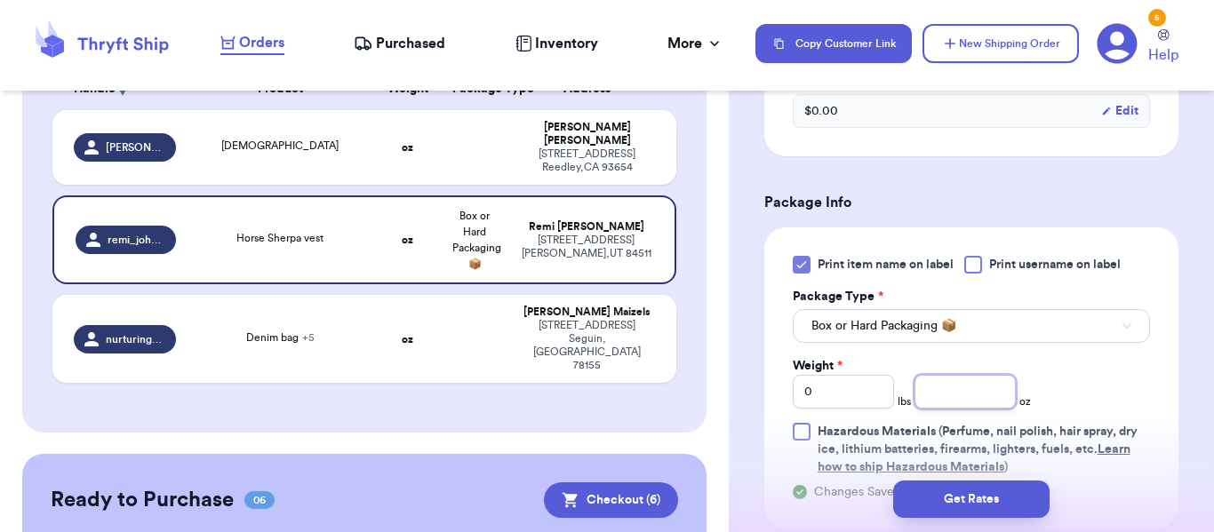
click at [984, 389] on input "number" at bounding box center [964, 392] width 101 height 34
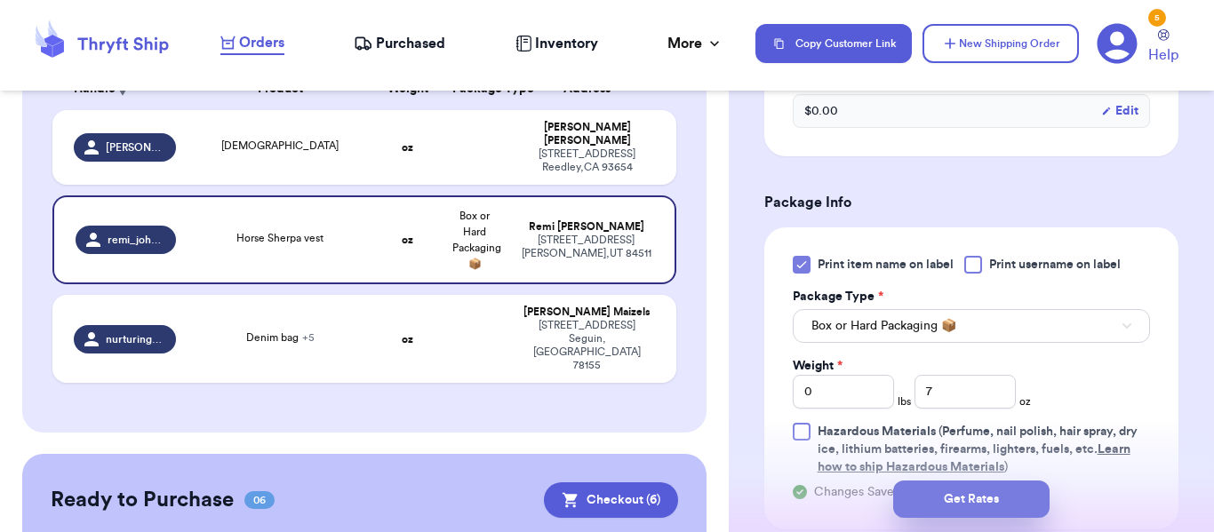
click at [1019, 511] on button "Get Rates" at bounding box center [971, 499] width 156 height 37
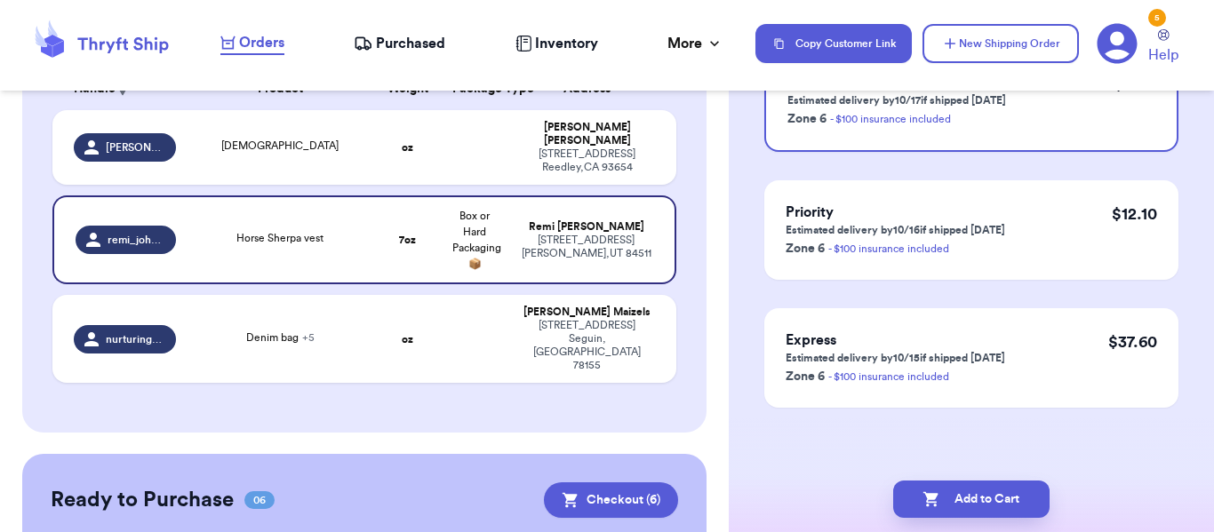
scroll to position [0, 0]
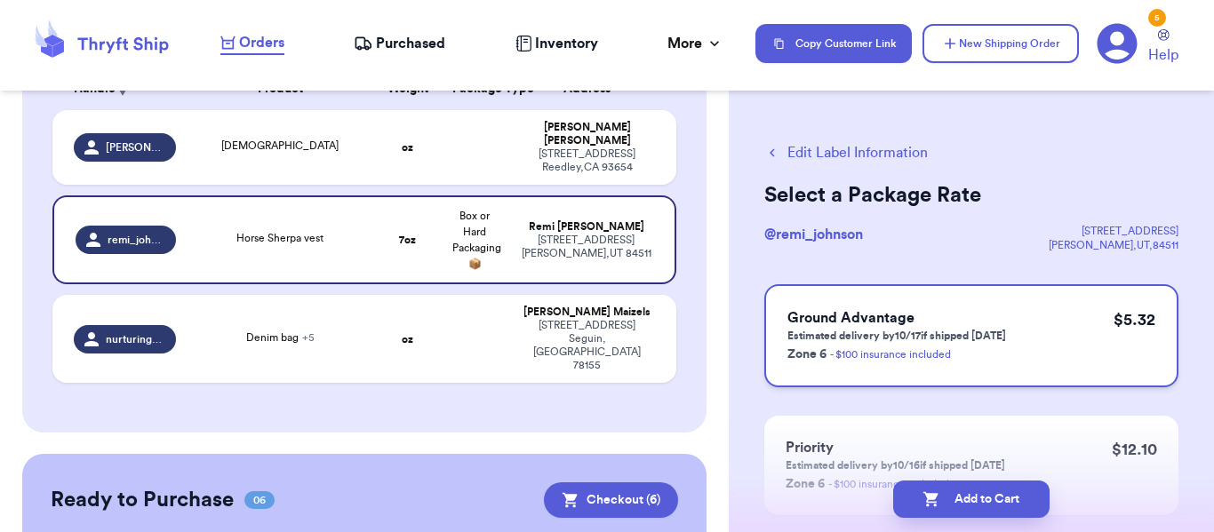
click at [1095, 295] on div "Ground Advantage Estimated delivery by 10/17 if shipped [DATE] Zone 6 - $100 in…" at bounding box center [971, 335] width 414 height 103
click at [1002, 496] on button "Add to Cart" at bounding box center [971, 499] width 156 height 37
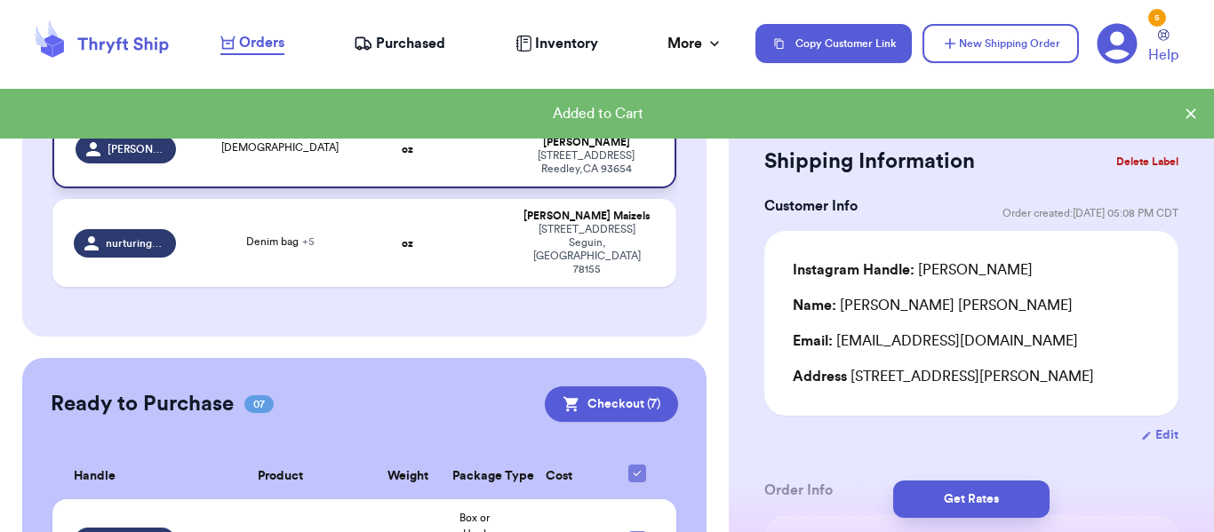
click at [607, 159] on div "[STREET_ADDRESS][PERSON_NAME]" at bounding box center [586, 162] width 134 height 27
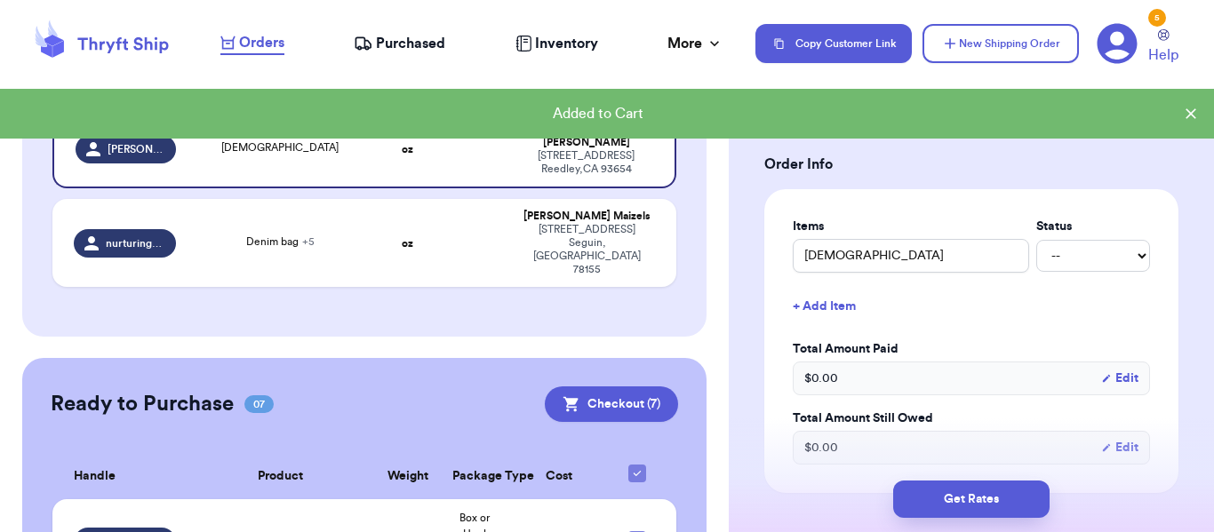
scroll to position [328, 0]
click at [927, 271] on input "[DEMOGRAPHIC_DATA]" at bounding box center [911, 254] width 236 height 34
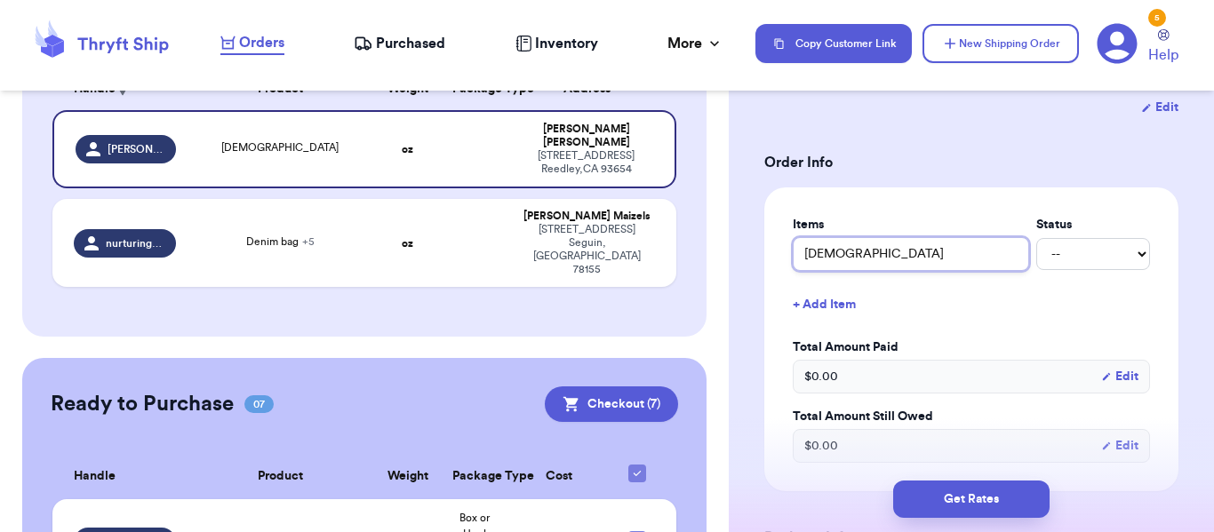
click at [927, 271] on input "[DEMOGRAPHIC_DATA]" at bounding box center [911, 254] width 236 height 34
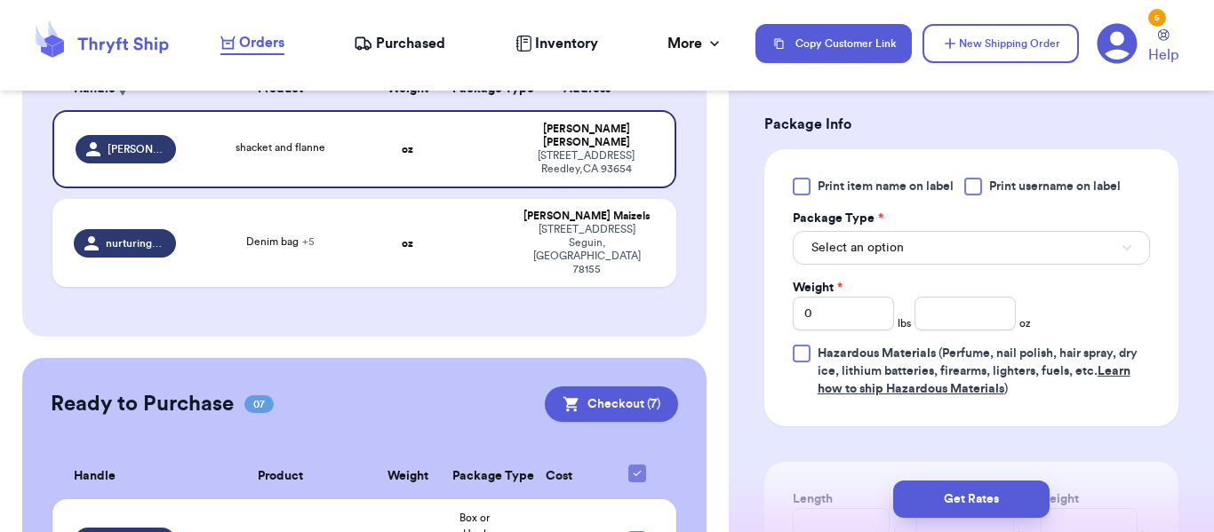
scroll to position [790, 0]
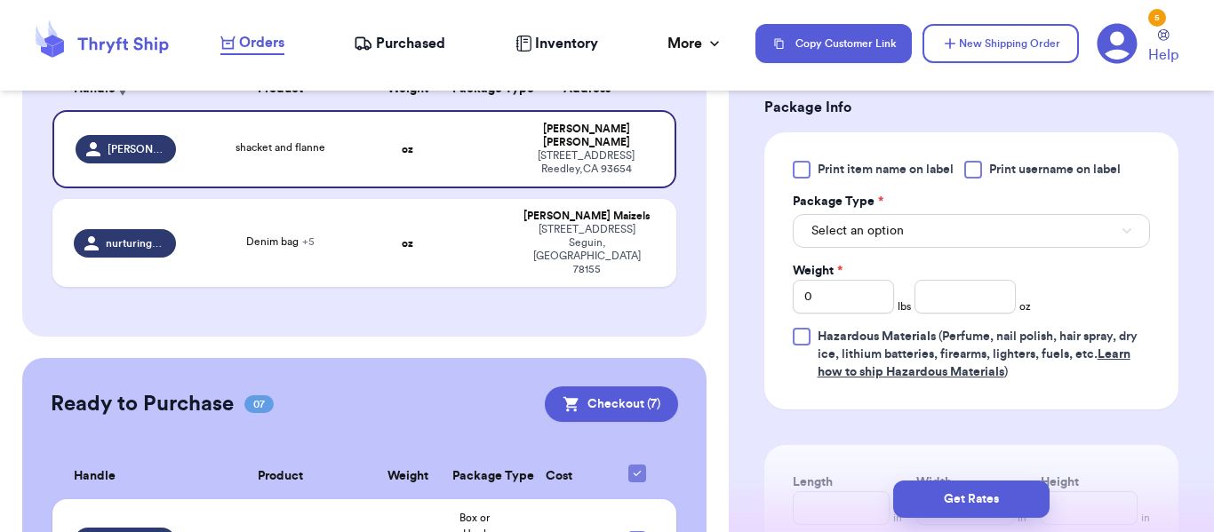
click at [911, 179] on span "Print item name on label" at bounding box center [885, 170] width 136 height 18
click at [0, 0] on input "Print item name on label" at bounding box center [0, 0] width 0 height 0
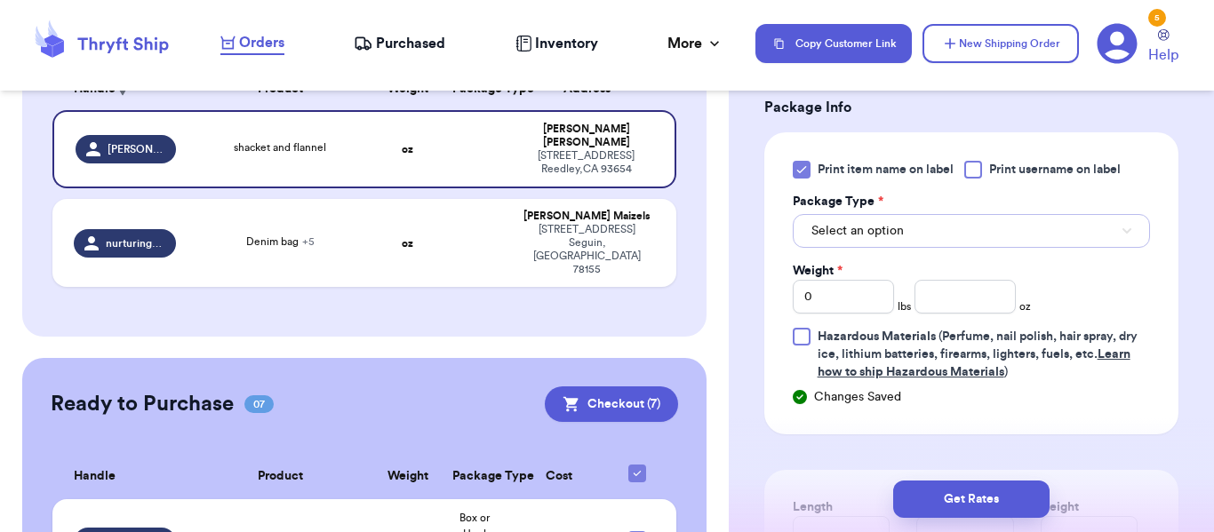
click at [945, 240] on button "Select an option" at bounding box center [971, 231] width 357 height 34
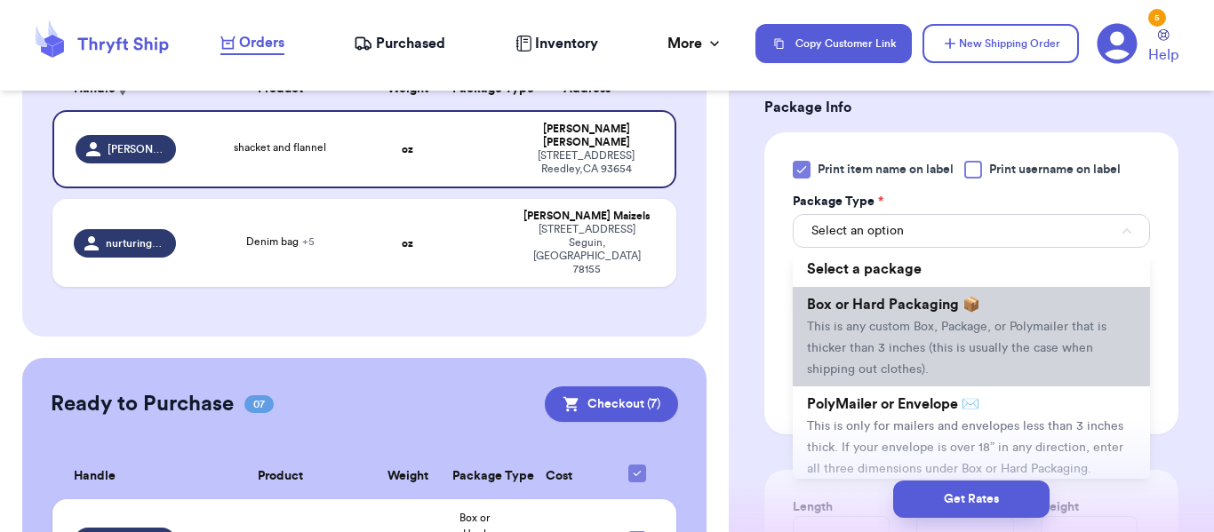
click at [937, 343] on span "This is any custom Box, Package, or Polymailer that is thicker than 3 inches (t…" at bounding box center [956, 348] width 299 height 55
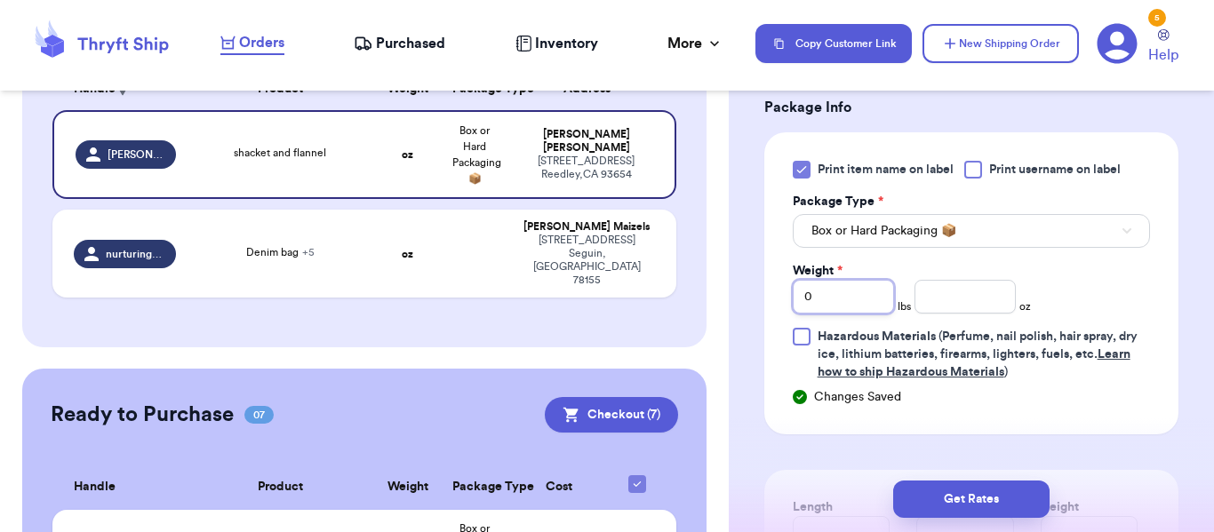
click at [826, 314] on input "0" at bounding box center [843, 297] width 101 height 34
click at [953, 314] on input "number" at bounding box center [964, 297] width 101 height 34
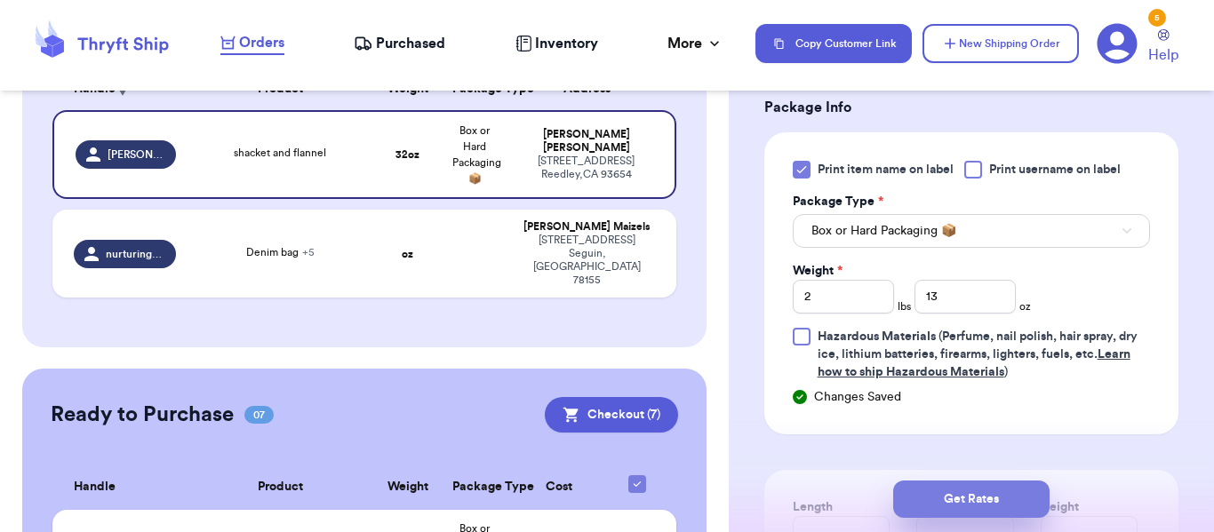
click at [1041, 501] on button "Get Rates" at bounding box center [971, 499] width 156 height 37
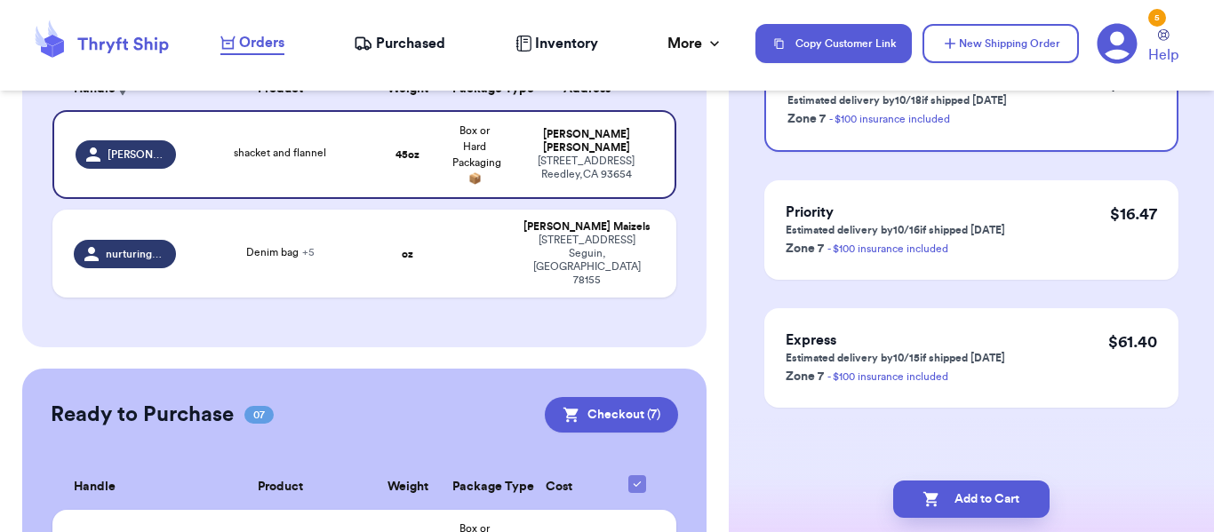
scroll to position [0, 0]
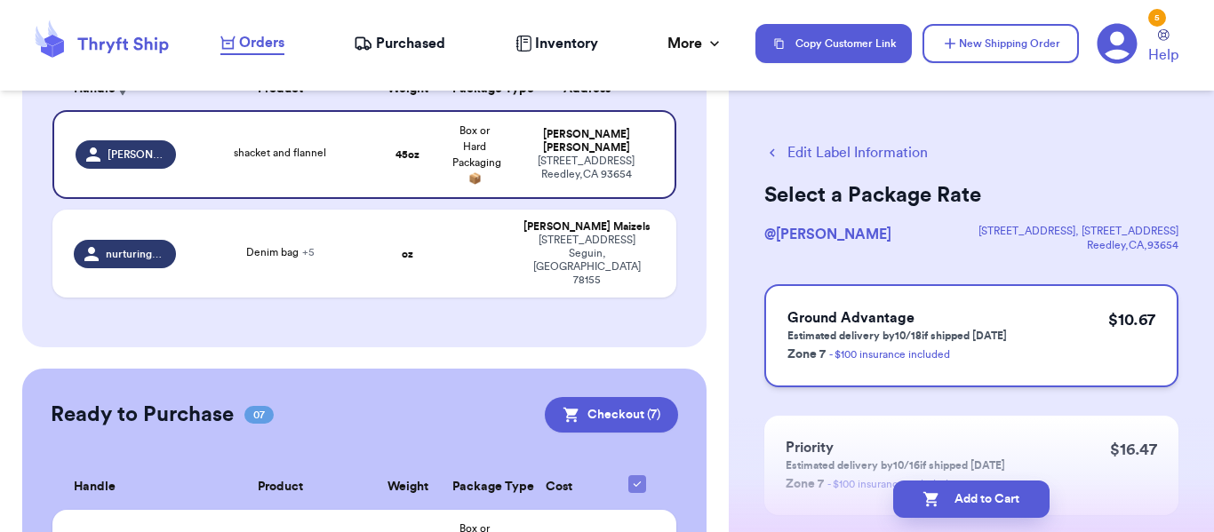
click at [1041, 347] on div "Ground Advantage Estimated delivery by 10/18 if shipped [DATE] Zone 7 - $100 in…" at bounding box center [971, 335] width 414 height 103
click at [979, 491] on button "Add to Cart" at bounding box center [971, 499] width 156 height 37
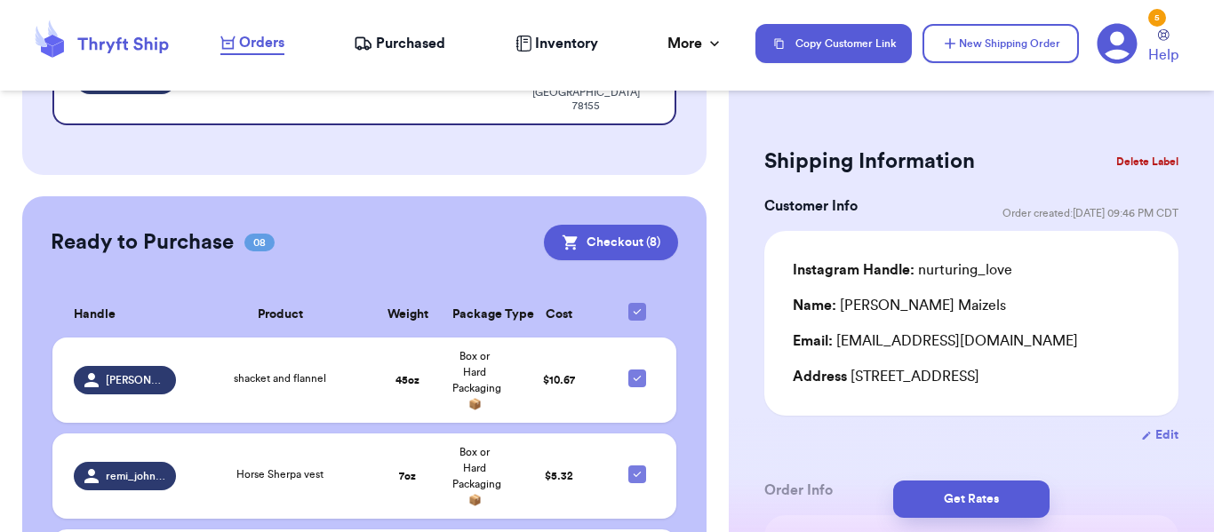
scroll to position [358, 0]
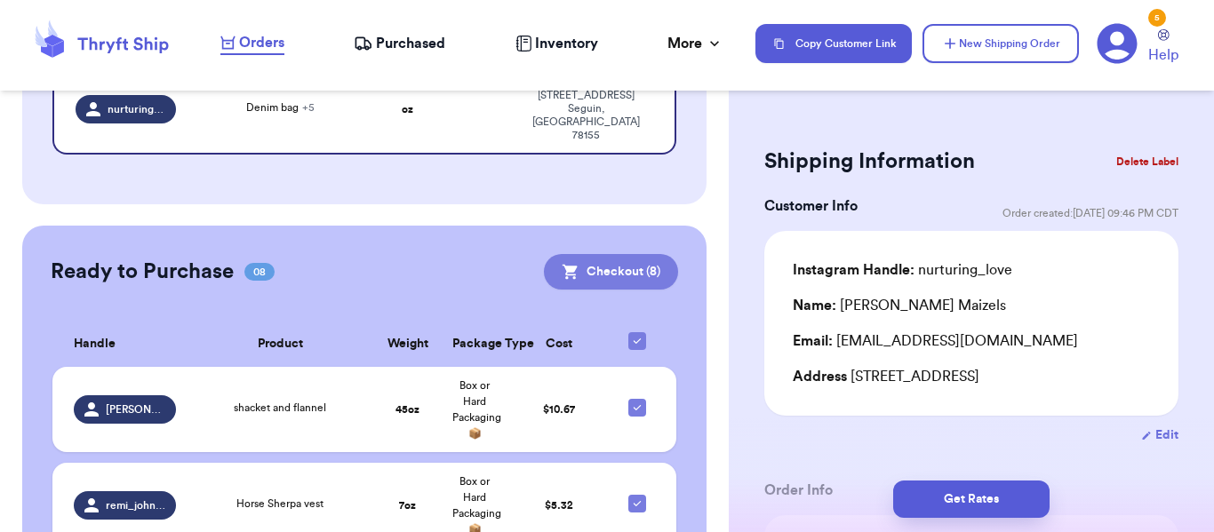
click at [618, 254] on button "Checkout ( 8 )" at bounding box center [611, 272] width 134 height 36
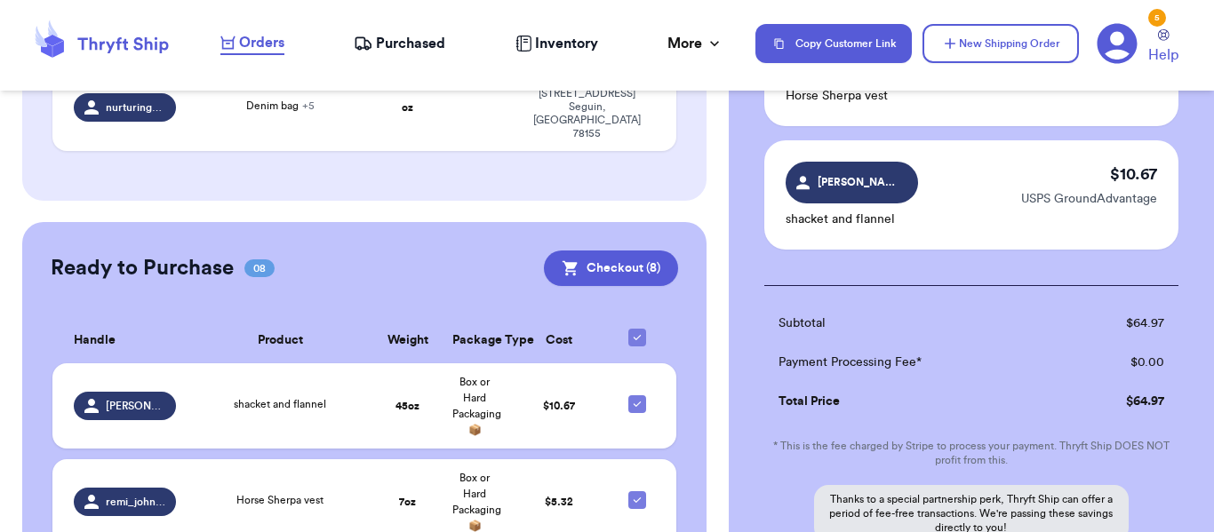
scroll to position [1102, 0]
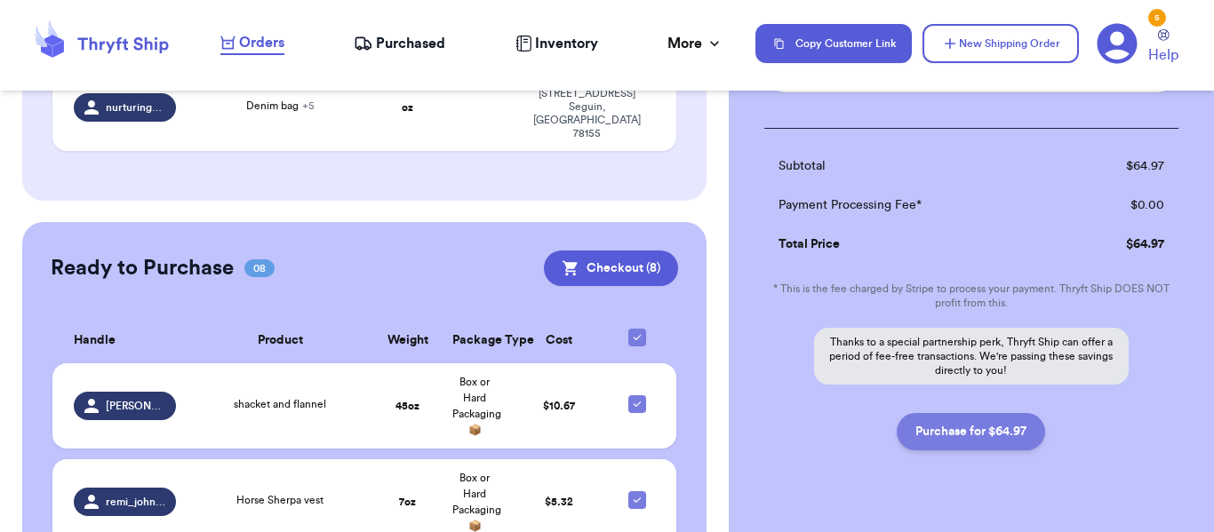
click at [979, 420] on button "Purchase for $64.97" at bounding box center [971, 431] width 148 height 37
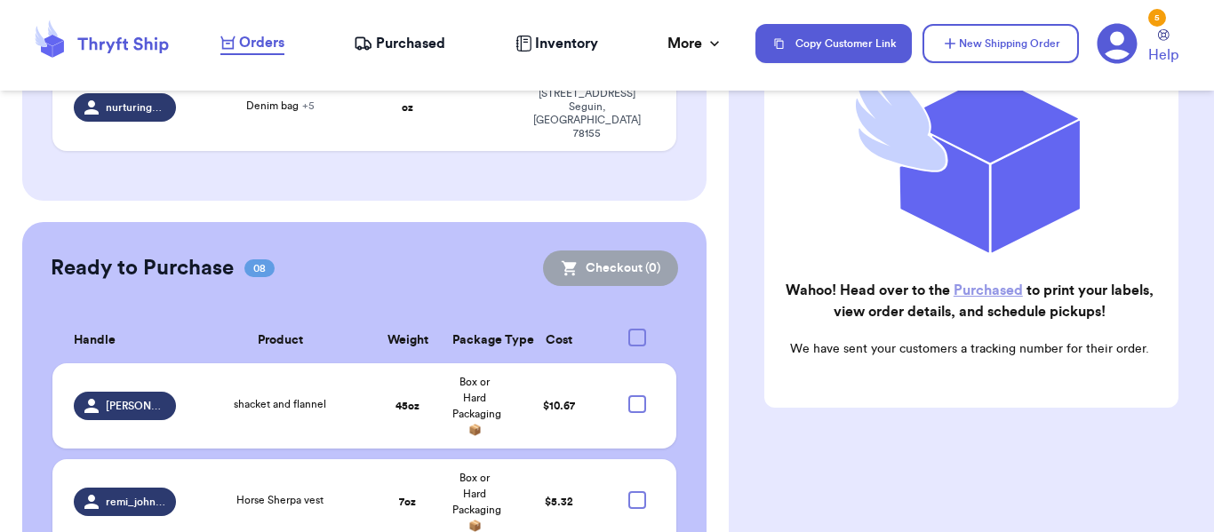
scroll to position [283, 0]
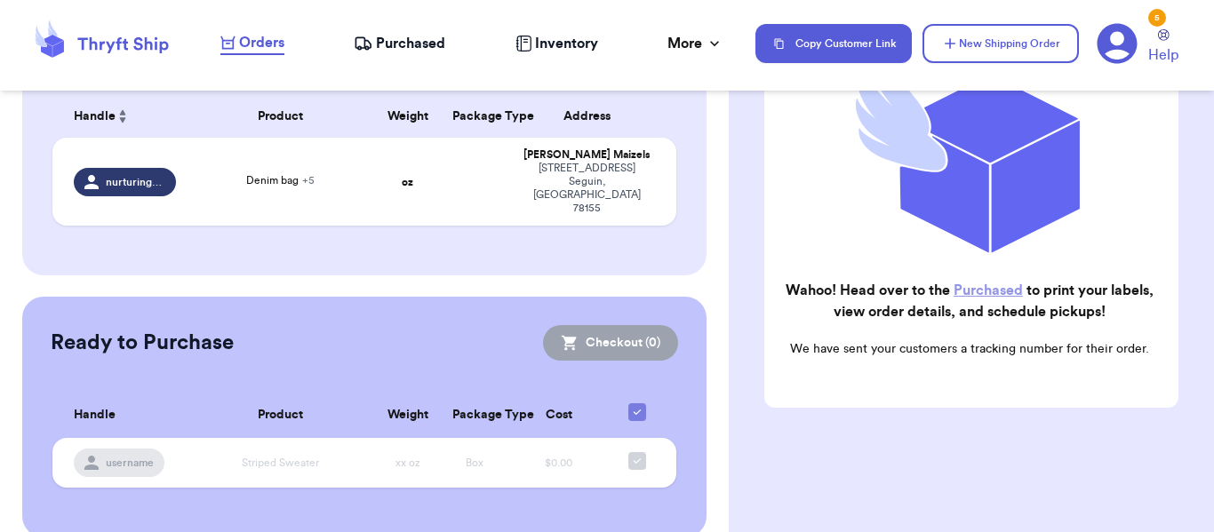
click at [425, 35] on span "Purchased" at bounding box center [410, 43] width 69 height 21
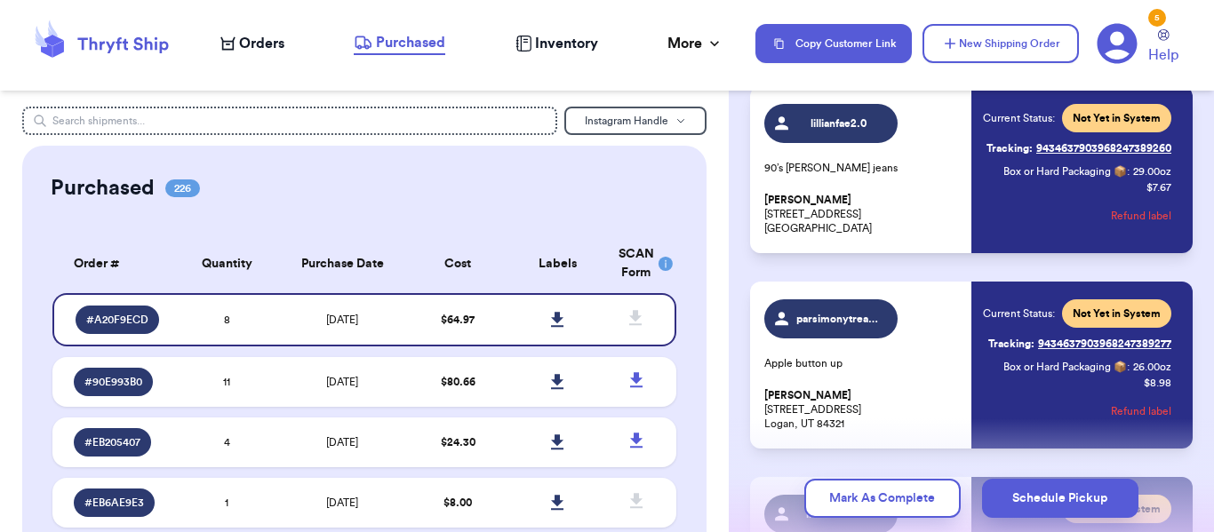
scroll to position [1369, 0]
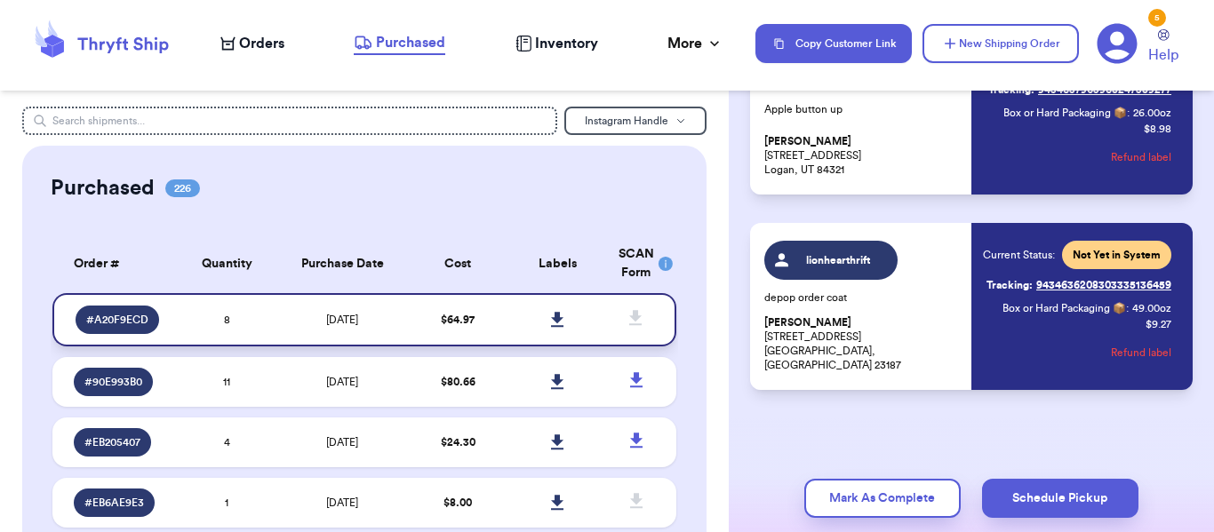
click at [560, 328] on link at bounding box center [557, 319] width 39 height 39
